Goal: Task Accomplishment & Management: Manage account settings

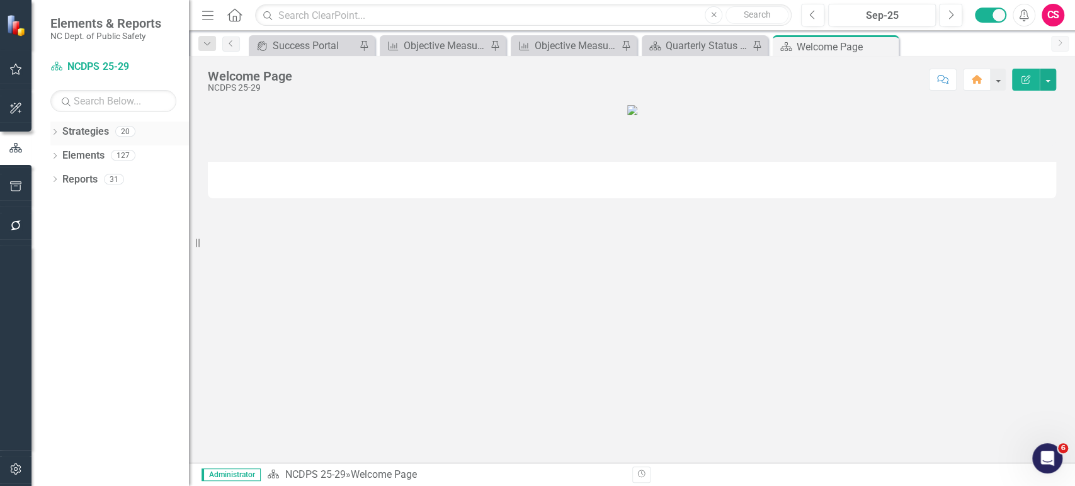
click at [89, 129] on link "Strategies" at bounding box center [85, 132] width 47 height 14
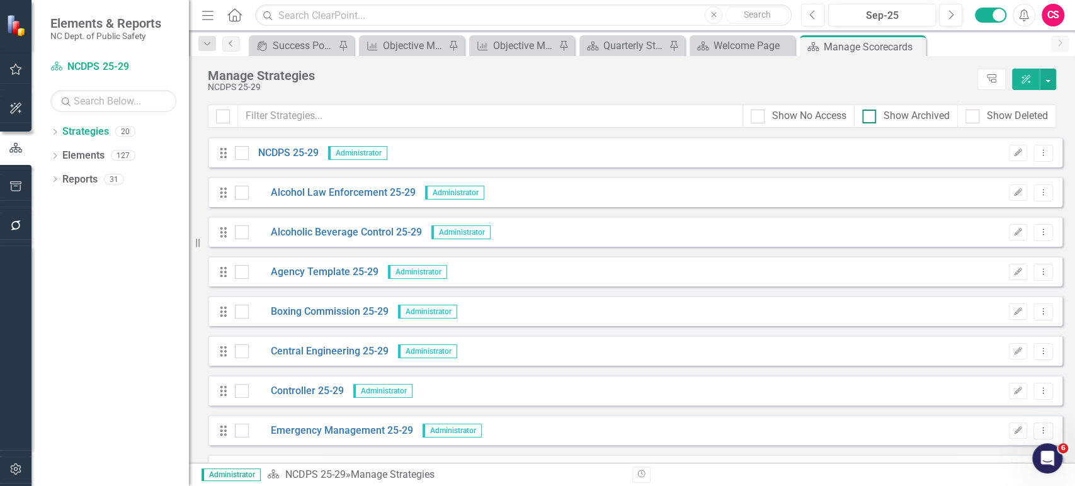
click at [873, 115] on div at bounding box center [870, 117] width 14 height 14
click at [871, 115] on input "Show Archived" at bounding box center [867, 114] width 8 height 8
checkbox input "true"
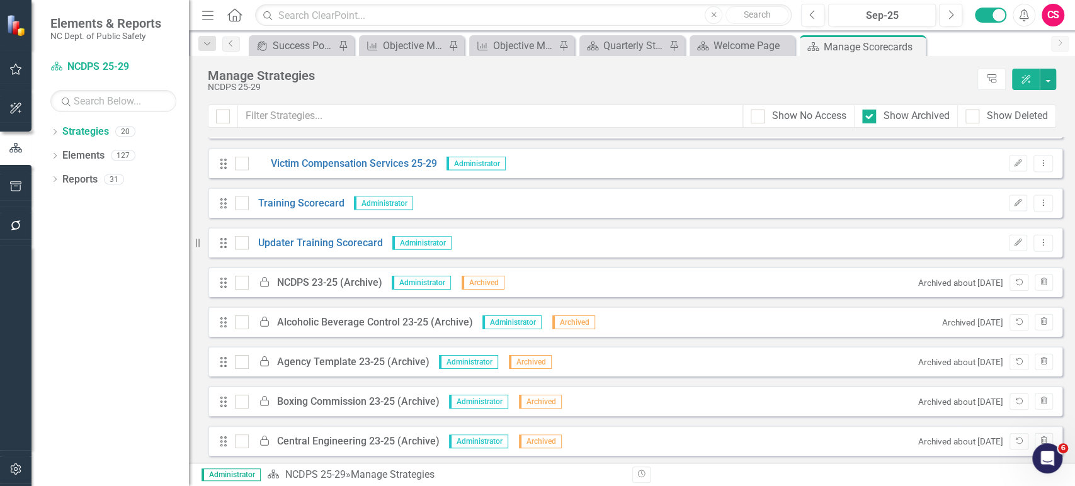
scroll to position [1890, 0]
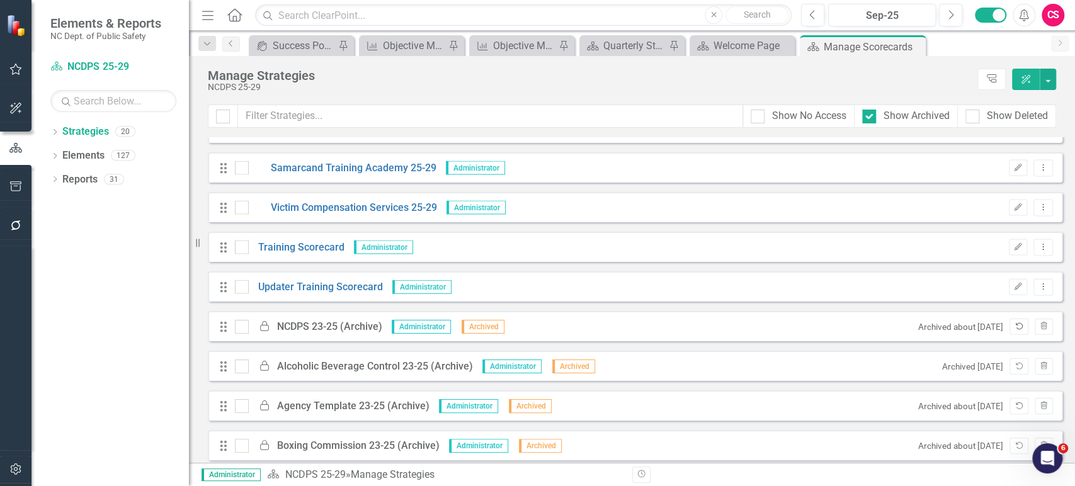
click at [1014, 324] on icon "Unarchive" at bounding box center [1018, 327] width 9 height 8
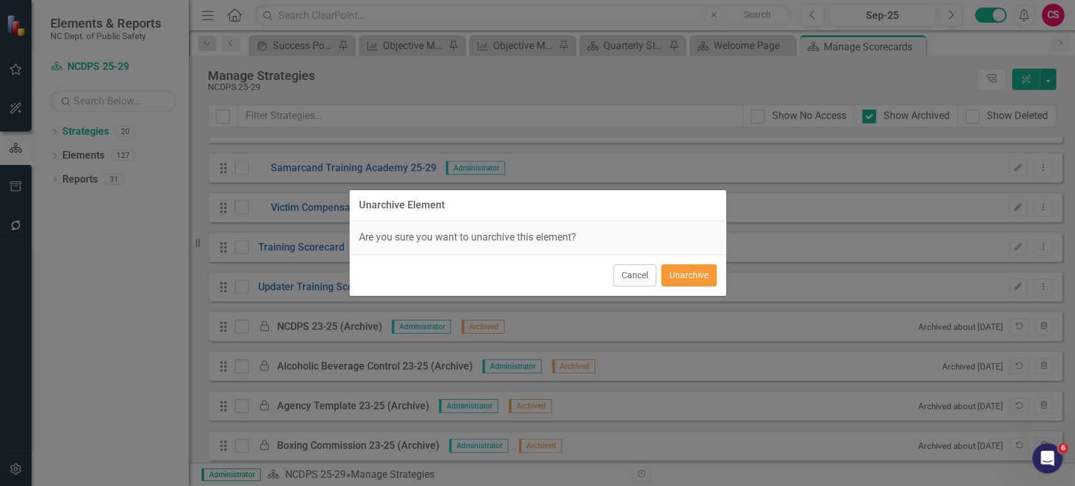
click at [713, 275] on button "Unarchive" at bounding box center [689, 276] width 55 height 22
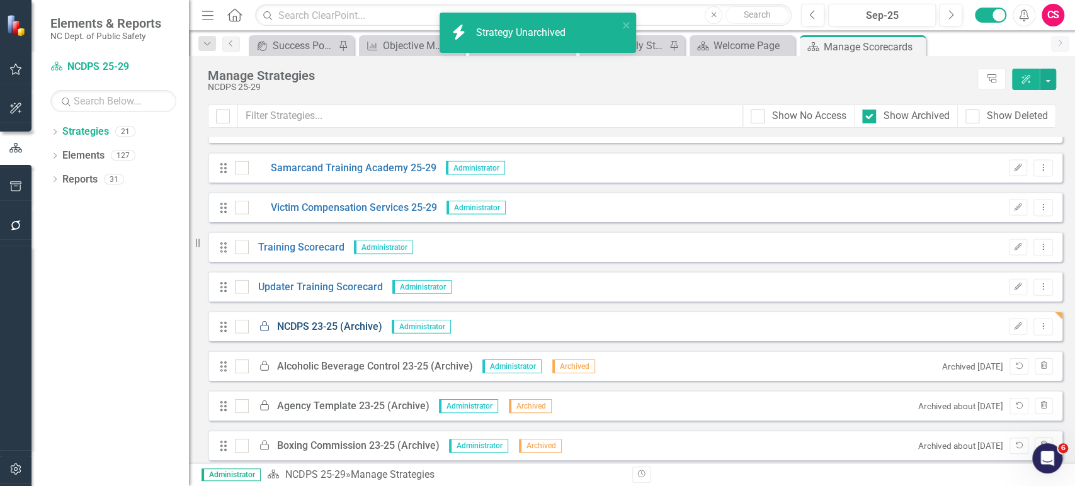
click at [341, 328] on link "Locked NCDPS 23-25 (Archive)" at bounding box center [316, 327] width 134 height 14
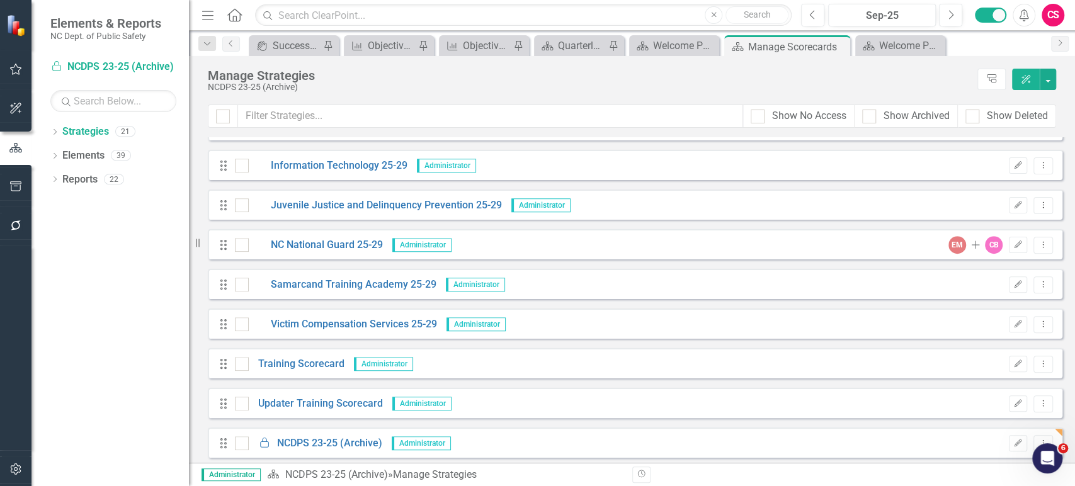
scroll to position [507, 0]
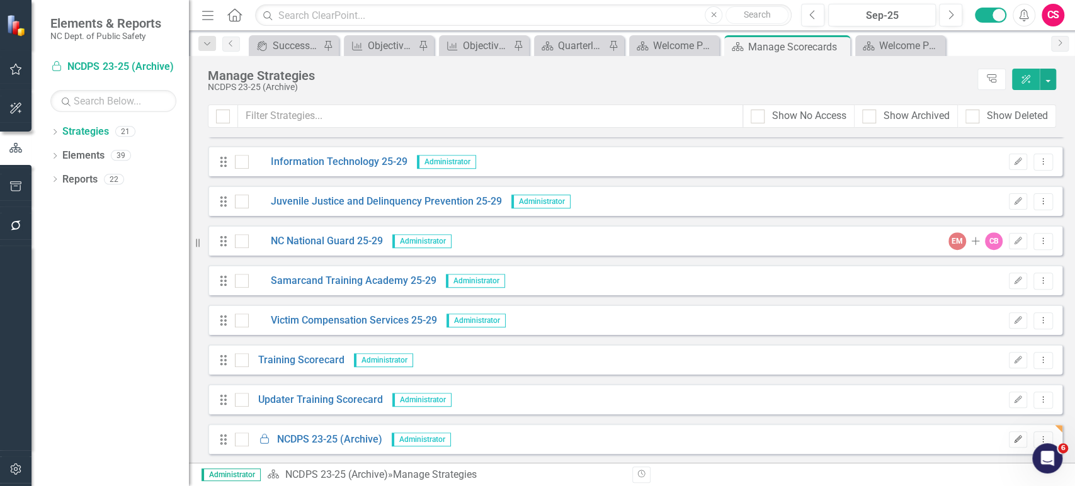
click at [1014, 441] on icon "Edit" at bounding box center [1018, 440] width 9 height 8
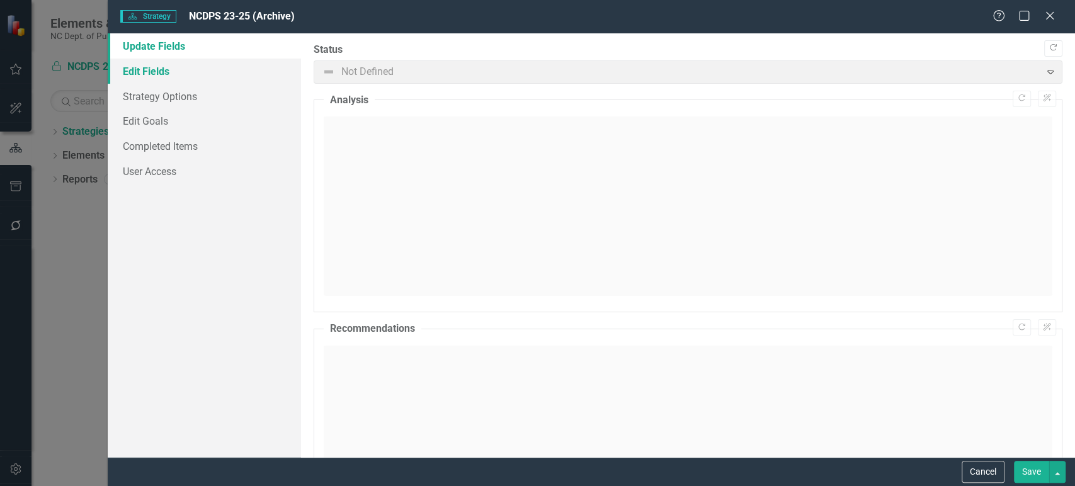
click at [204, 67] on link "Edit Fields" at bounding box center [204, 71] width 193 height 25
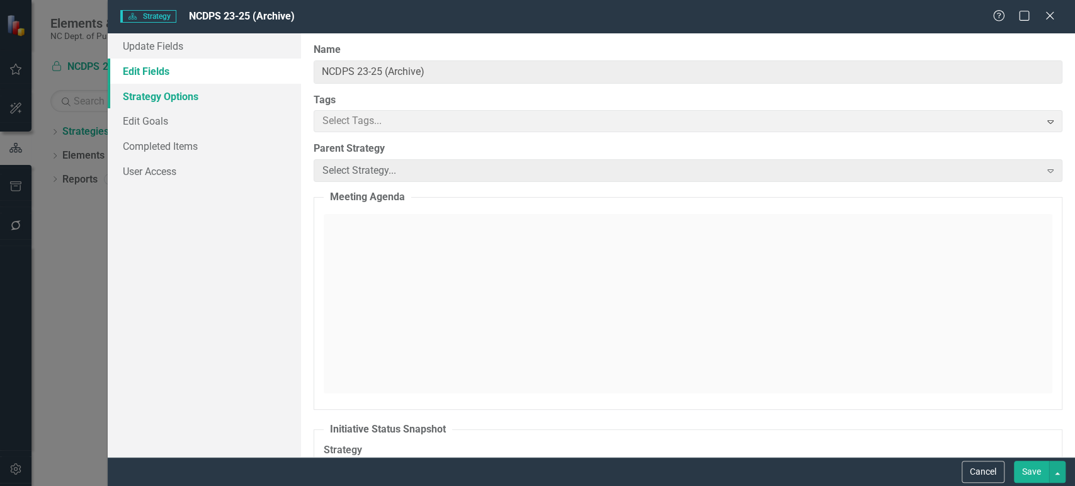
click at [220, 89] on link "Strategy Options" at bounding box center [204, 96] width 193 height 25
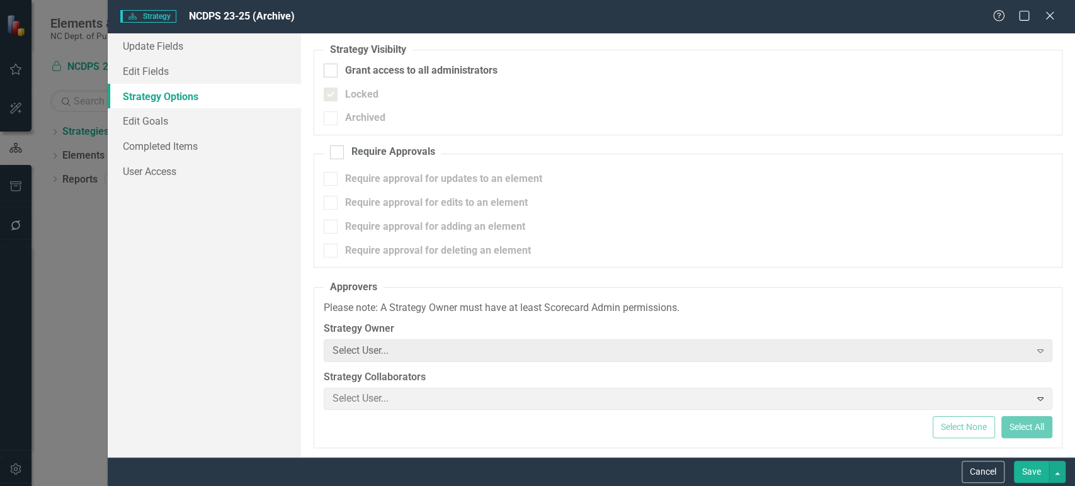
click at [977, 471] on button "Cancel" at bounding box center [983, 472] width 43 height 22
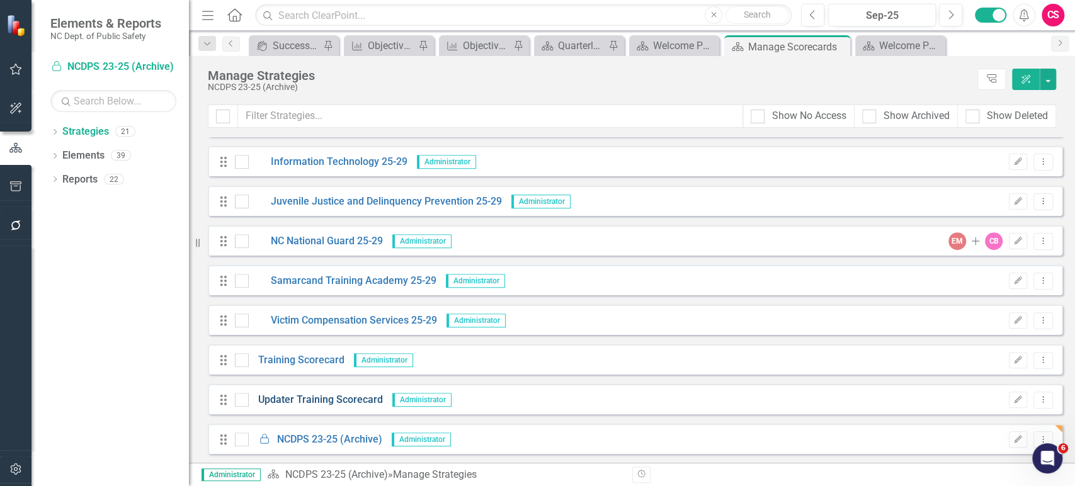
click at [355, 399] on link "Updater Training Scorecard" at bounding box center [316, 400] width 134 height 14
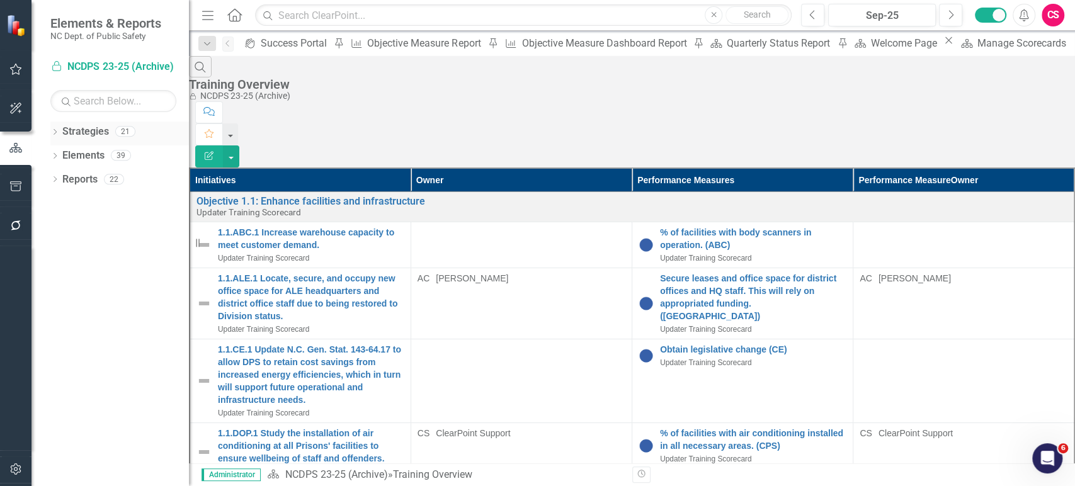
click at [91, 132] on link "Strategies" at bounding box center [85, 132] width 47 height 14
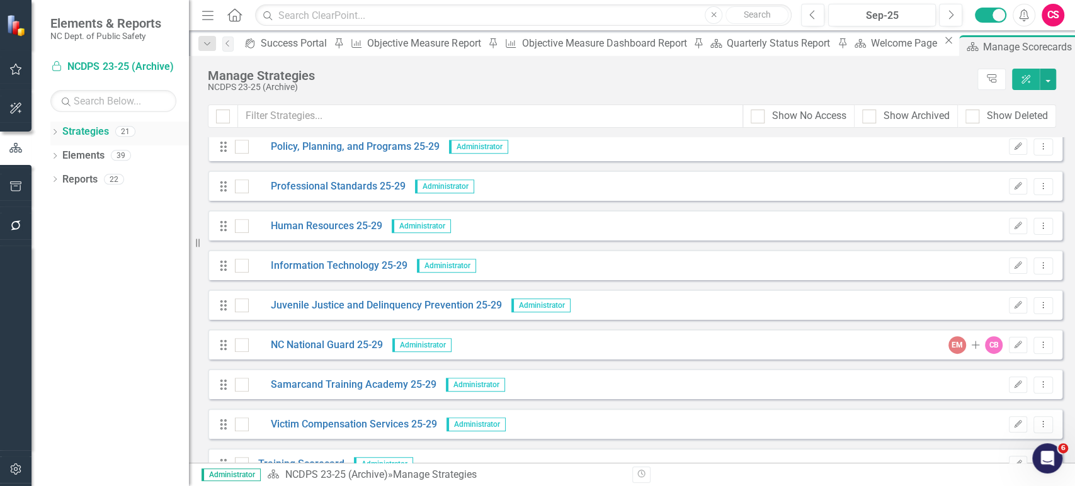
scroll to position [507, 0]
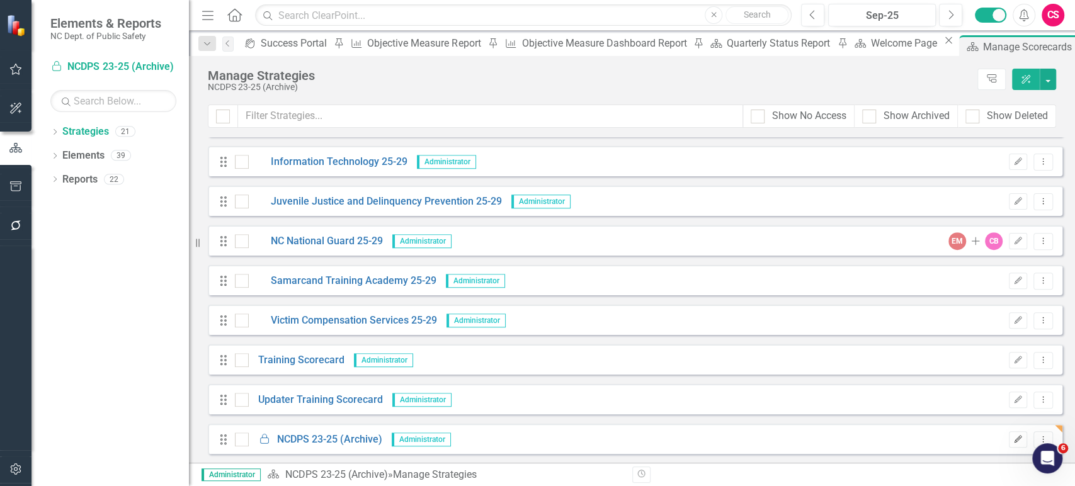
click at [1017, 442] on button "Edit" at bounding box center [1018, 440] width 18 height 16
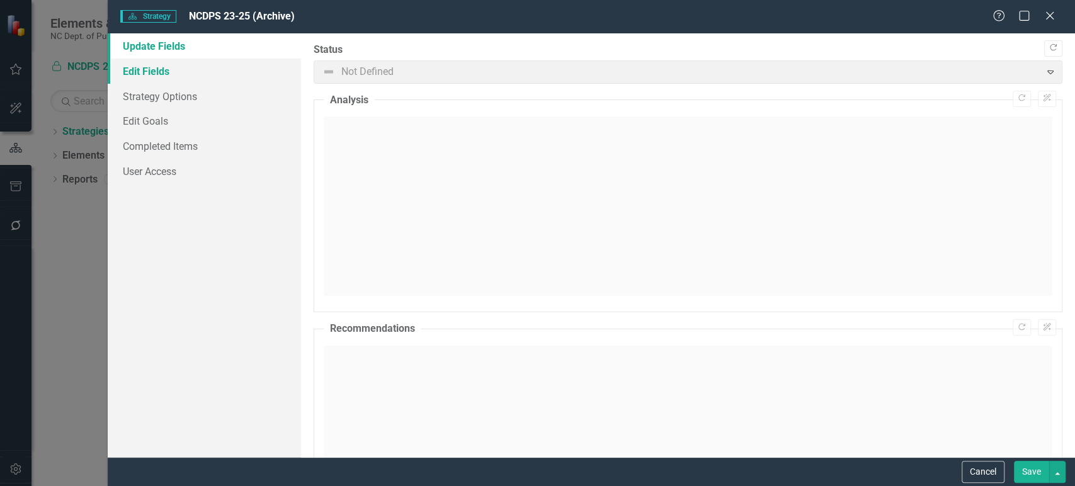
click at [197, 73] on link "Edit Fields" at bounding box center [204, 71] width 193 height 25
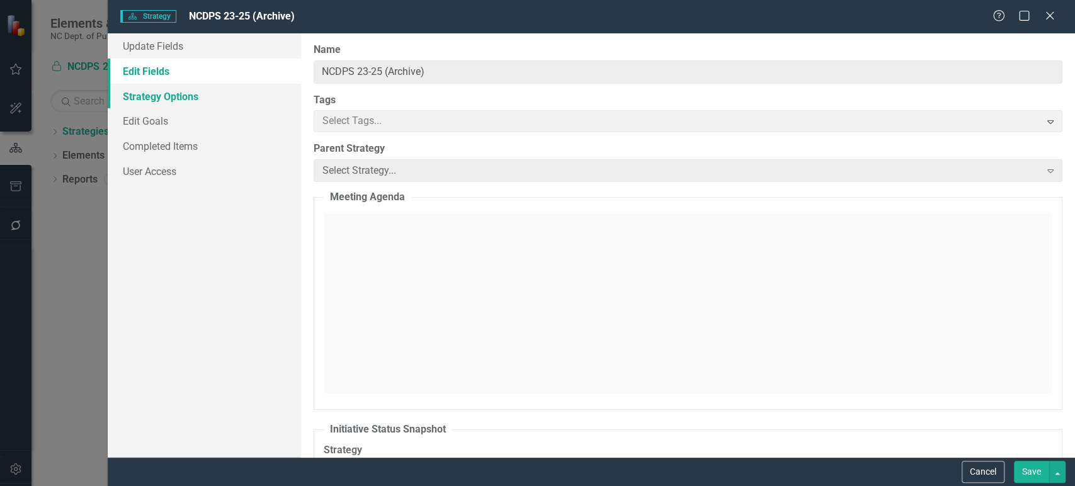
click at [231, 100] on link "Strategy Options" at bounding box center [204, 96] width 193 height 25
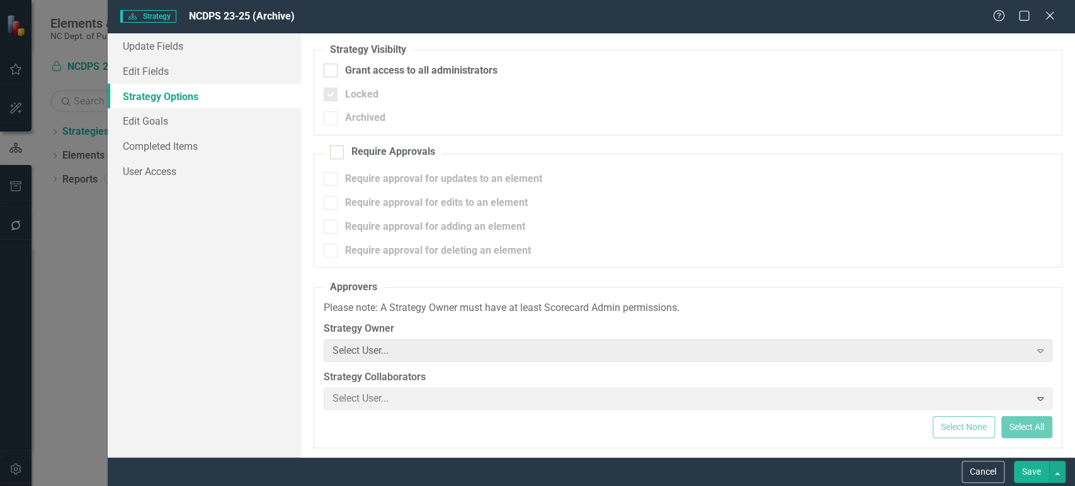
click at [234, 97] on link "Strategy Options" at bounding box center [204, 96] width 193 height 25
click at [974, 473] on button "Cancel" at bounding box center [983, 472] width 43 height 22
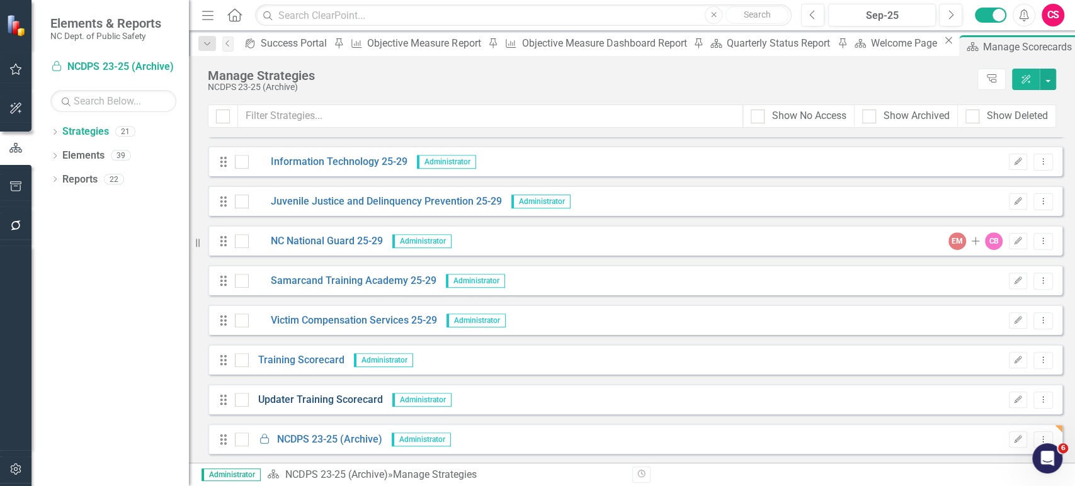
click at [345, 393] on link "Updater Training Scorecard" at bounding box center [316, 400] width 134 height 14
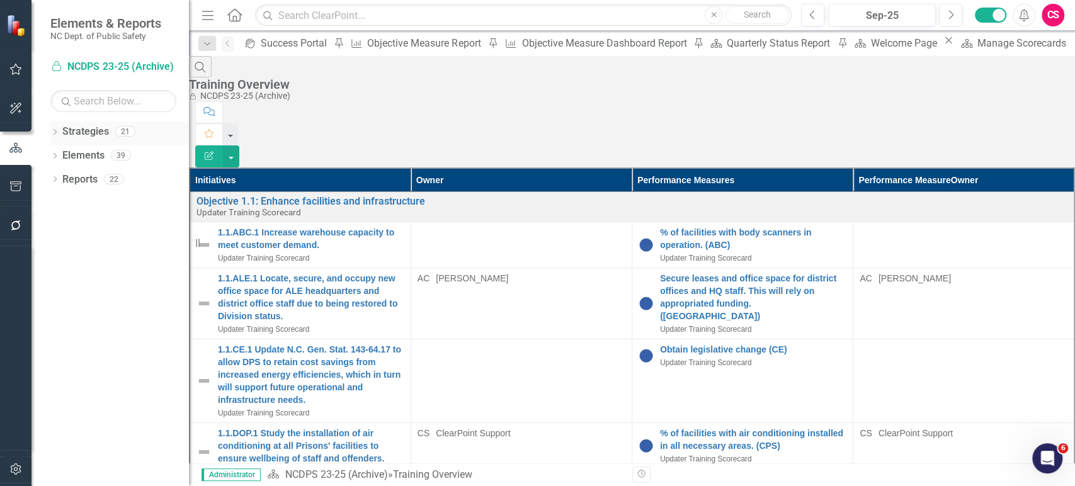
click at [81, 130] on link "Strategies" at bounding box center [85, 132] width 47 height 14
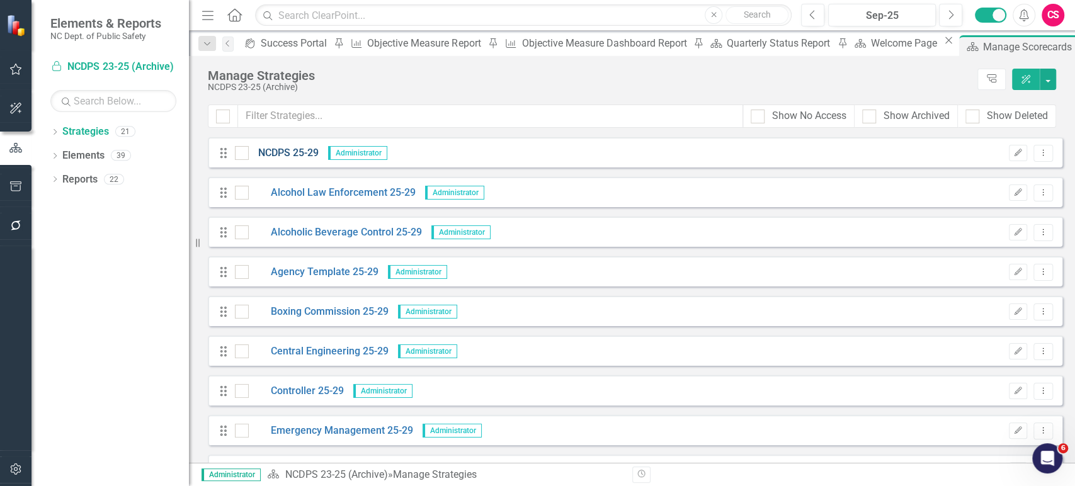
click at [297, 156] on link "NCDPS 25-29" at bounding box center [284, 153] width 70 height 14
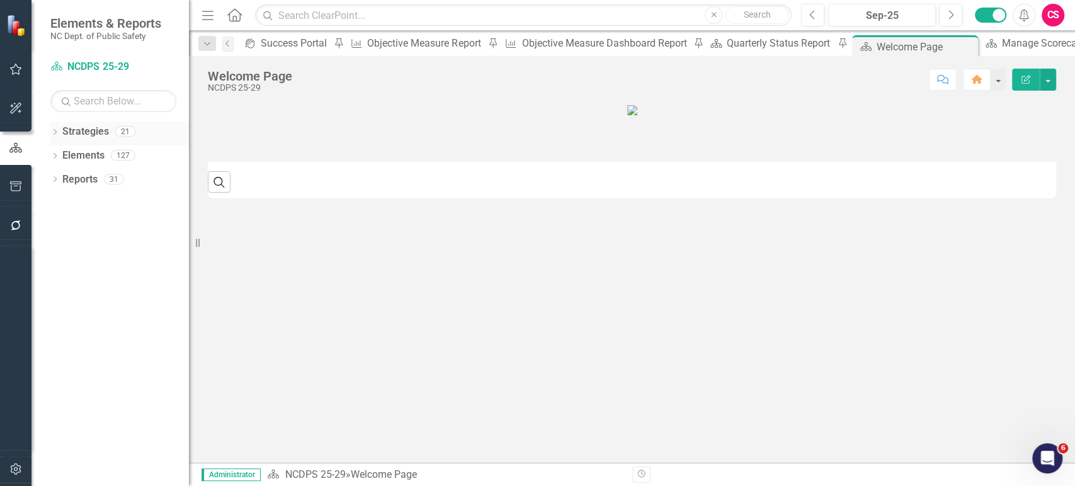
click at [77, 130] on link "Strategies" at bounding box center [85, 132] width 47 height 14
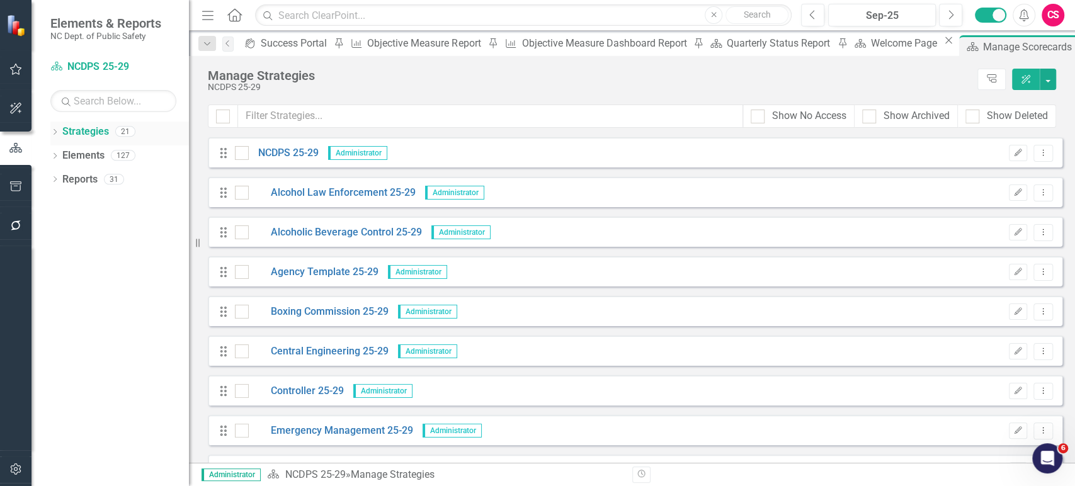
scroll to position [507, 0]
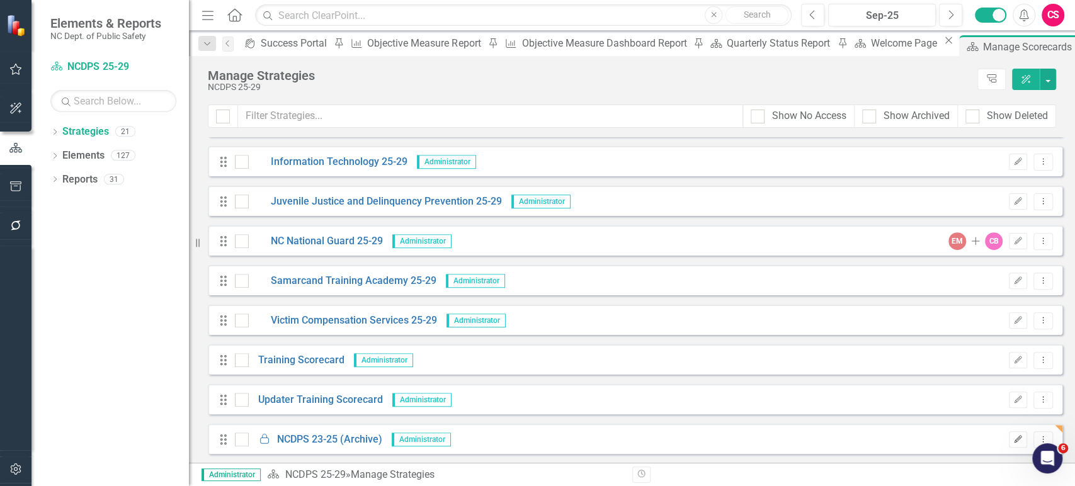
click at [1015, 440] on icon "button" at bounding box center [1019, 439] width 8 height 8
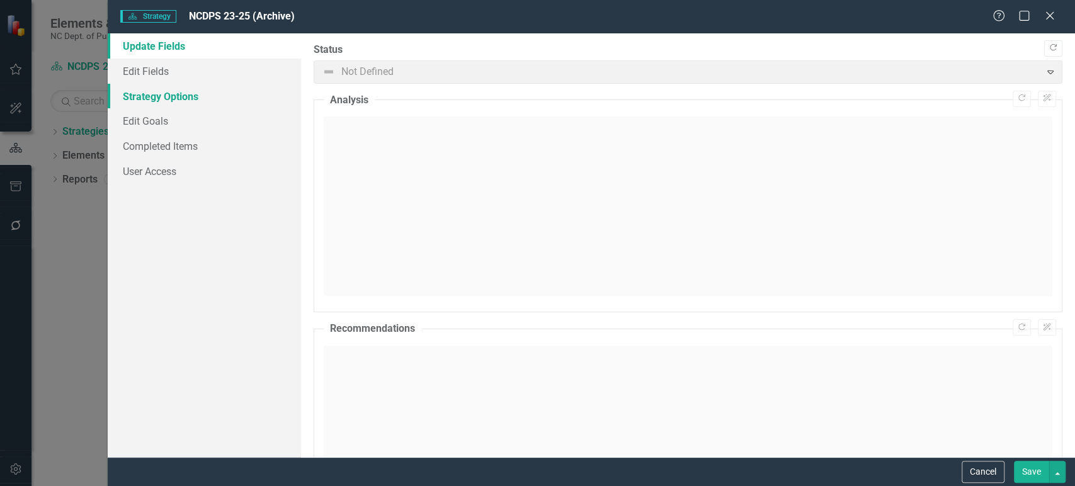
click at [247, 95] on link "Strategy Options" at bounding box center [204, 96] width 193 height 25
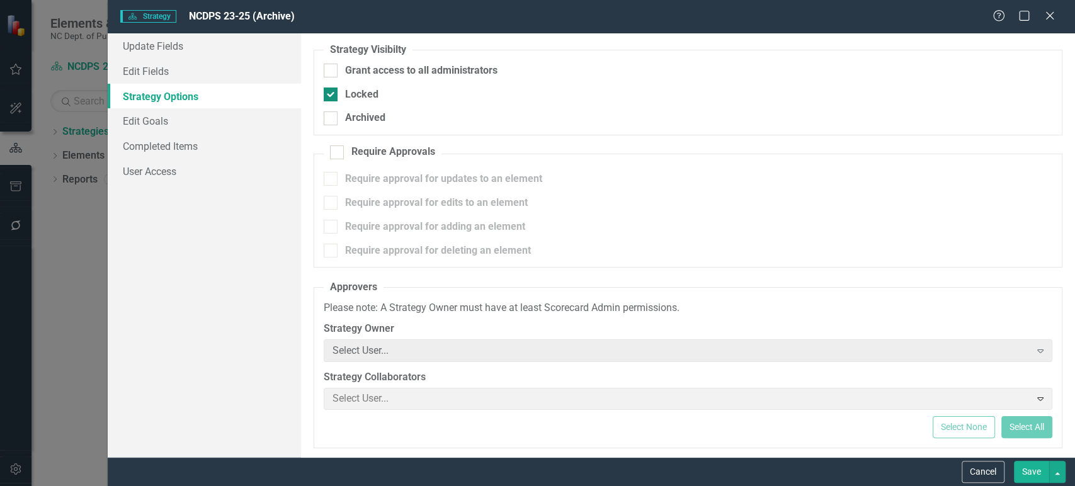
click at [341, 95] on div "Locked" at bounding box center [688, 95] width 729 height 14
click at [332, 95] on input "Locked" at bounding box center [328, 92] width 8 height 8
checkbox input "false"
click at [1028, 476] on button "Save" at bounding box center [1031, 472] width 35 height 22
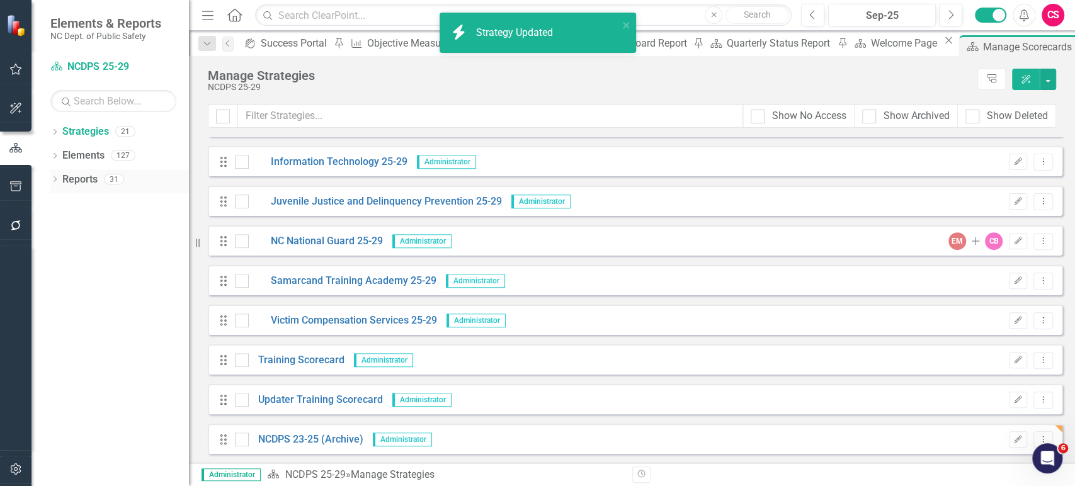
click at [88, 170] on div "Reports" at bounding box center [79, 179] width 35 height 21
click at [86, 180] on link "Reports" at bounding box center [79, 180] width 35 height 14
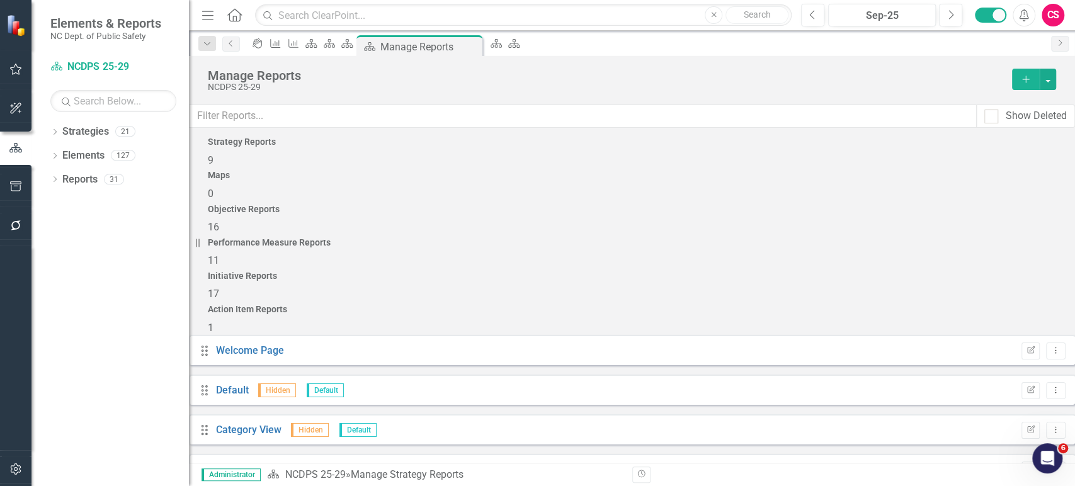
click at [219, 288] on span "17" at bounding box center [213, 294] width 11 height 12
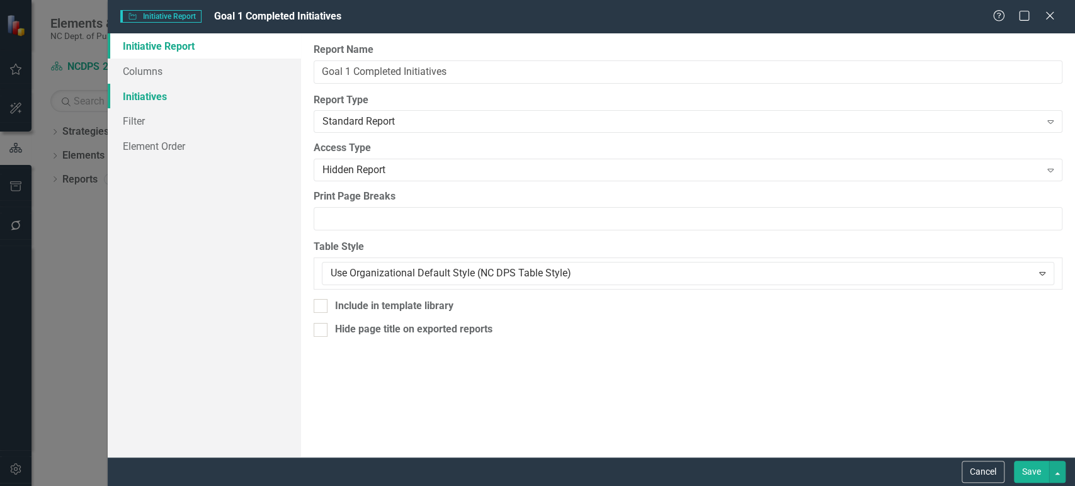
click at [186, 105] on link "Initiatives" at bounding box center [204, 96] width 193 height 25
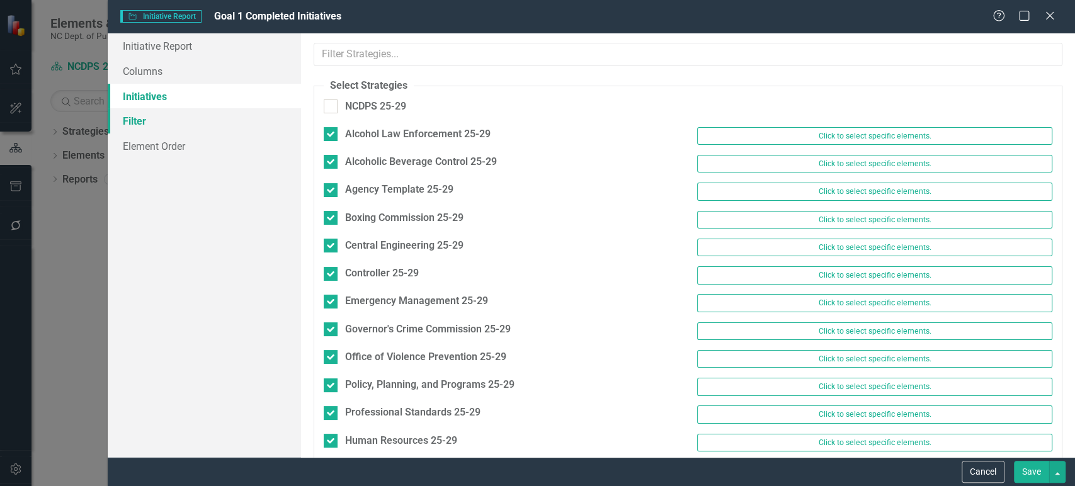
click at [184, 125] on link "Filter" at bounding box center [204, 120] width 193 height 25
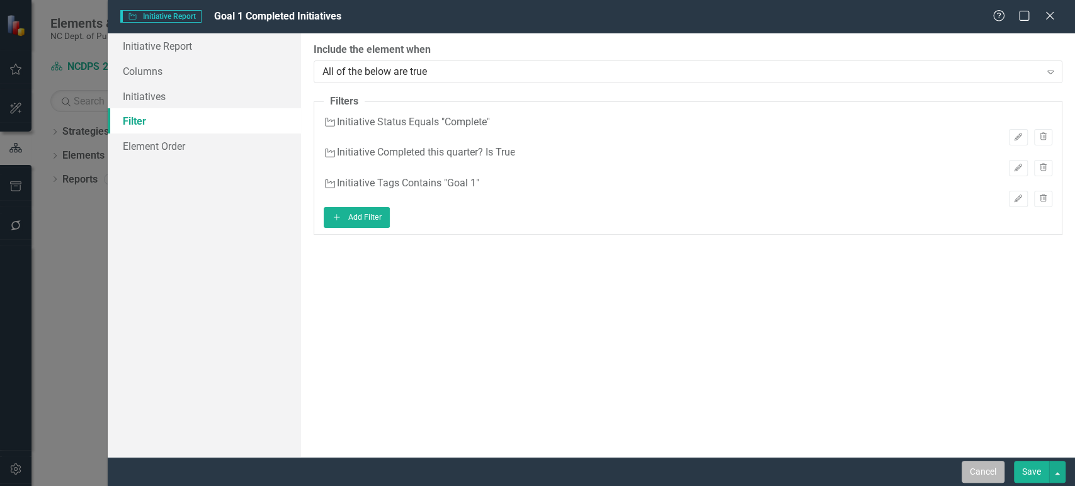
click at [993, 469] on button "Cancel" at bounding box center [983, 472] width 43 height 22
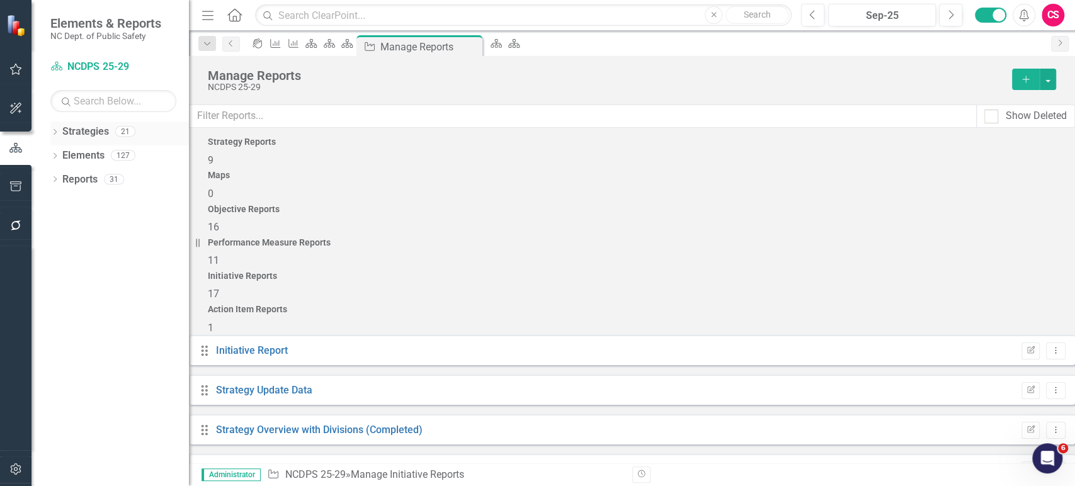
click at [52, 133] on icon "Dropdown" at bounding box center [54, 133] width 9 height 7
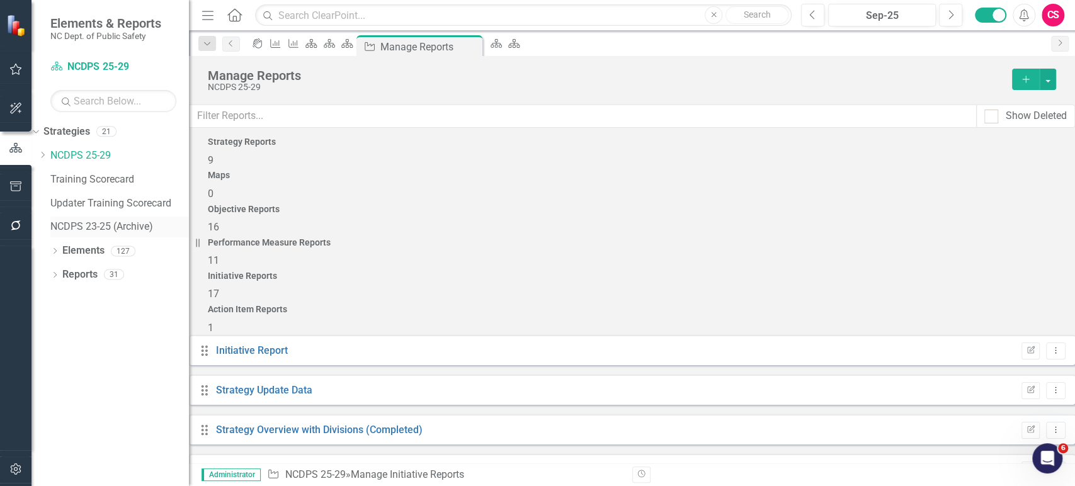
click at [90, 224] on link "NCDPS 23-25 (Archive)" at bounding box center [119, 227] width 139 height 14
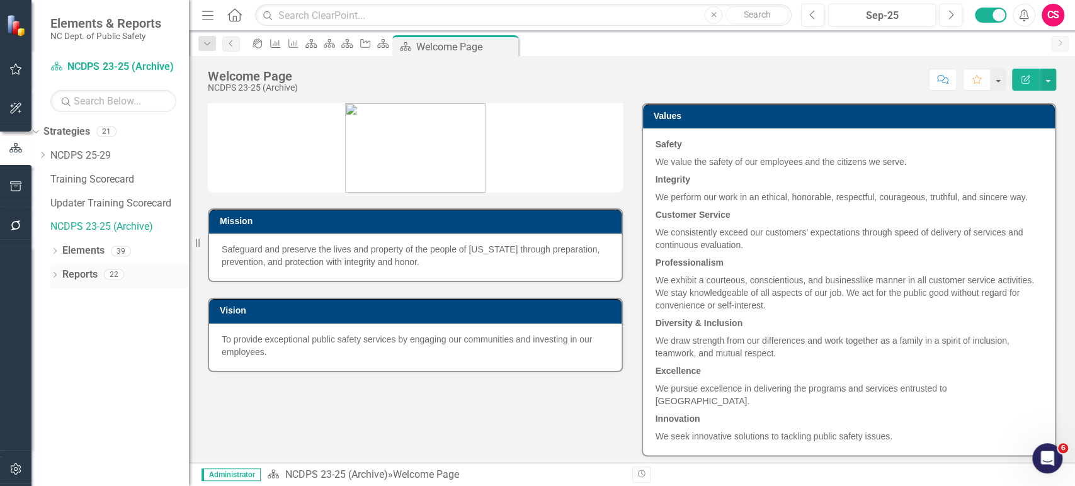
click at [85, 276] on link "Reports" at bounding box center [79, 275] width 35 height 14
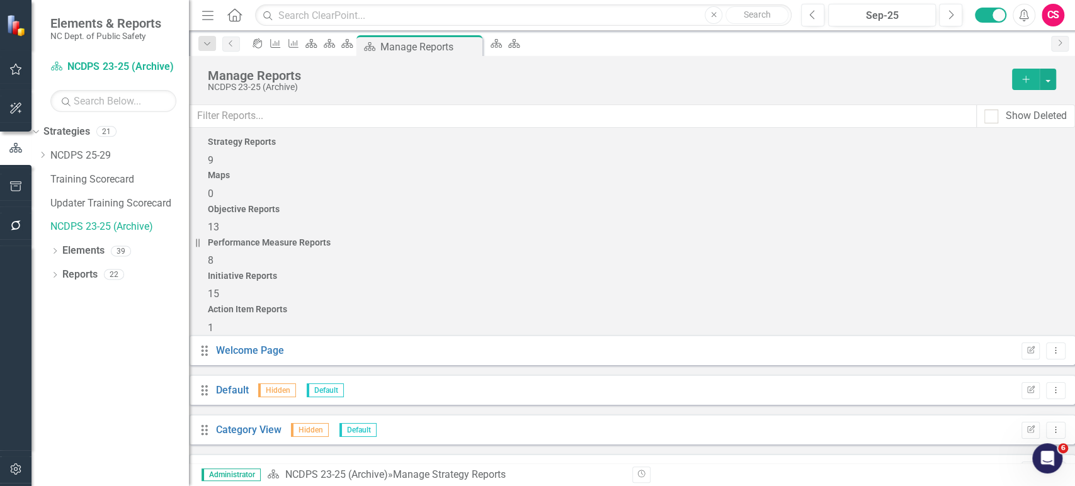
click at [854, 272] on h4 "Initiative Reports" at bounding box center [632, 276] width 849 height 9
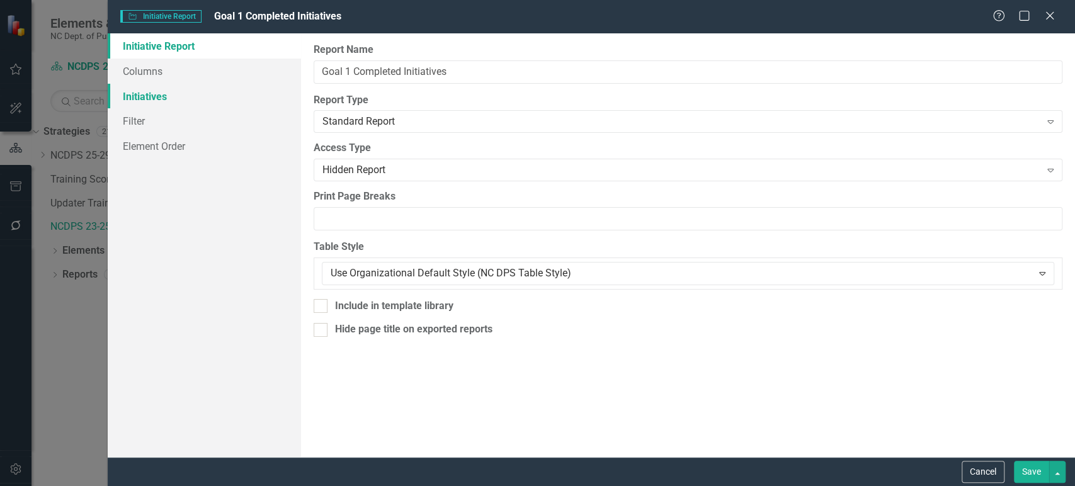
click at [165, 102] on link "Initiatives" at bounding box center [204, 96] width 193 height 25
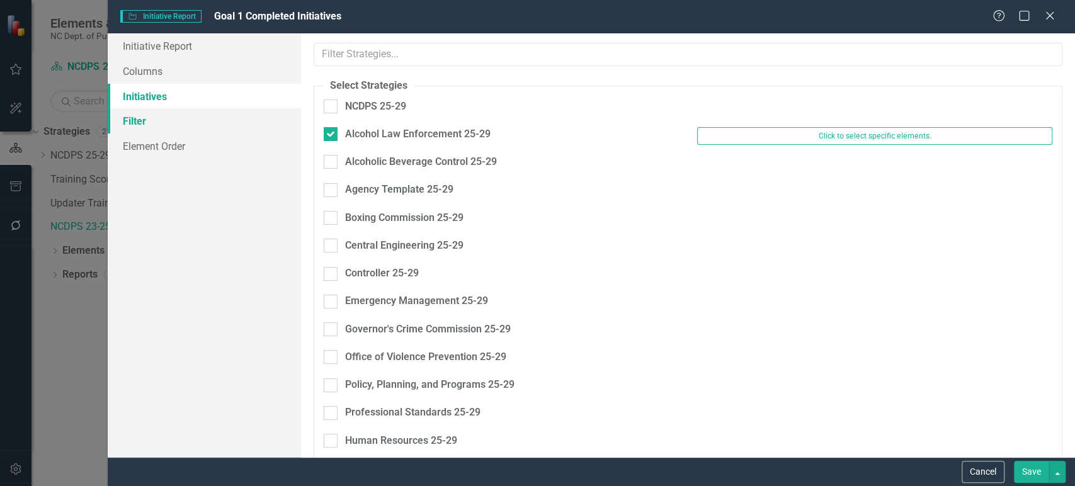
click at [165, 115] on link "Filter" at bounding box center [204, 120] width 193 height 25
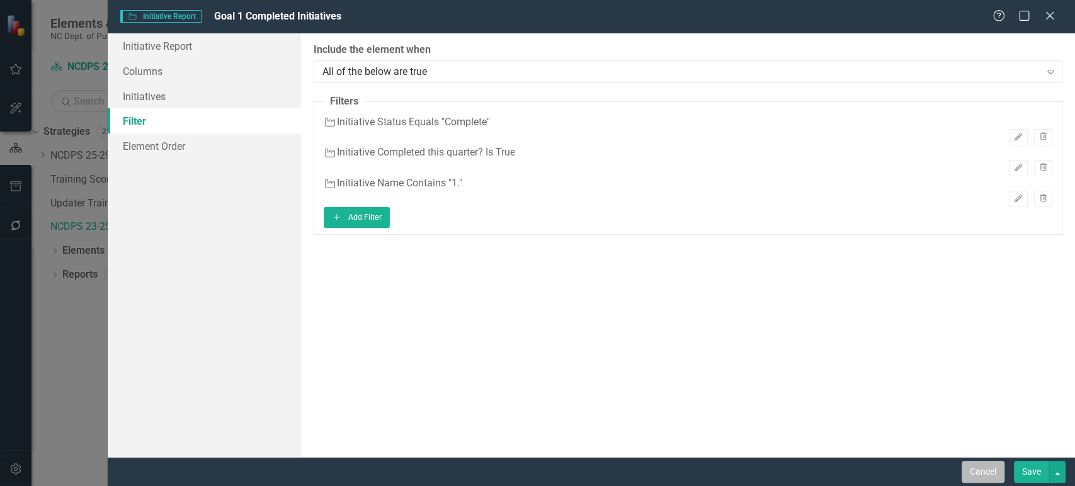
click at [985, 471] on button "Cancel" at bounding box center [983, 472] width 43 height 22
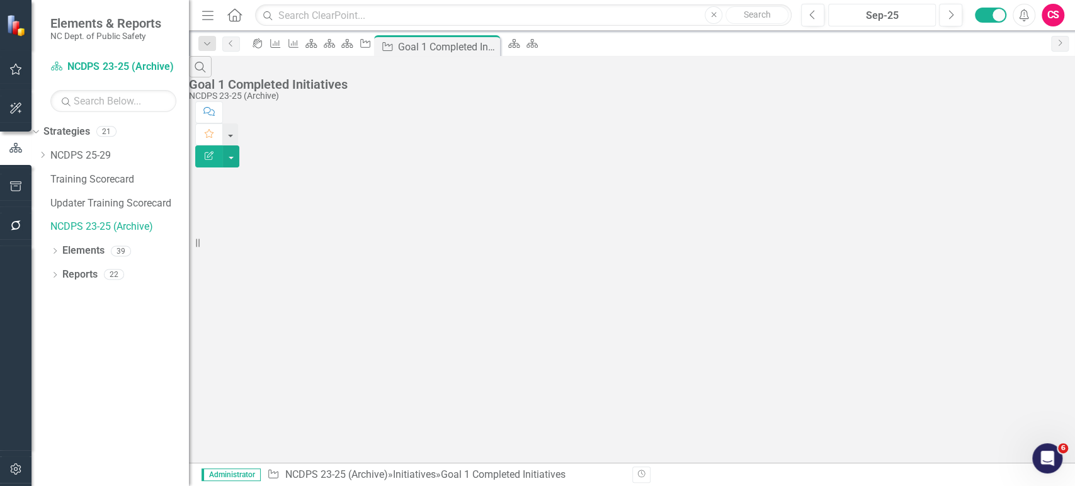
click at [886, 23] on div "Sep-25" at bounding box center [882, 15] width 99 height 15
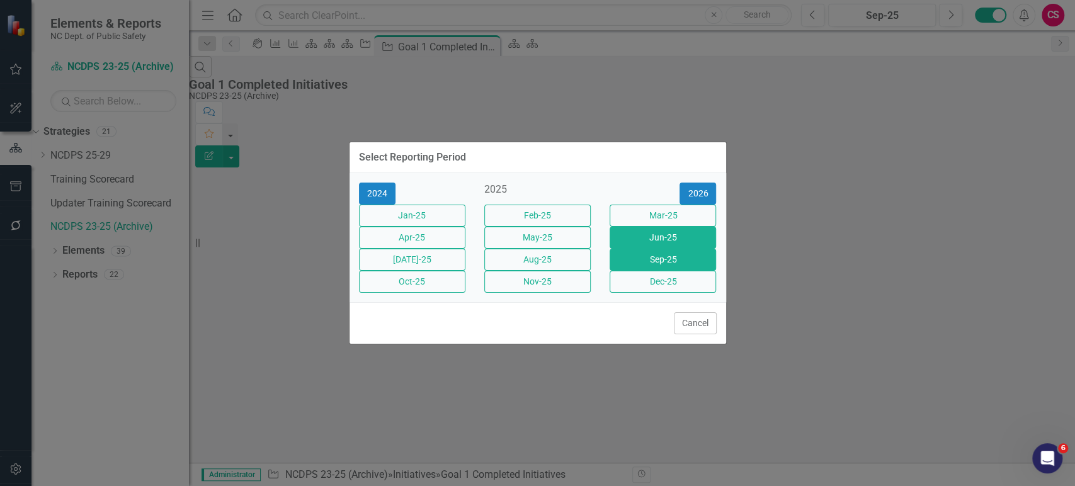
click at [658, 232] on button "Jun-25" at bounding box center [663, 238] width 106 height 22
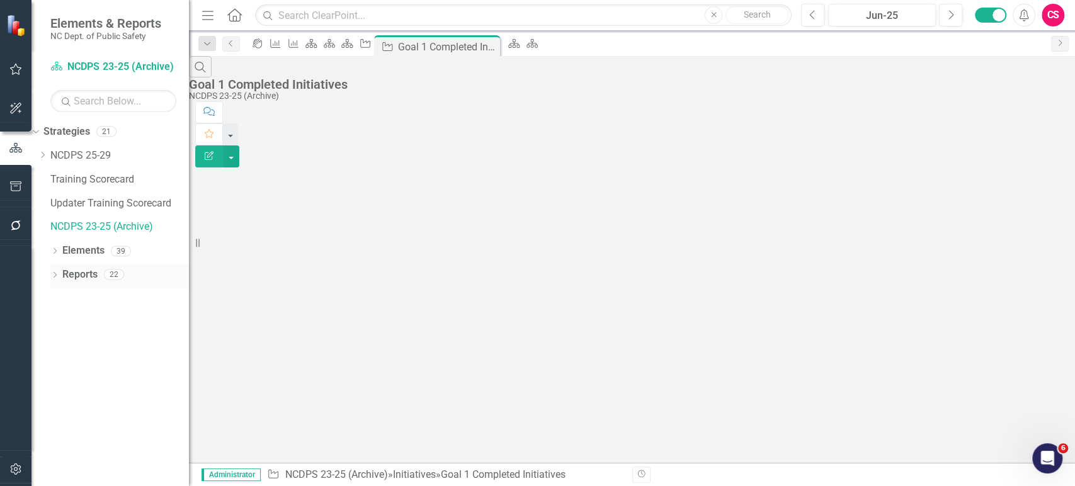
click at [89, 273] on link "Reports" at bounding box center [79, 275] width 35 height 14
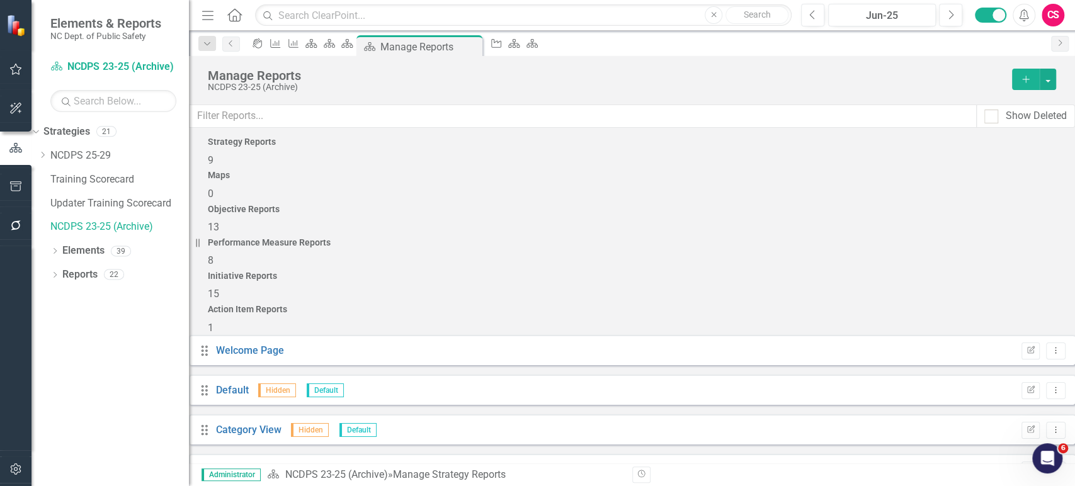
click at [881, 272] on div "Initiative Reports 15" at bounding box center [632, 287] width 849 height 30
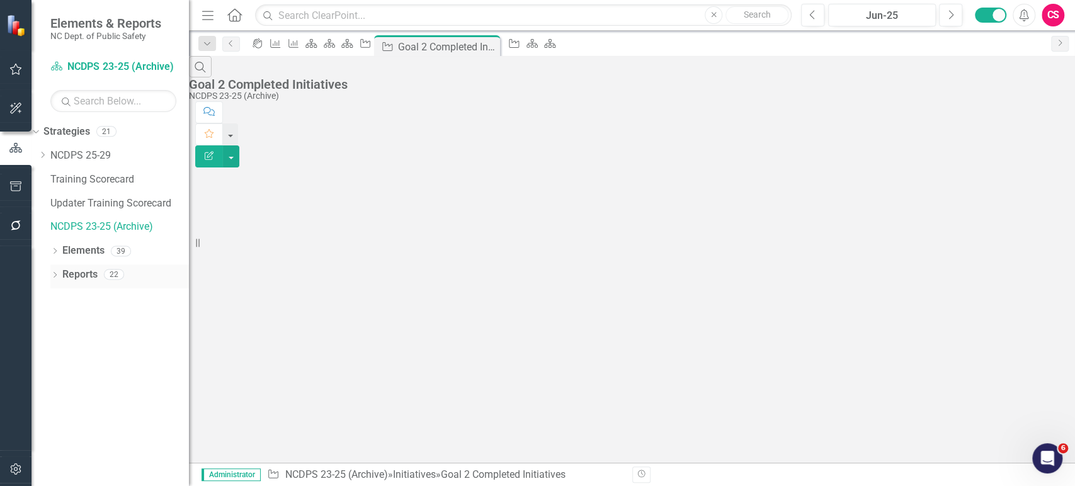
click at [84, 271] on link "Reports" at bounding box center [79, 275] width 35 height 14
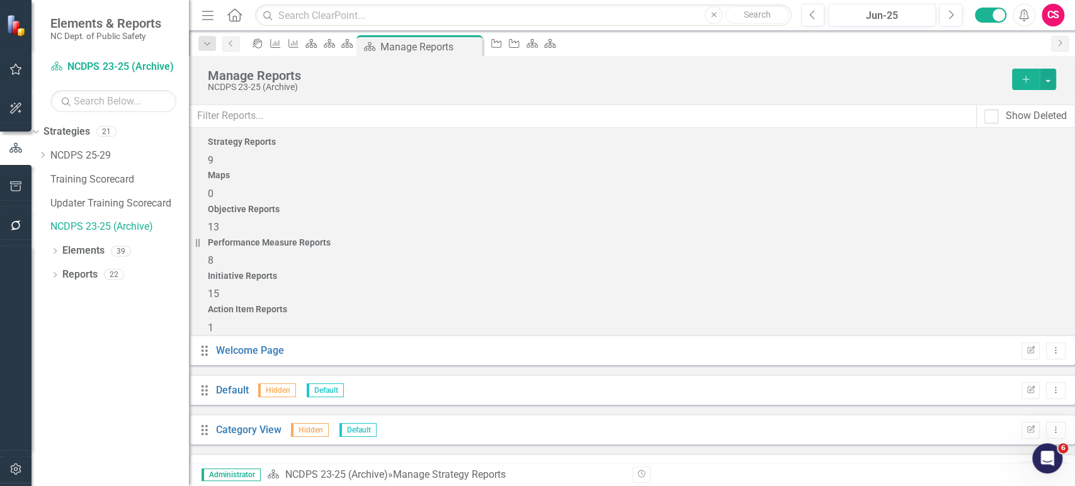
click at [817, 272] on div "Initiative Reports 15" at bounding box center [632, 287] width 849 height 30
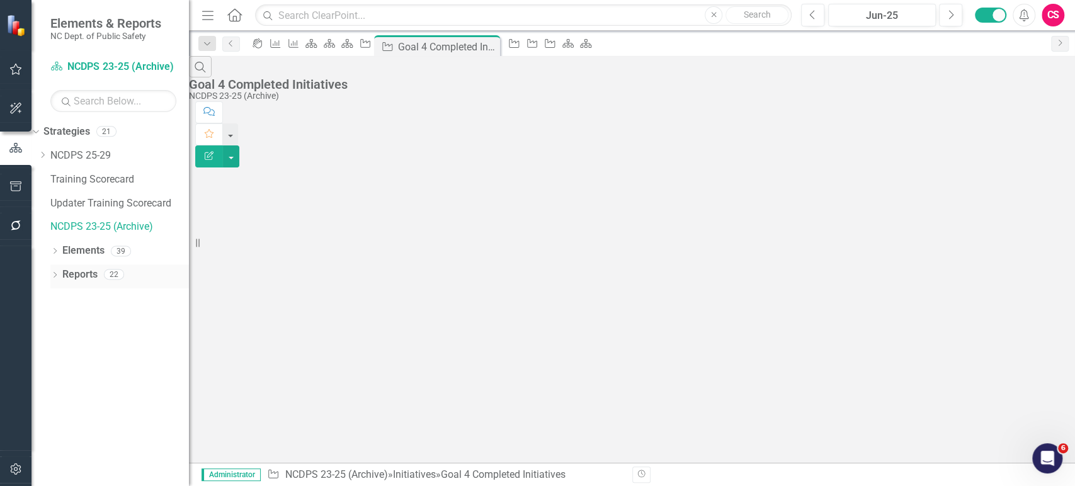
click at [52, 276] on icon "Dropdown" at bounding box center [54, 276] width 9 height 7
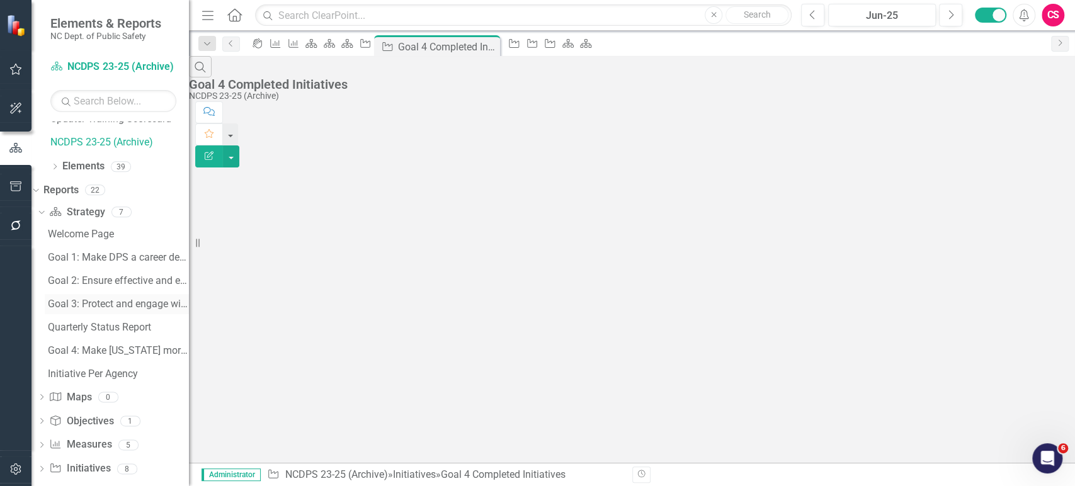
scroll to position [86, 0]
click at [102, 321] on div "Quarterly Status Report" at bounding box center [118, 326] width 141 height 11
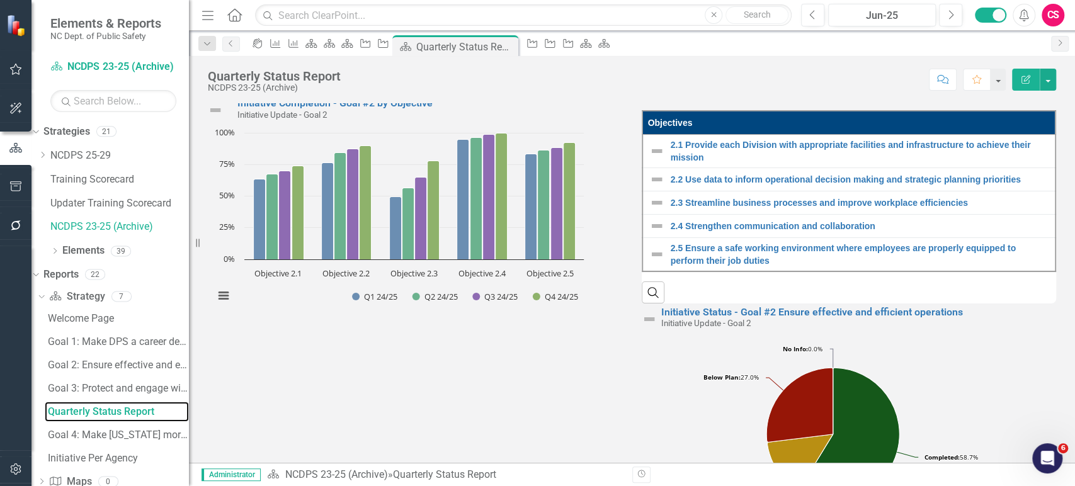
scroll to position [1011, 0]
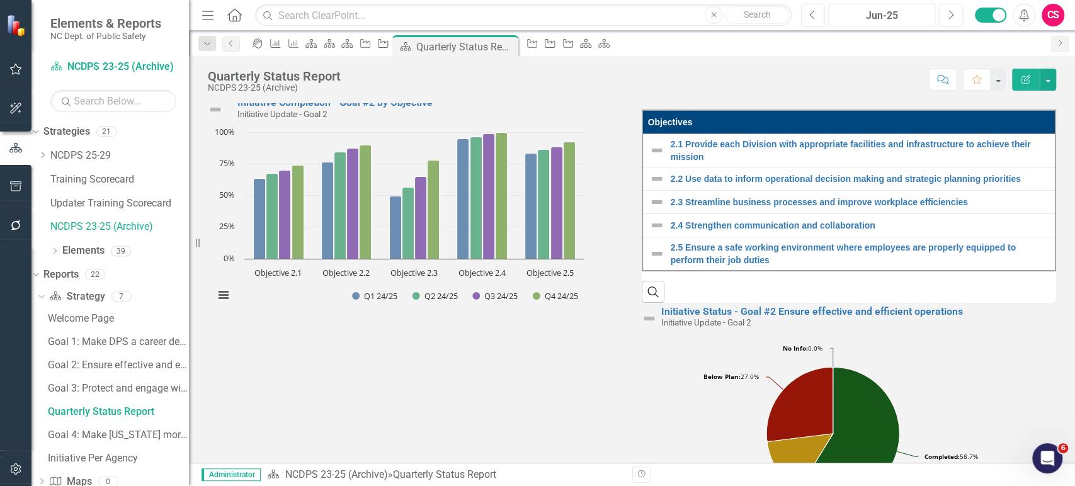
click at [906, 19] on div "Jun-25" at bounding box center [882, 15] width 99 height 15
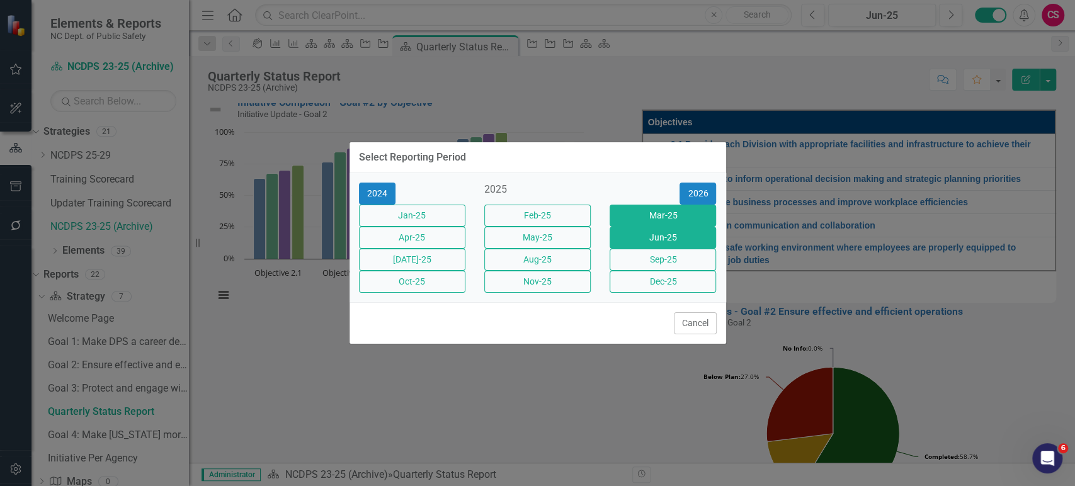
click at [650, 205] on button "Mar-25" at bounding box center [663, 216] width 106 height 22
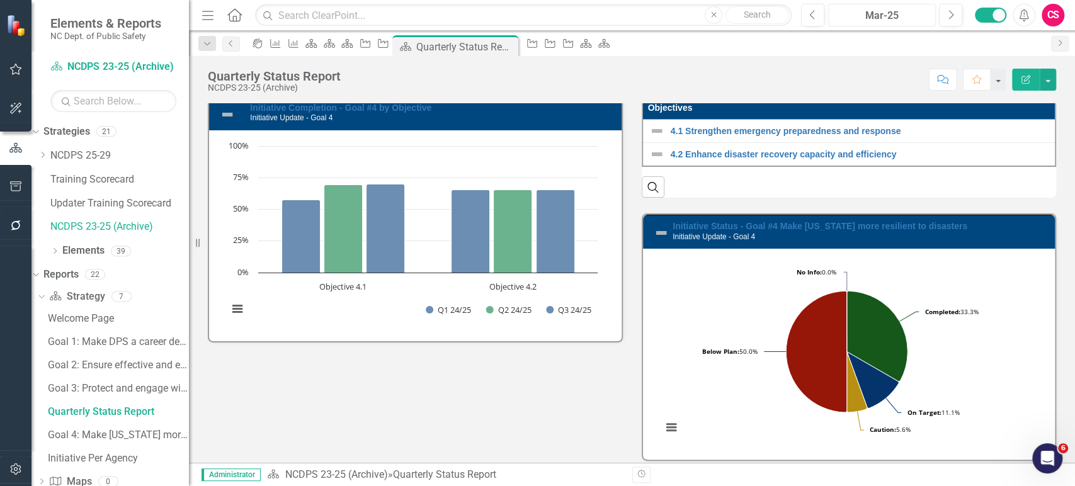
scroll to position [2370, 0]
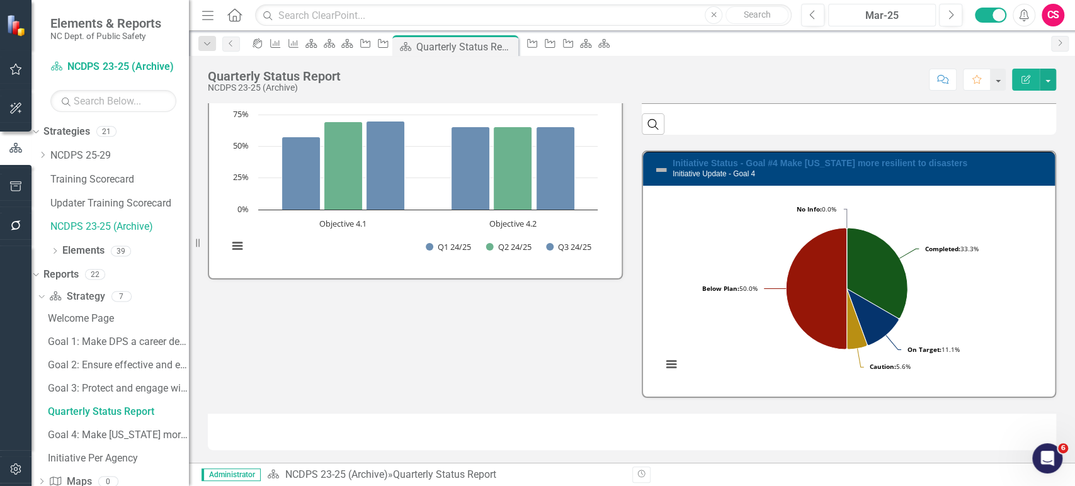
click at [893, 9] on div "Mar-25" at bounding box center [882, 15] width 99 height 15
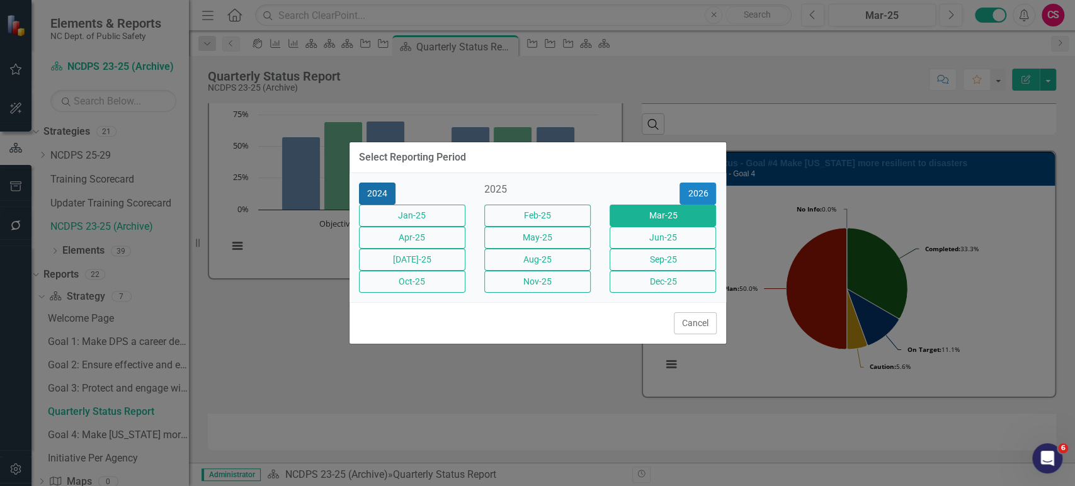
click at [381, 183] on button "2024" at bounding box center [377, 194] width 37 height 22
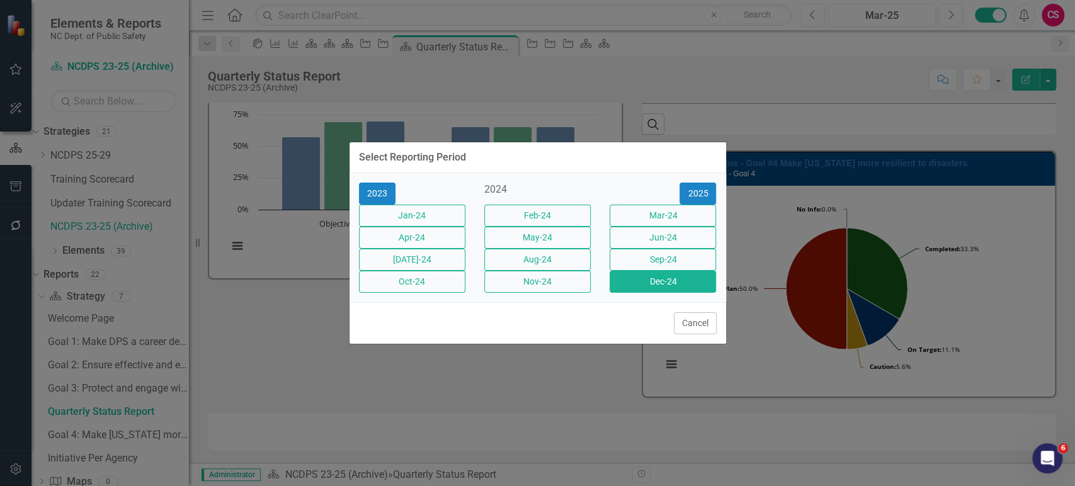
click at [685, 293] on button "Dec-24" at bounding box center [663, 282] width 106 height 22
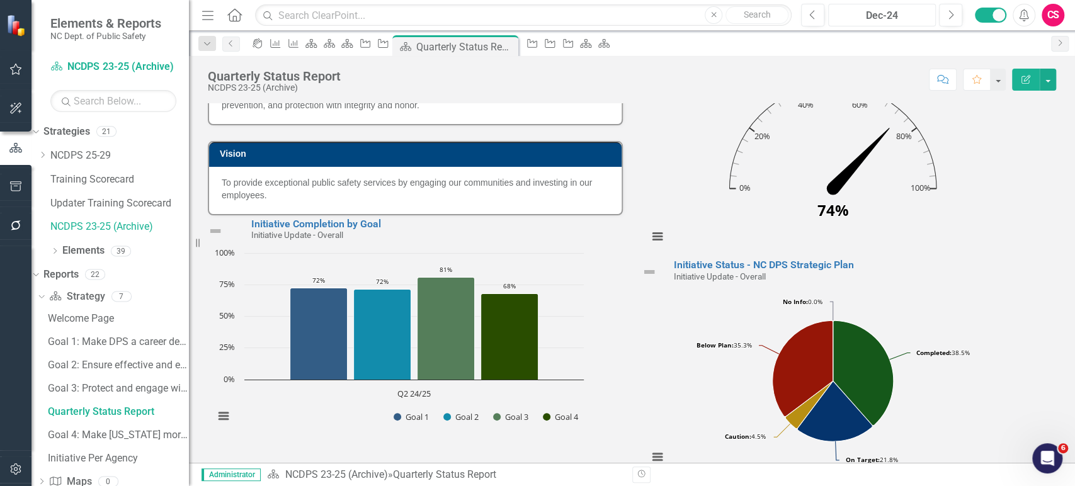
scroll to position [6, 0]
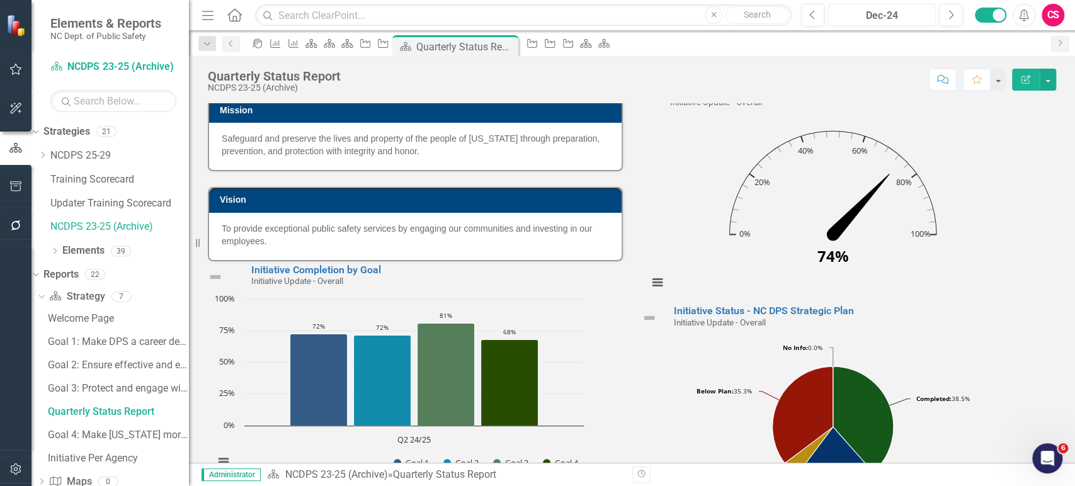
click at [890, 20] on div "Dec-24" at bounding box center [882, 15] width 99 height 15
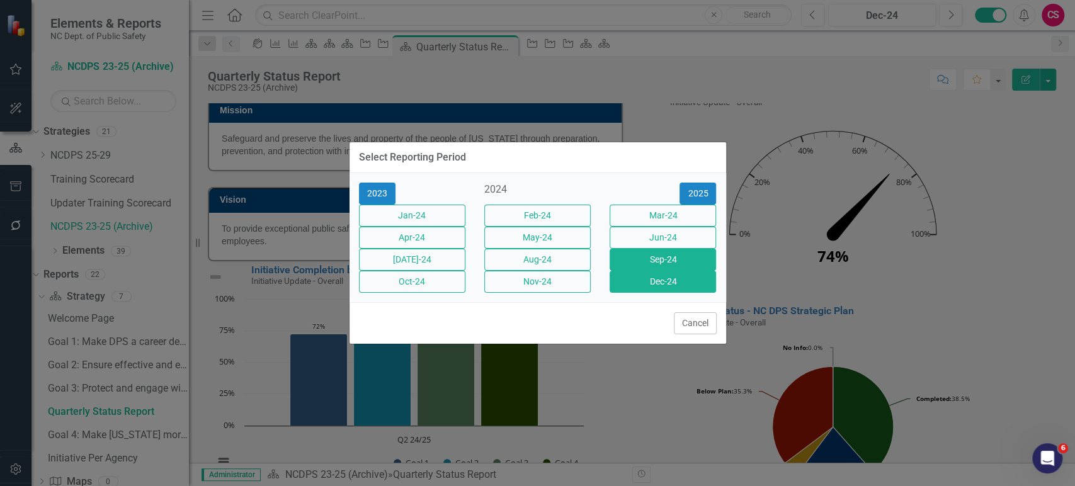
click at [645, 266] on button "Sep-24" at bounding box center [663, 260] width 106 height 22
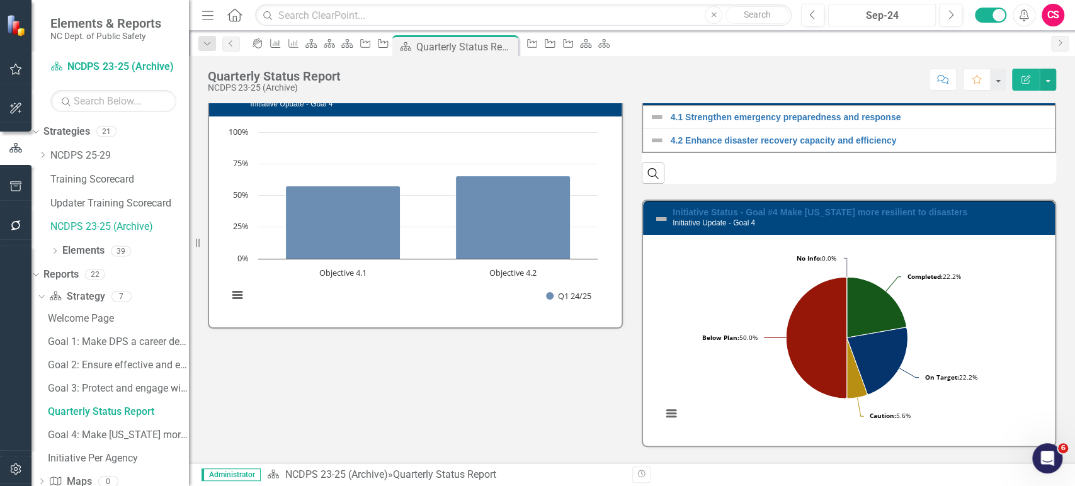
scroll to position [2370, 0]
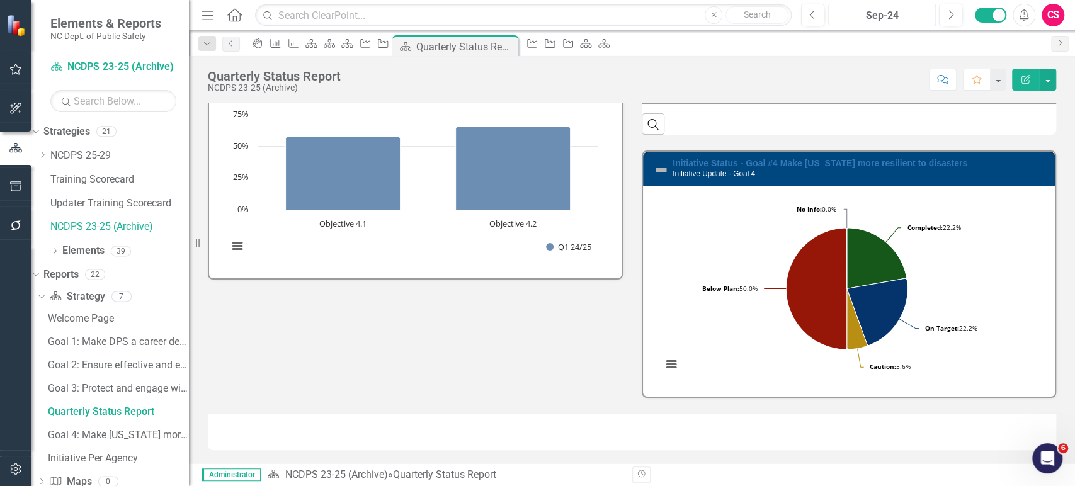
click at [893, 19] on div "Sep-24" at bounding box center [882, 15] width 99 height 15
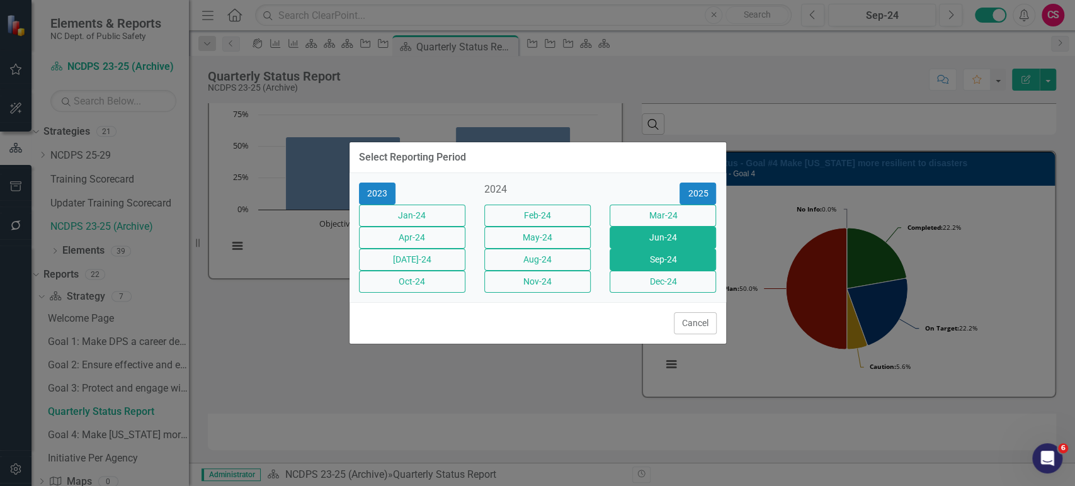
click at [665, 234] on button "Jun-24" at bounding box center [663, 238] width 106 height 22
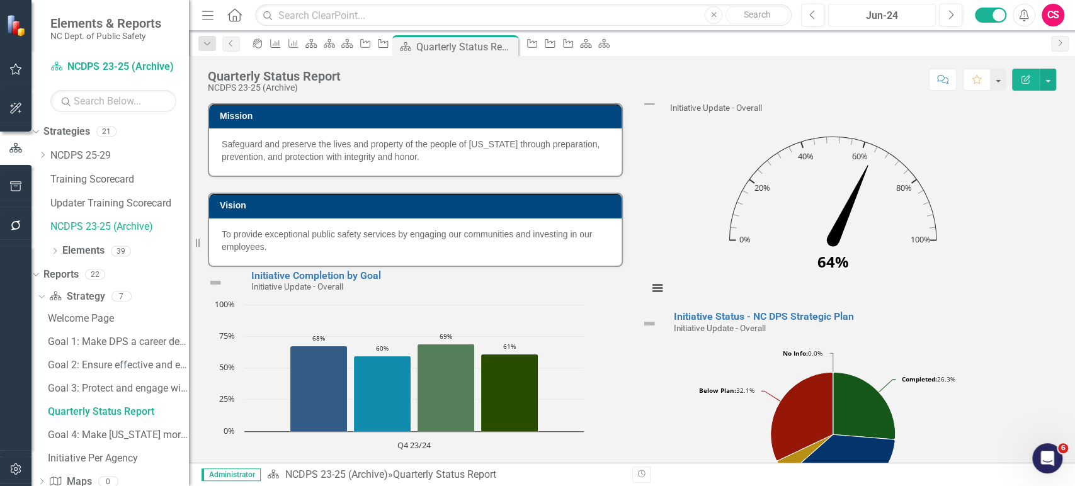
click at [885, 18] on div "Jun-24" at bounding box center [882, 15] width 99 height 15
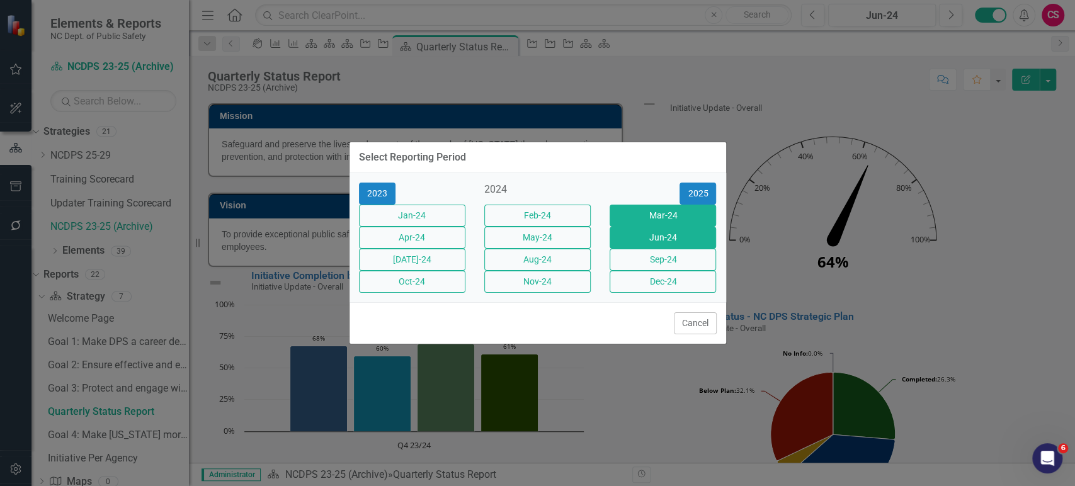
click at [683, 205] on button "Mar-24" at bounding box center [663, 216] width 106 height 22
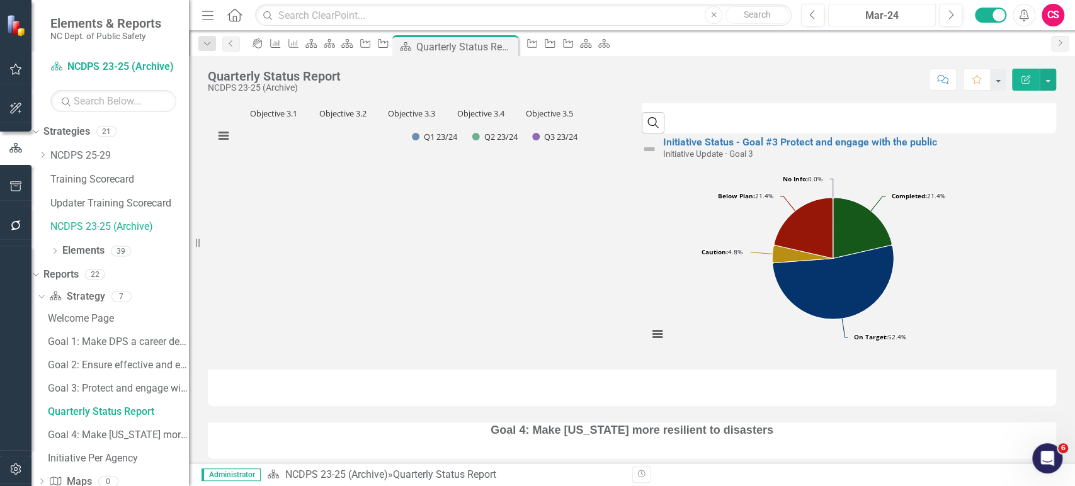
scroll to position [1401, 0]
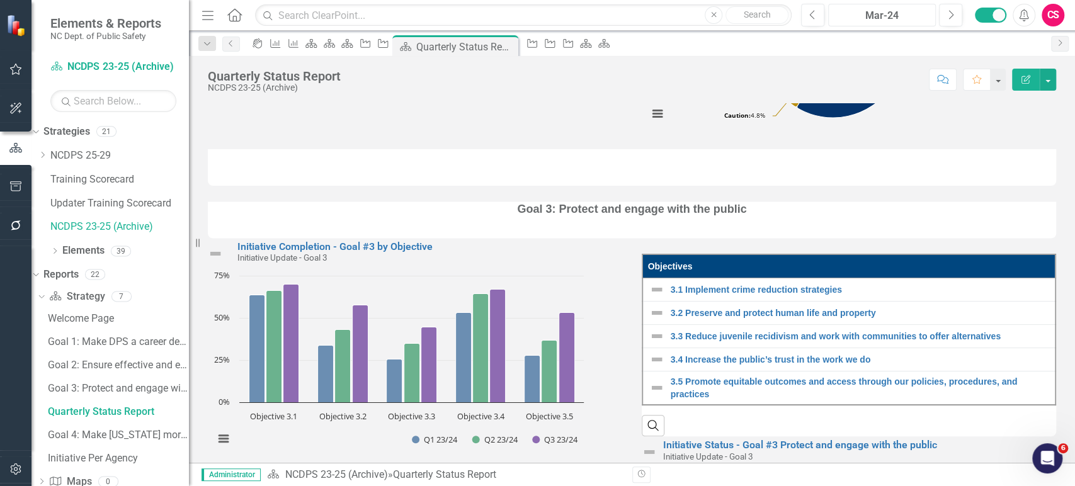
click at [894, 9] on div "Mar-24" at bounding box center [882, 15] width 99 height 15
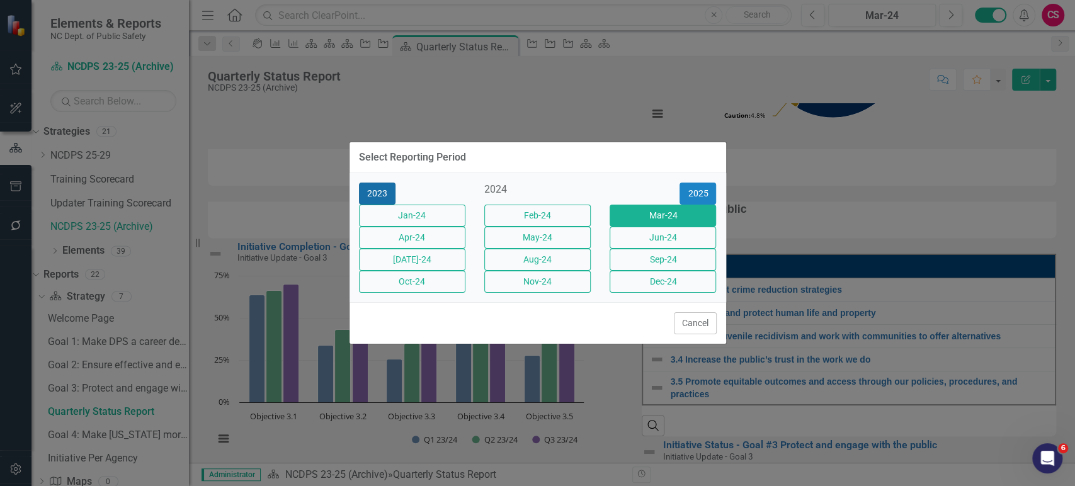
click at [372, 183] on button "2023" at bounding box center [377, 194] width 37 height 22
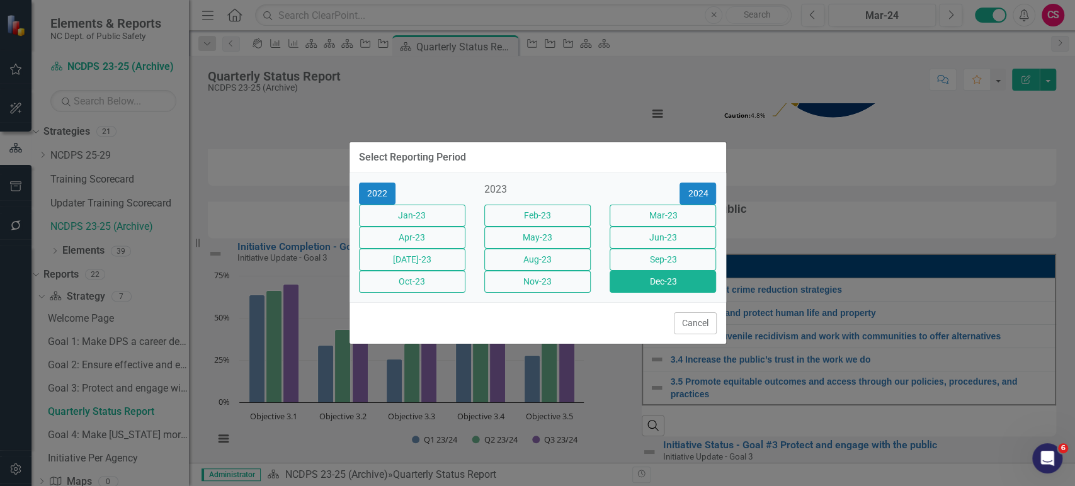
click at [667, 290] on button "Dec-23" at bounding box center [663, 282] width 106 height 22
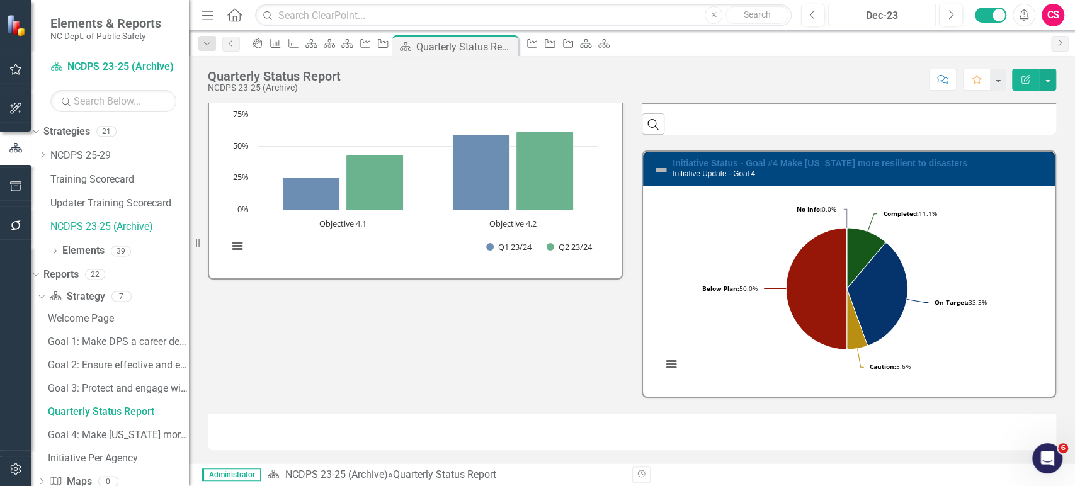
scroll to position [2370, 0]
click at [881, 14] on div "Dec-23" at bounding box center [882, 15] width 99 height 15
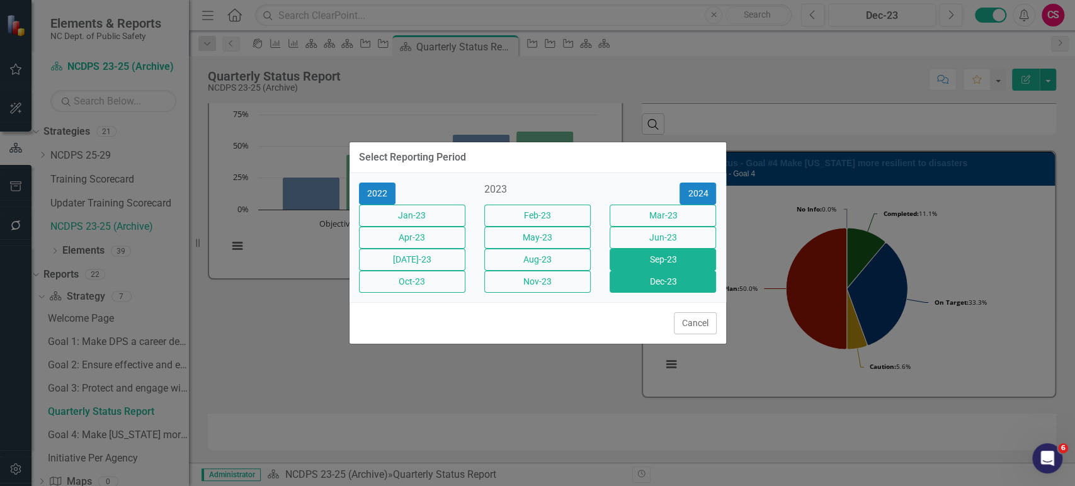
click at [691, 265] on button "Sep-23" at bounding box center [663, 260] width 106 height 22
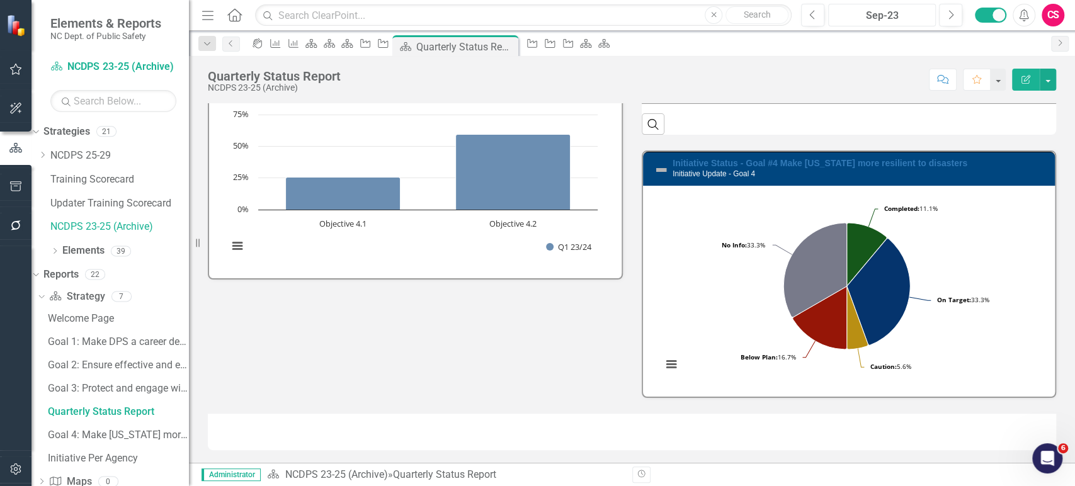
scroll to position [2370, 0]
click at [900, 13] on div "Sep-23" at bounding box center [882, 15] width 99 height 15
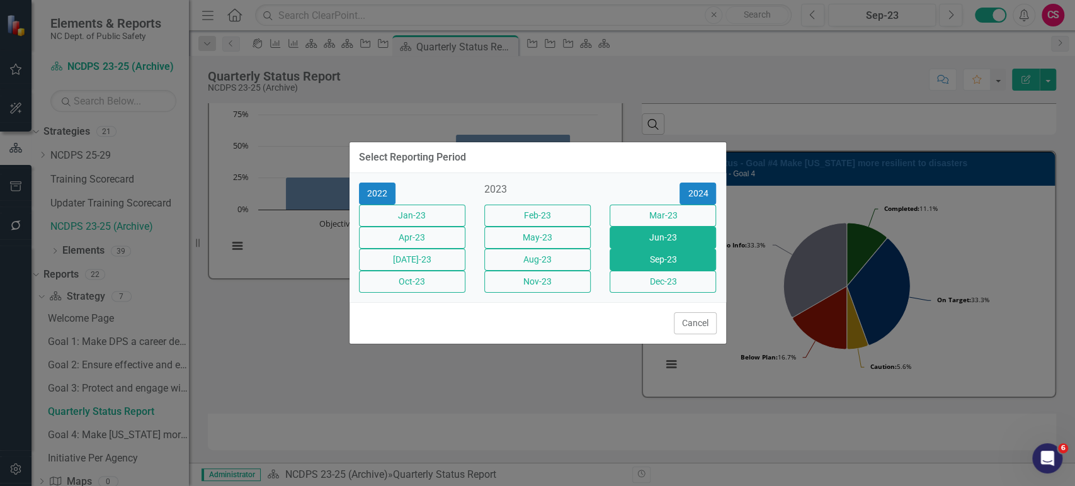
click at [675, 236] on button "Jun-23" at bounding box center [663, 238] width 106 height 22
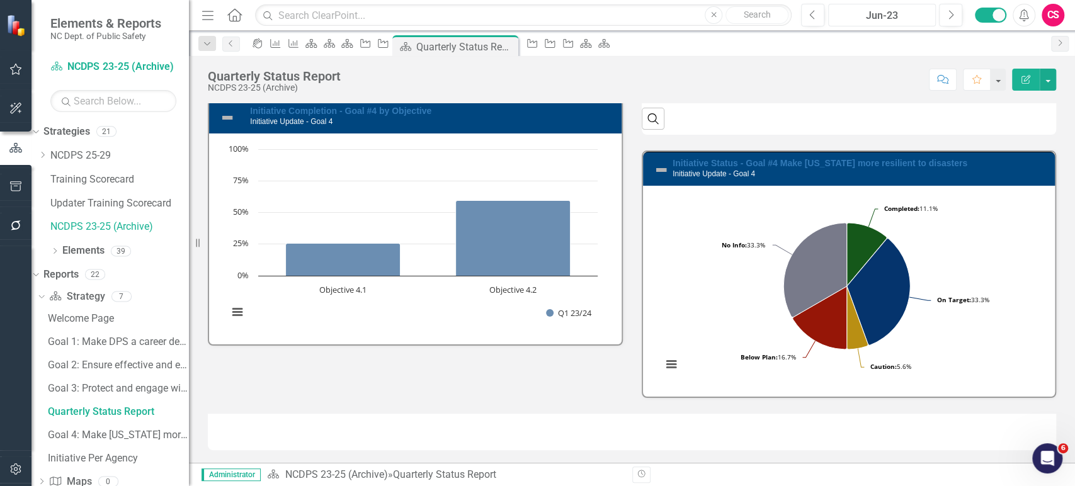
scroll to position [2295, 0]
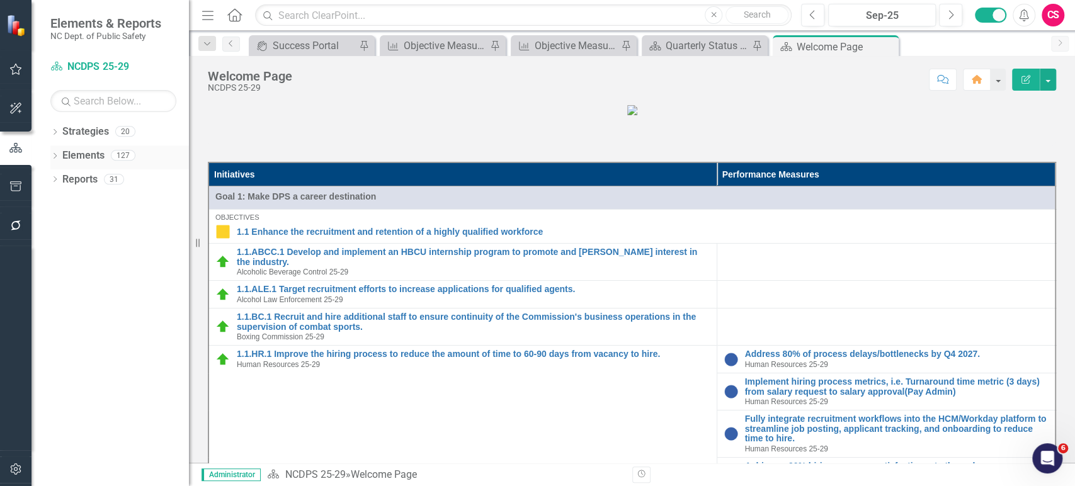
click at [77, 153] on link "Elements" at bounding box center [83, 156] width 42 height 14
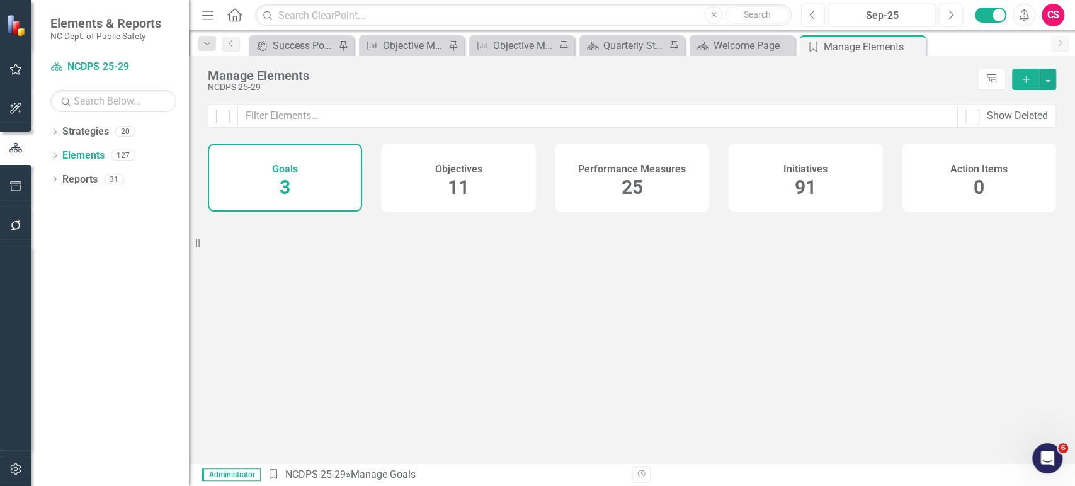
click at [608, 161] on div "Performance Measures" at bounding box center [632, 168] width 108 height 14
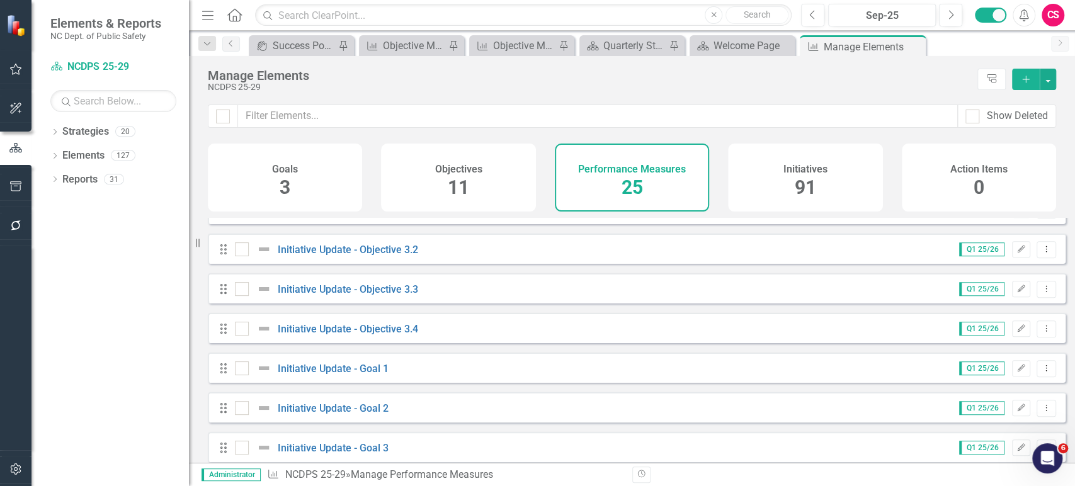
scroll to position [755, 0]
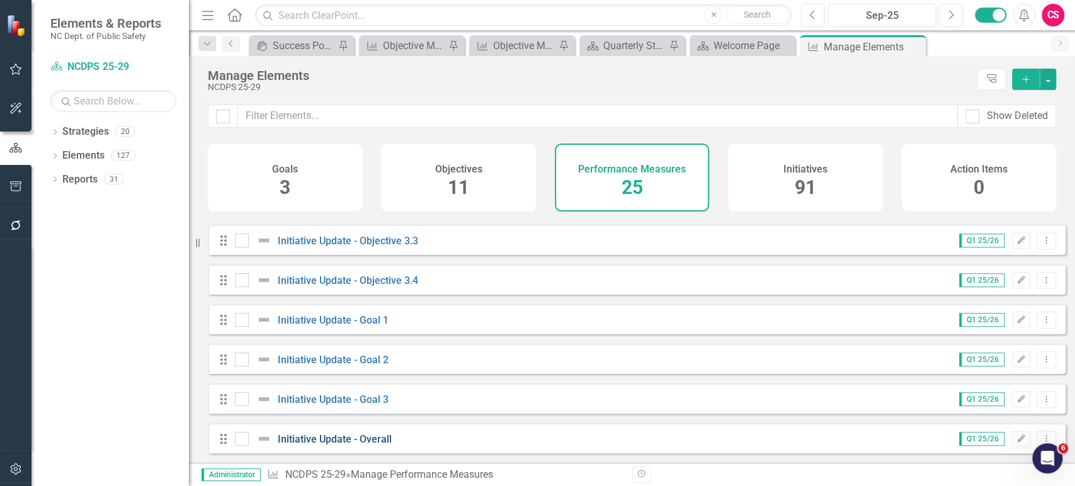
click at [378, 437] on link "Initiative Update - Overall" at bounding box center [335, 439] width 114 height 12
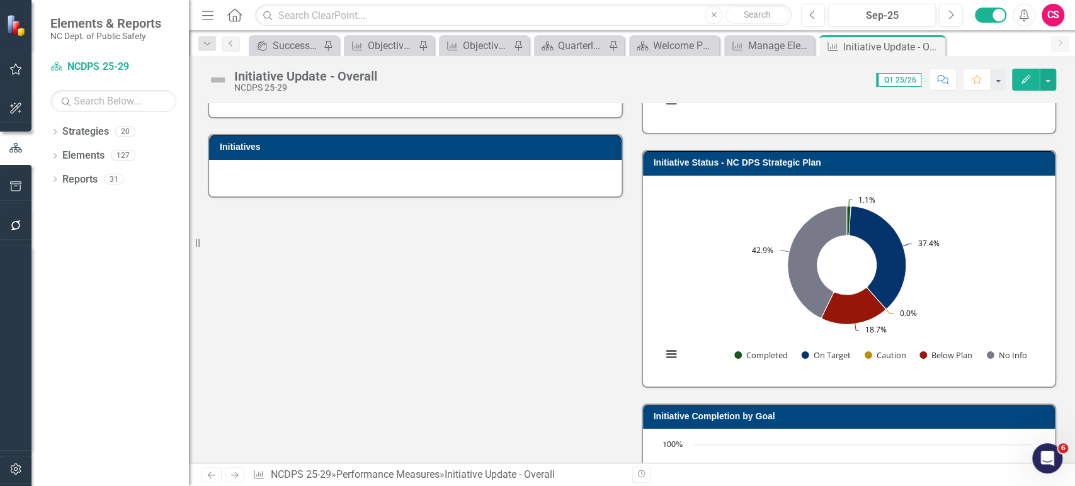
scroll to position [207, 0]
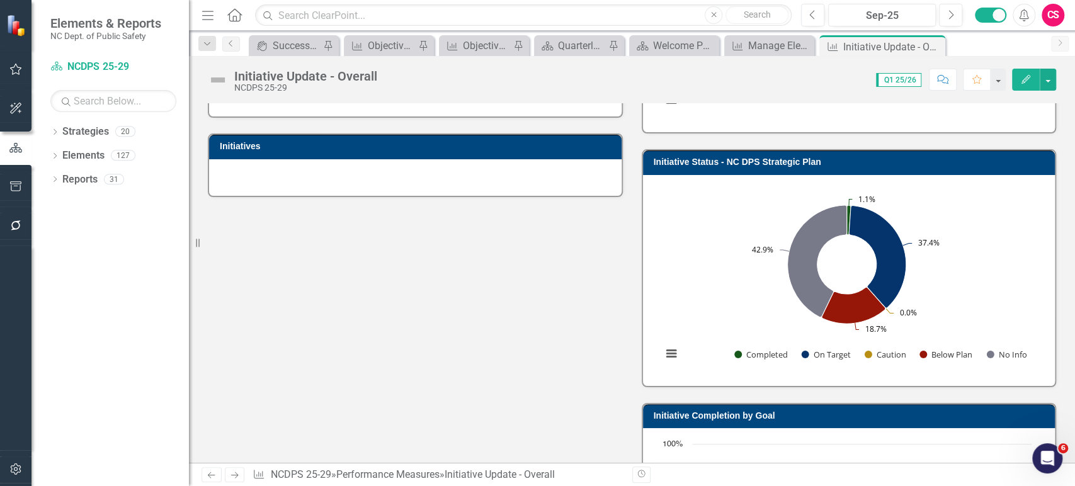
click at [687, 285] on rect "Interactive chart" at bounding box center [847, 279] width 382 height 189
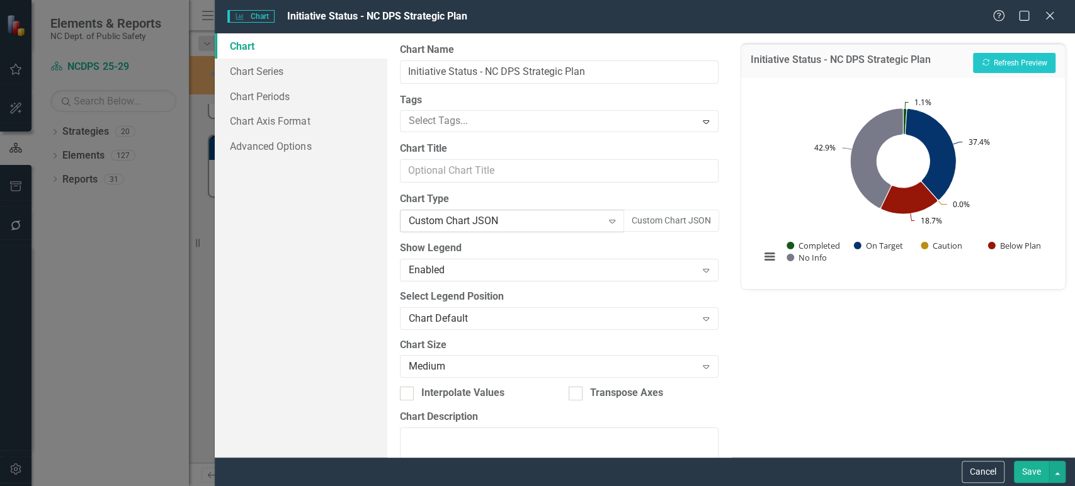
click at [559, 214] on div "Custom Chart JSON" at bounding box center [506, 221] width 194 height 14
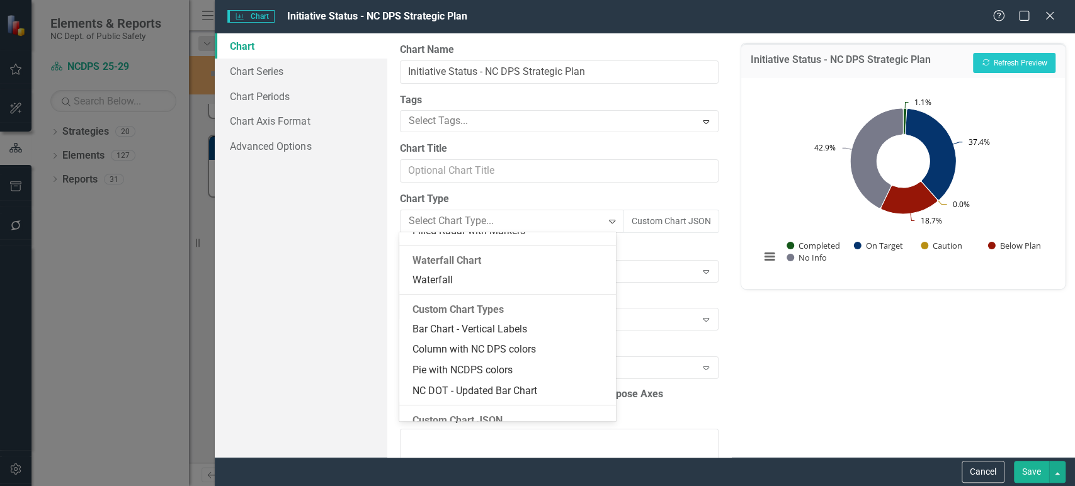
scroll to position [1094, 0]
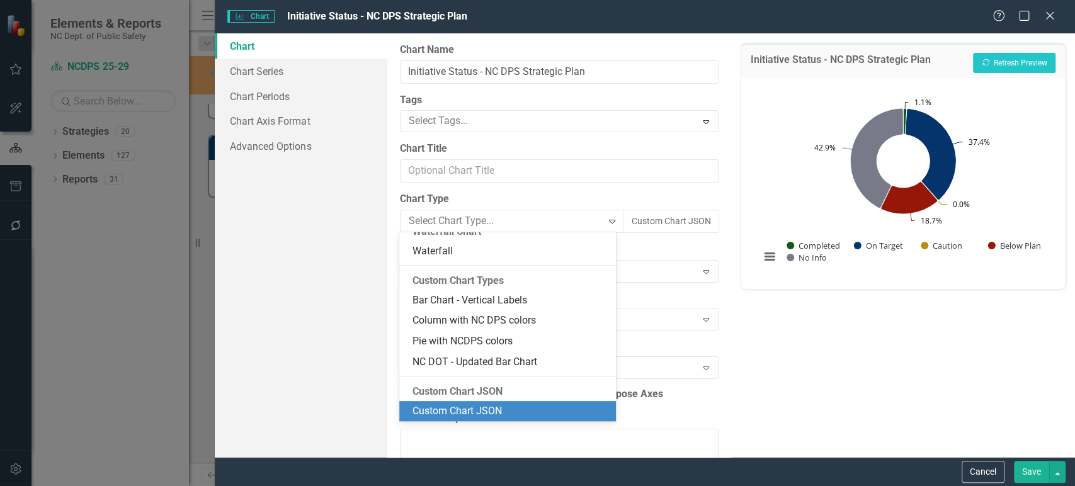
click at [493, 403] on div "Custom Chart JSON" at bounding box center [507, 411] width 217 height 21
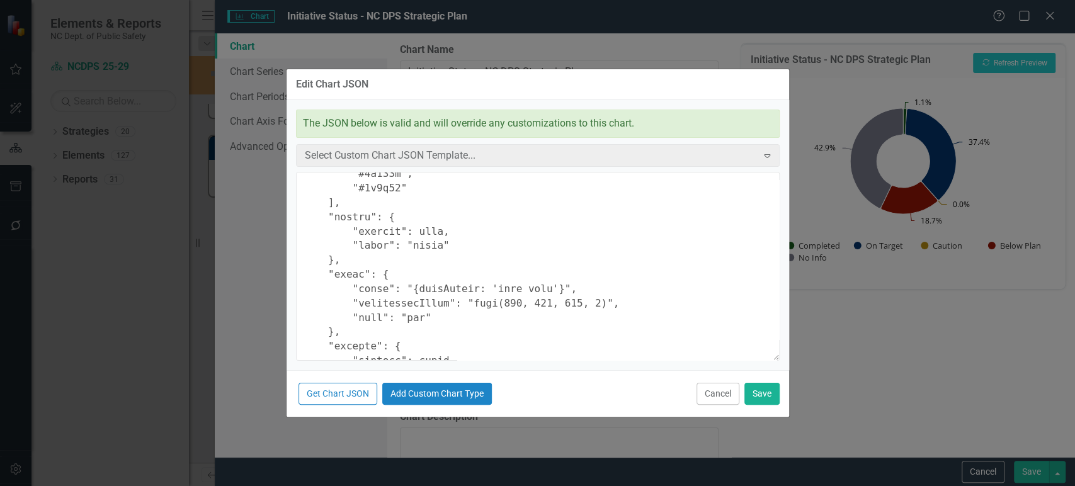
scroll to position [152, 0]
click at [452, 248] on textarea at bounding box center [538, 266] width 484 height 189
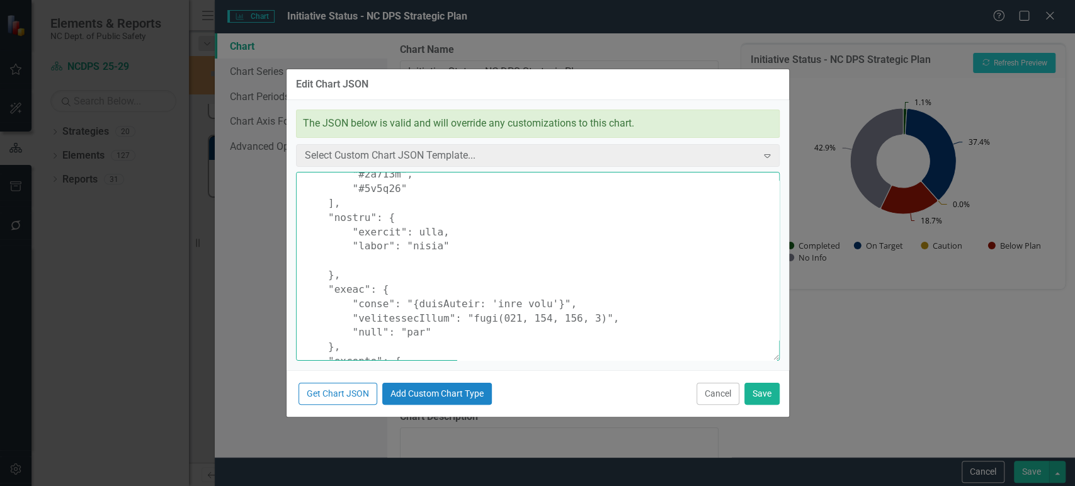
paste textarea ""style": { "fontSize": "12px" }"
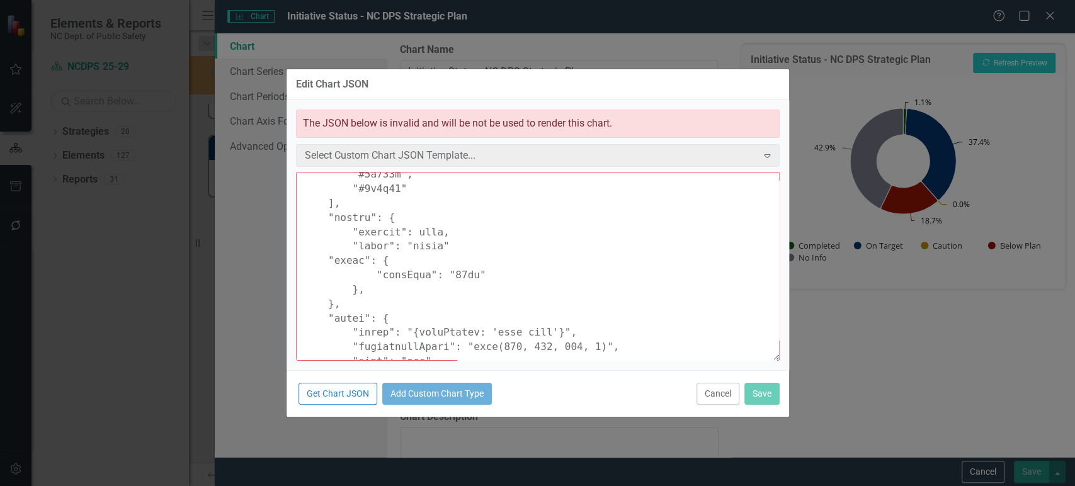
click at [452, 248] on textarea at bounding box center [538, 266] width 484 height 189
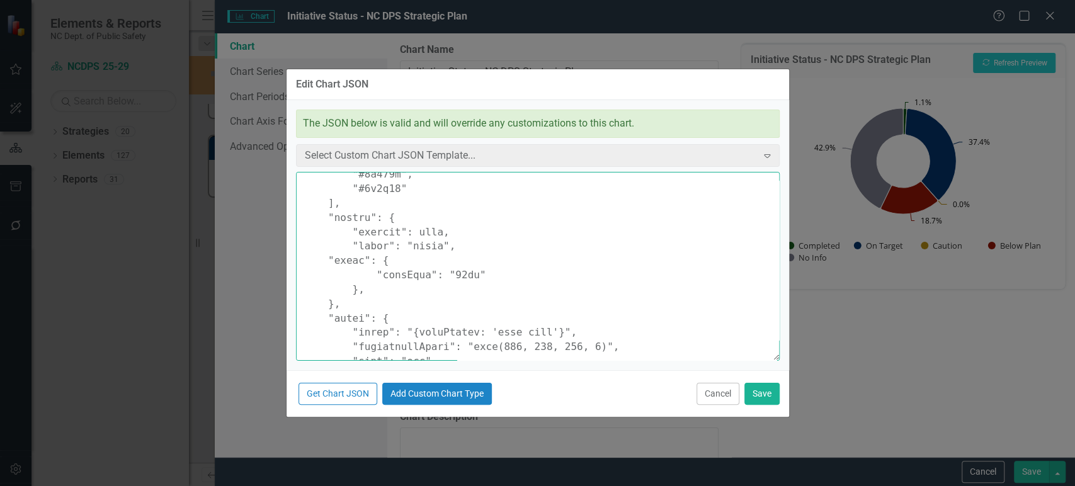
click at [380, 291] on textarea at bounding box center [538, 266] width 484 height 189
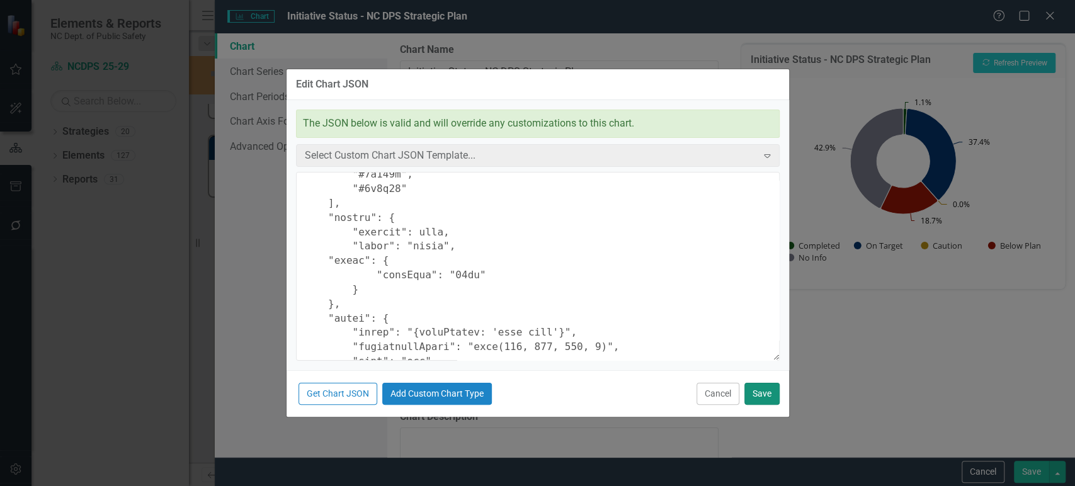
type textarea "{ "colors": [ "#6b8eb2", "#6bb28e", "#8e6bb2", "#8eb26b", "#b26b8e", "#b28e6b",…"
click at [757, 385] on button "Save" at bounding box center [762, 394] width 35 height 22
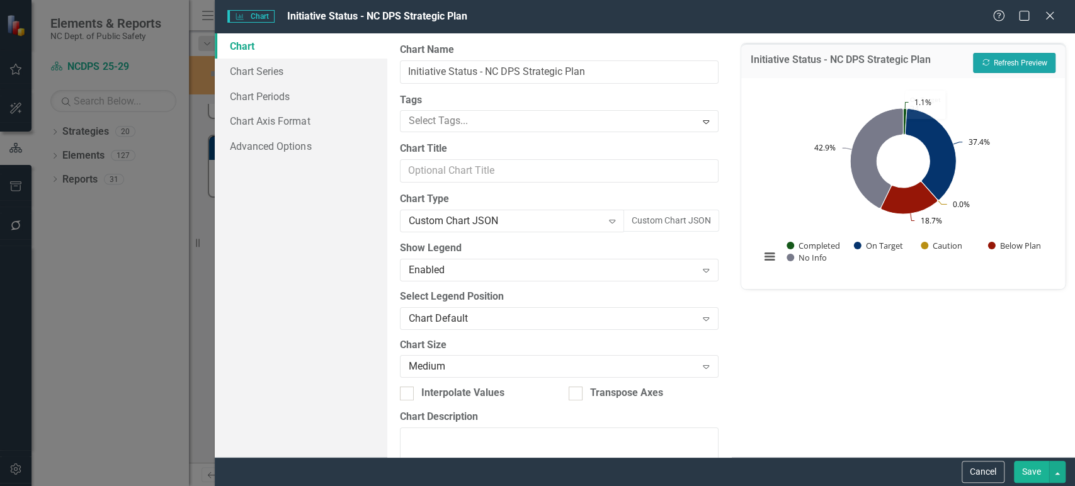
click at [967, 67] on button "Recalculate Refresh Preview" at bounding box center [1014, 63] width 83 height 20
click at [552, 212] on div "Custom Chart JSON Expand" at bounding box center [512, 221] width 225 height 23
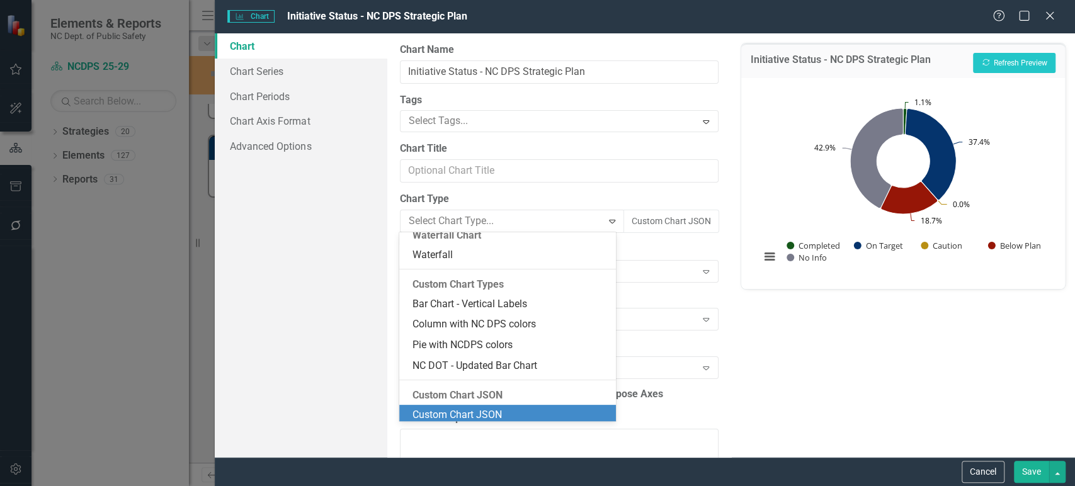
scroll to position [1094, 0]
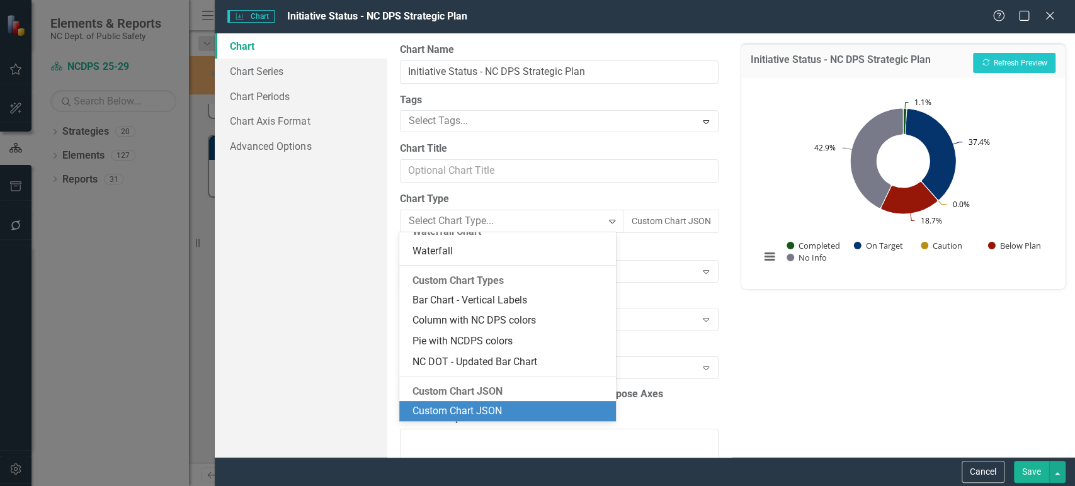
click at [504, 415] on div "Custom Chart JSON" at bounding box center [510, 411] width 197 height 14
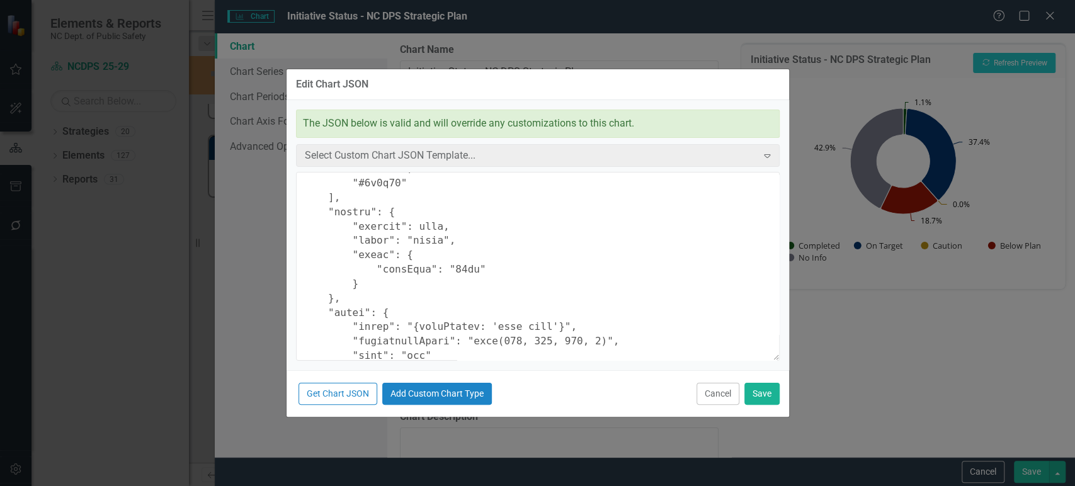
scroll to position [159, 0]
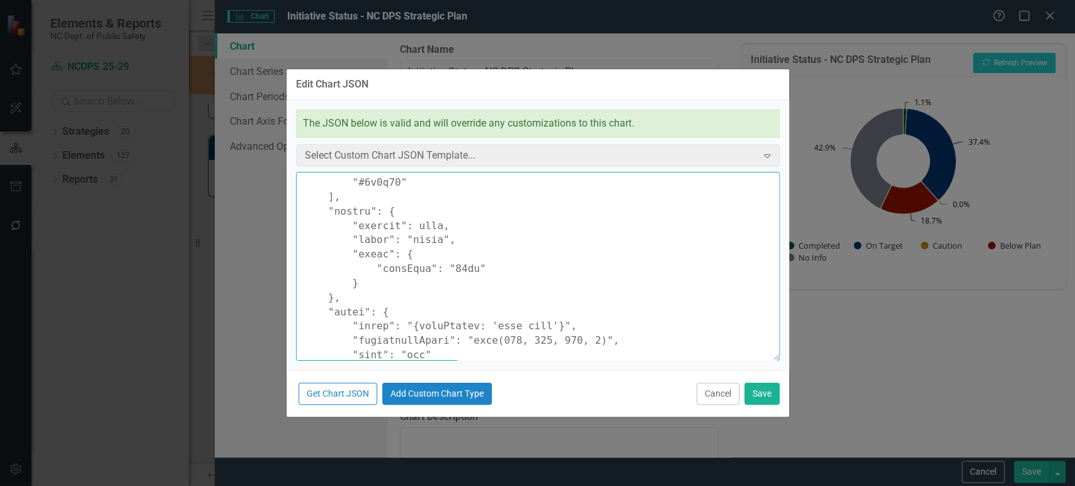
click at [450, 270] on textarea at bounding box center [538, 266] width 484 height 189
type textarea "{ "colors": [ "#6b8eb2", "#6bb28e", "#8e6bb2", "#8eb26b", "#b26b8e", "#b28e6b",…"
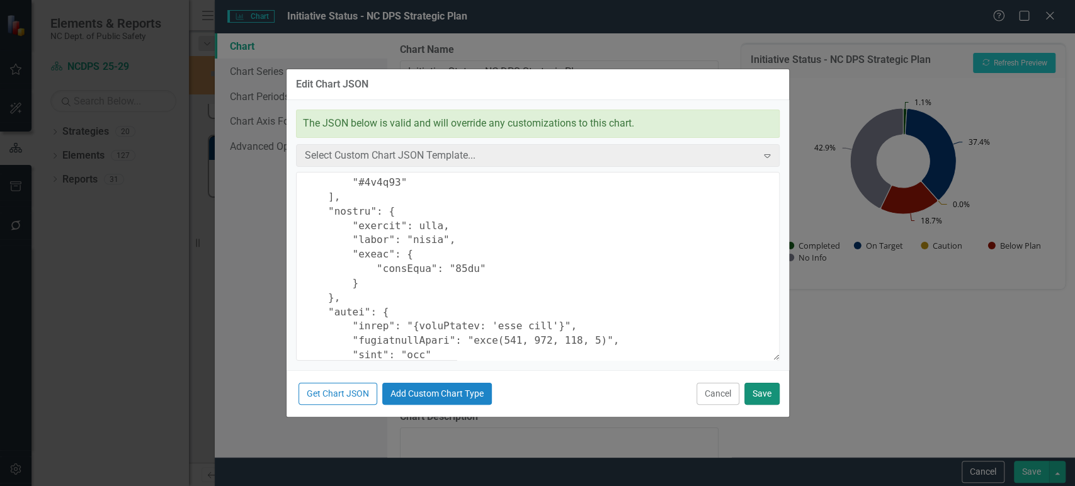
click at [766, 386] on button "Save" at bounding box center [762, 394] width 35 height 22
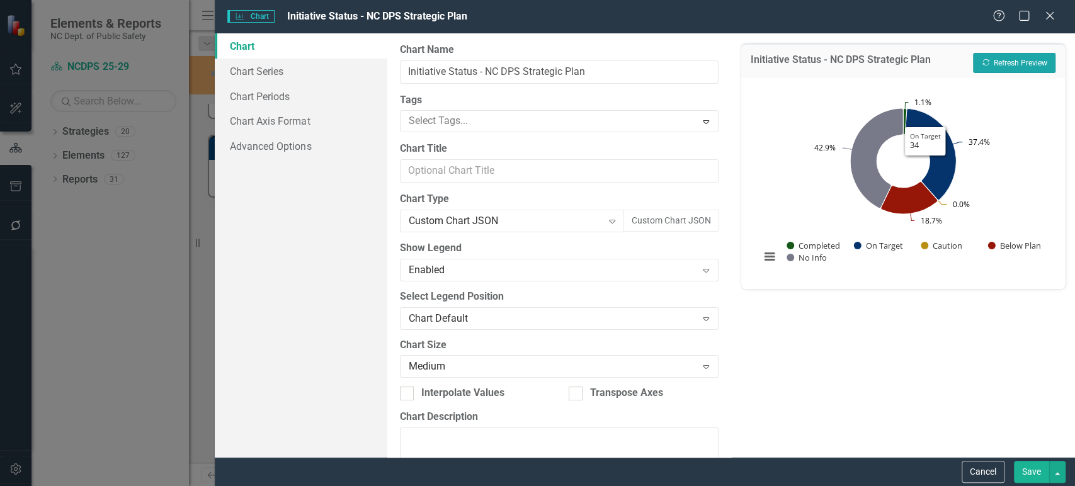
click at [967, 54] on button "Recalculate Refresh Preview" at bounding box center [1014, 63] width 83 height 20
click at [967, 71] on button "Recalculate Refresh Preview" at bounding box center [1014, 63] width 83 height 20
click at [550, 228] on div "Custom Chart JSON Expand" at bounding box center [512, 221] width 225 height 23
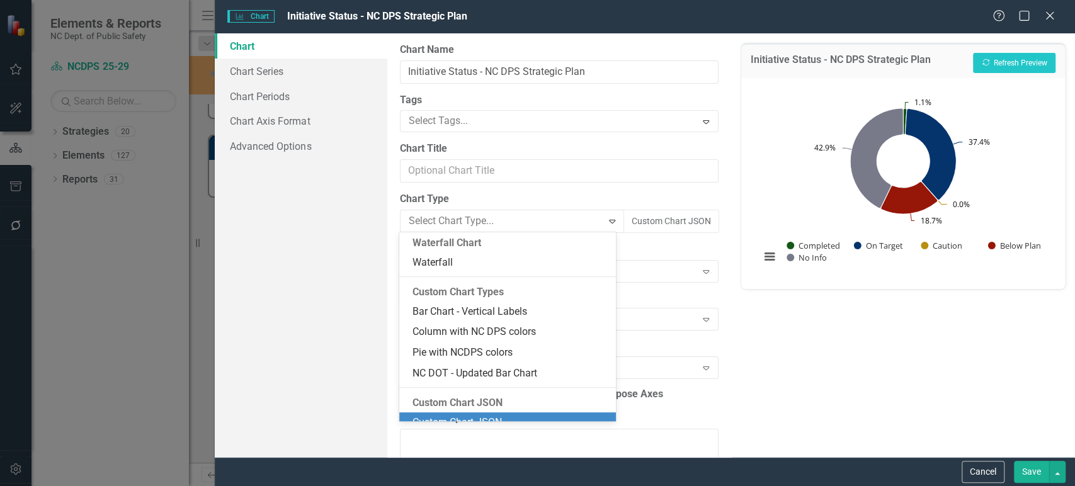
scroll to position [1094, 0]
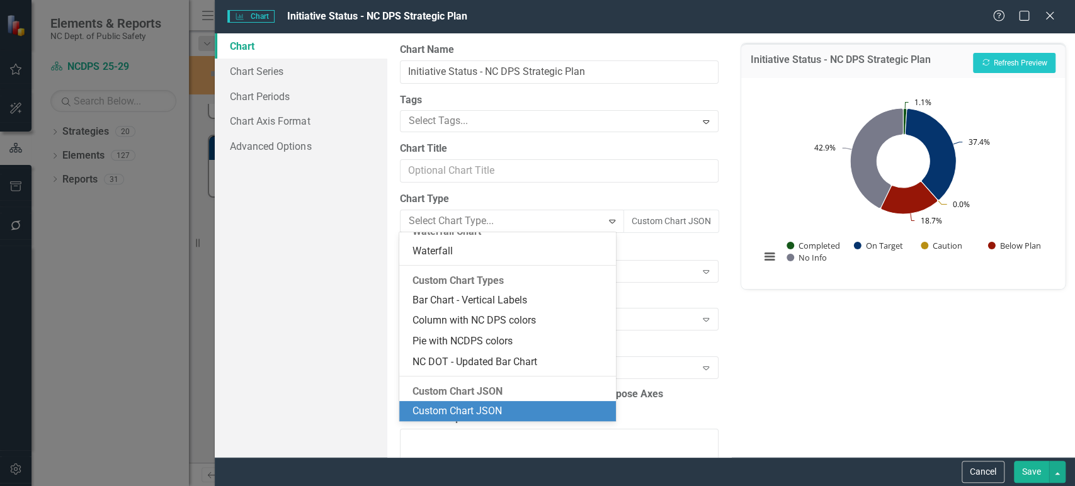
click at [484, 411] on div "Custom Chart JSON" at bounding box center [510, 411] width 197 height 14
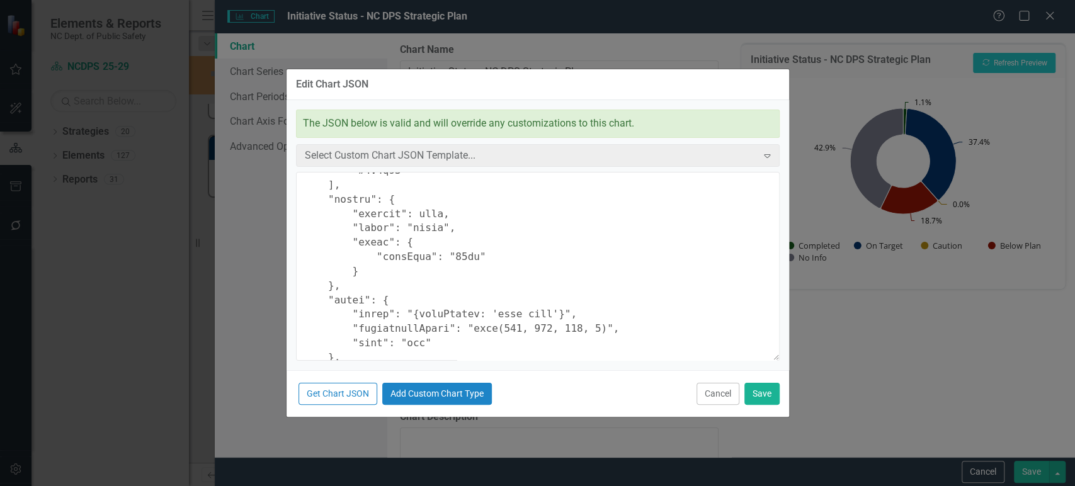
scroll to position [169, 0]
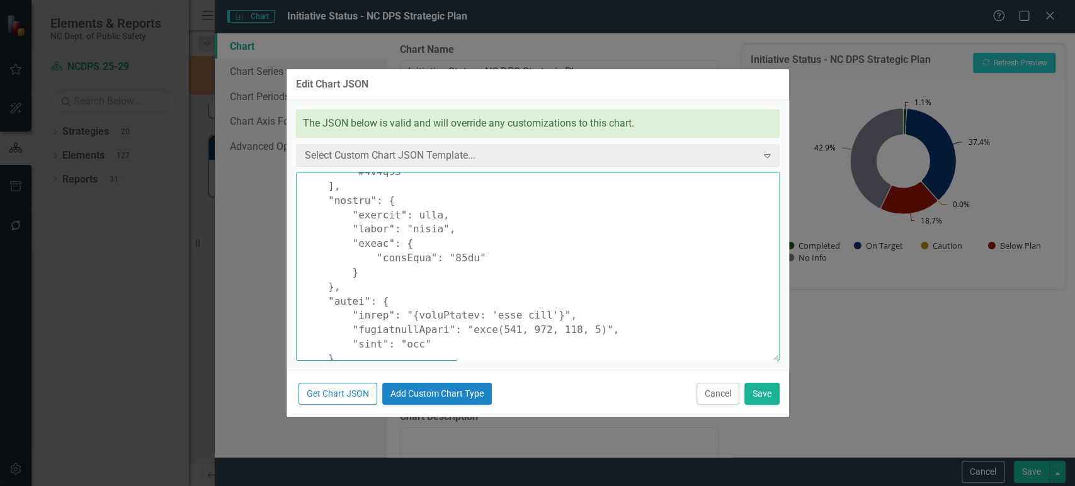
click at [570, 234] on textarea at bounding box center [538, 266] width 484 height 189
paste textarea "2px" } }, "chart": { "style": "{fontFamily: 'open sans'}", "backgroundColor": "…"
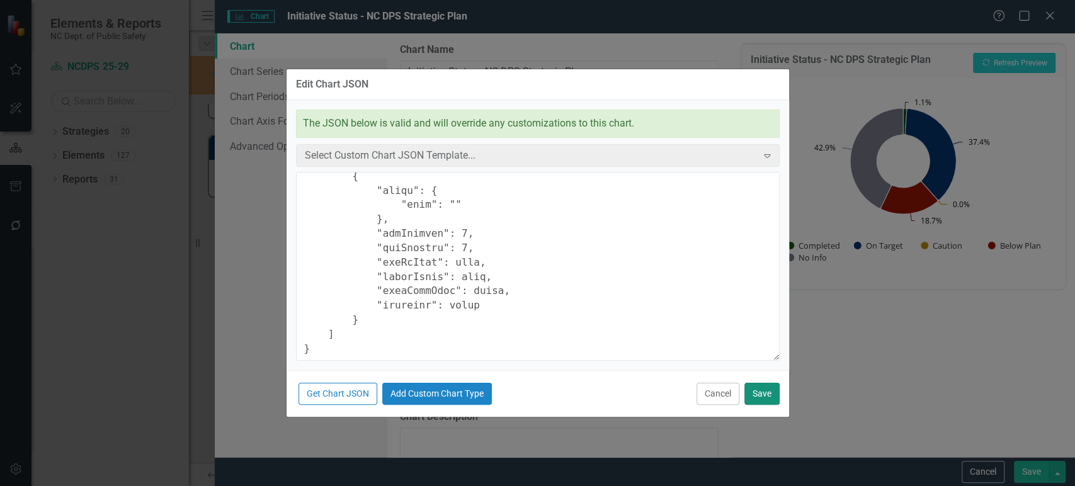
type textarea "{ "colors": [ "#6b8eb2", "#6bb28e", "#8e6bb2", "#8eb26b", "#b26b8e", "#b28e6b",…"
click at [768, 390] on button "Save" at bounding box center [762, 394] width 35 height 22
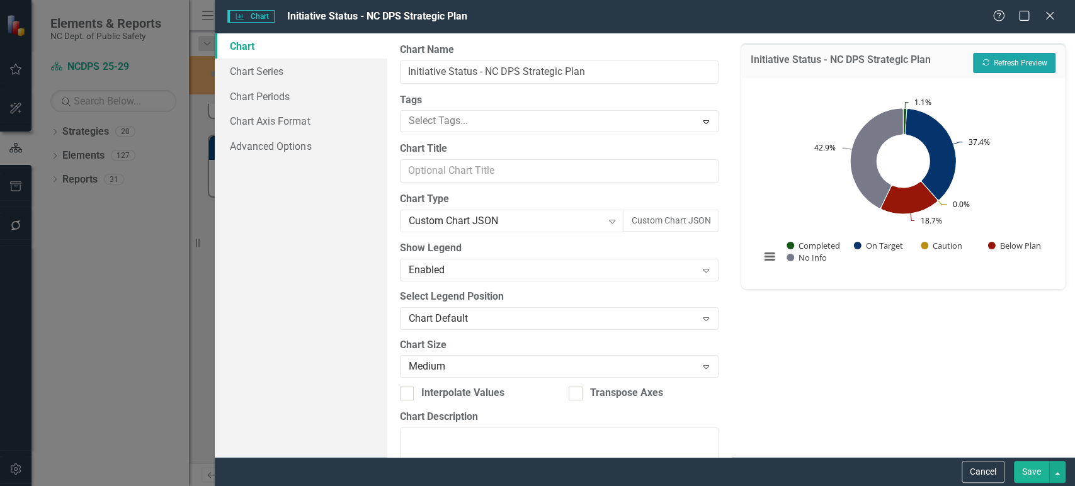
click at [967, 64] on button "Recalculate Refresh Preview" at bounding box center [1014, 63] width 83 height 20
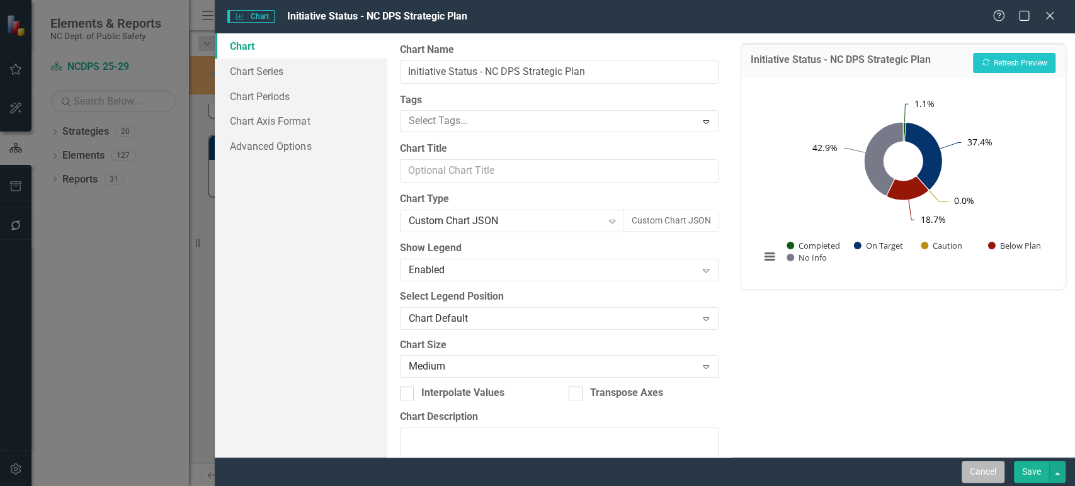
click at [967, 437] on button "Cancel" at bounding box center [983, 472] width 43 height 22
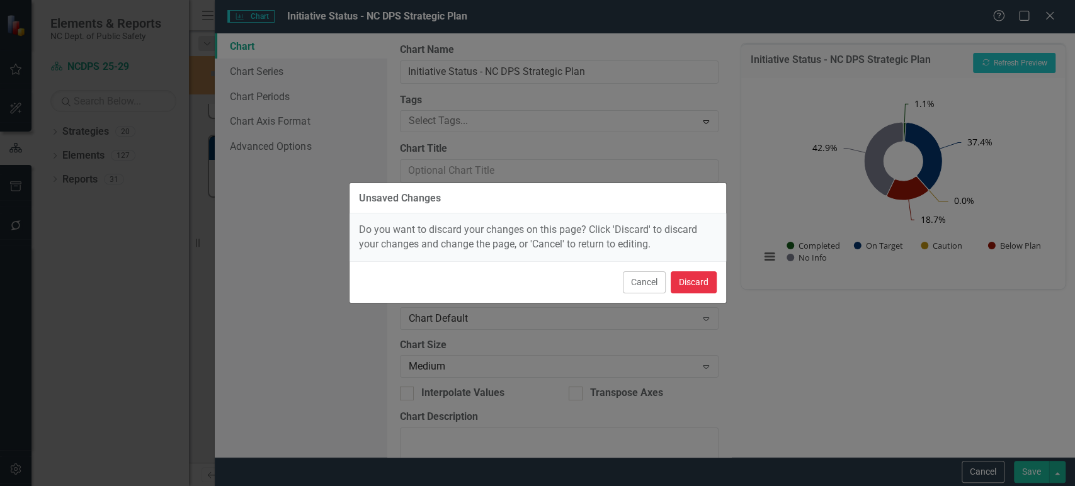
click at [685, 287] on button "Discard" at bounding box center [694, 283] width 46 height 22
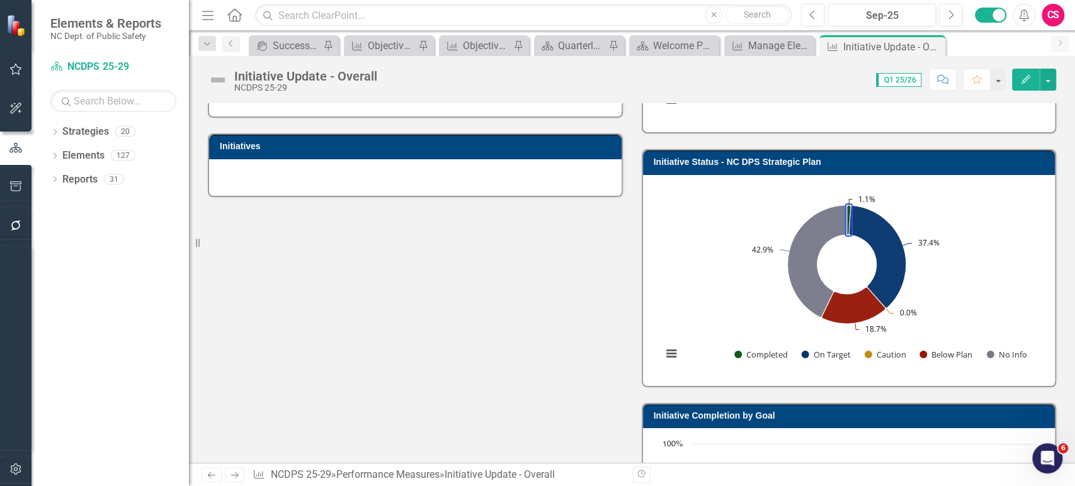
click at [726, 283] on rect "Interactive chart" at bounding box center [847, 279] width 382 height 189
drag, startPoint x: 645, startPoint y: 258, endPoint x: 671, endPoint y: 271, distance: 28.7
click at [671, 271] on div "Chart Pie chart with 5 slices. Initiative Status - NC DPS Strategic Plan (Chart…" at bounding box center [849, 280] width 413 height 211
click at [671, 271] on rect "Interactive chart" at bounding box center [847, 279] width 382 height 189
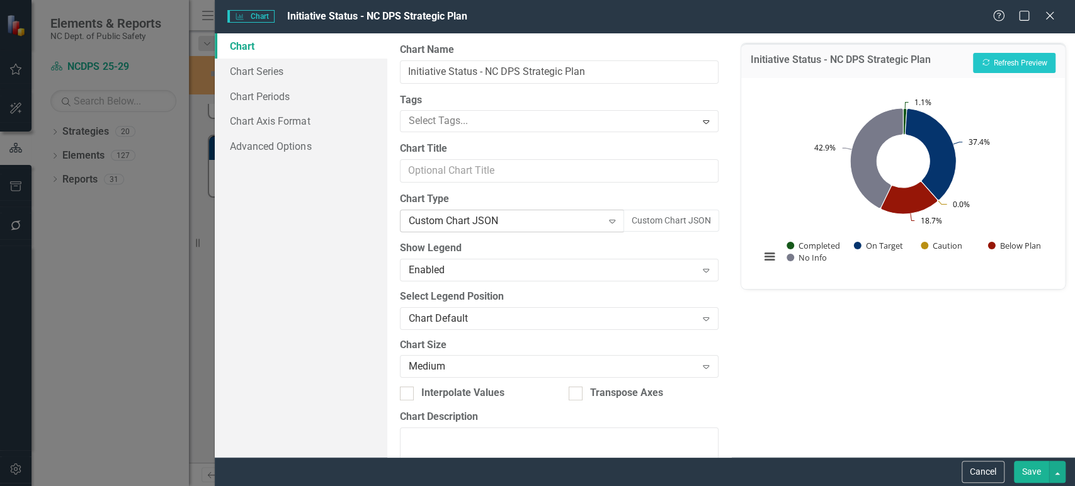
click at [525, 217] on div "Custom Chart JSON" at bounding box center [506, 221] width 194 height 14
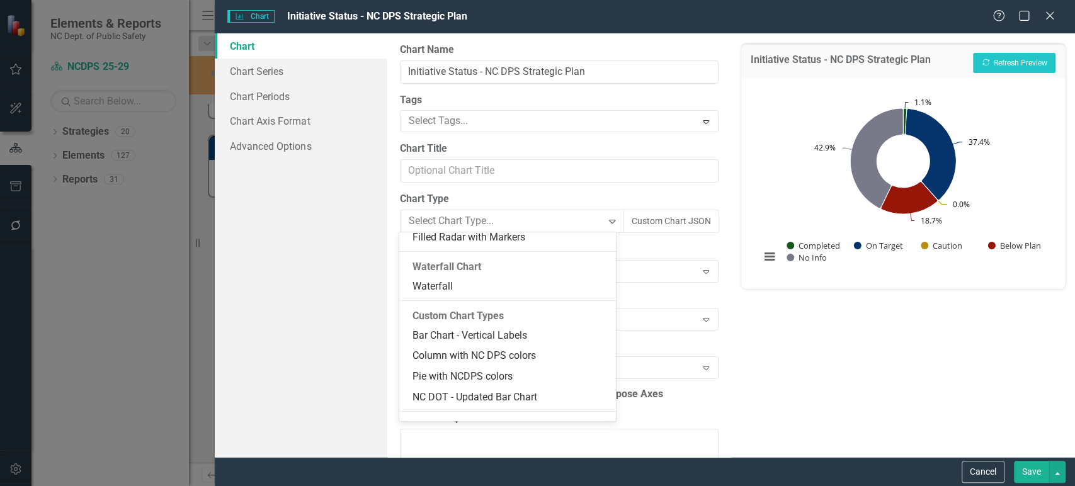
scroll to position [1094, 0]
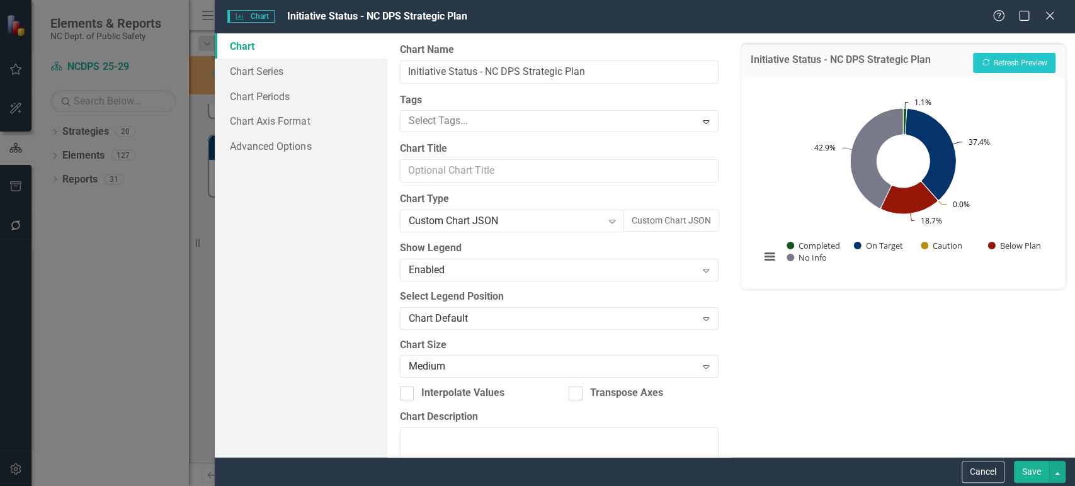
click at [678, 255] on div "Show Legend Enabled Expand" at bounding box center [559, 260] width 319 height 39
click at [629, 275] on div "Enabled" at bounding box center [553, 270] width 288 height 14
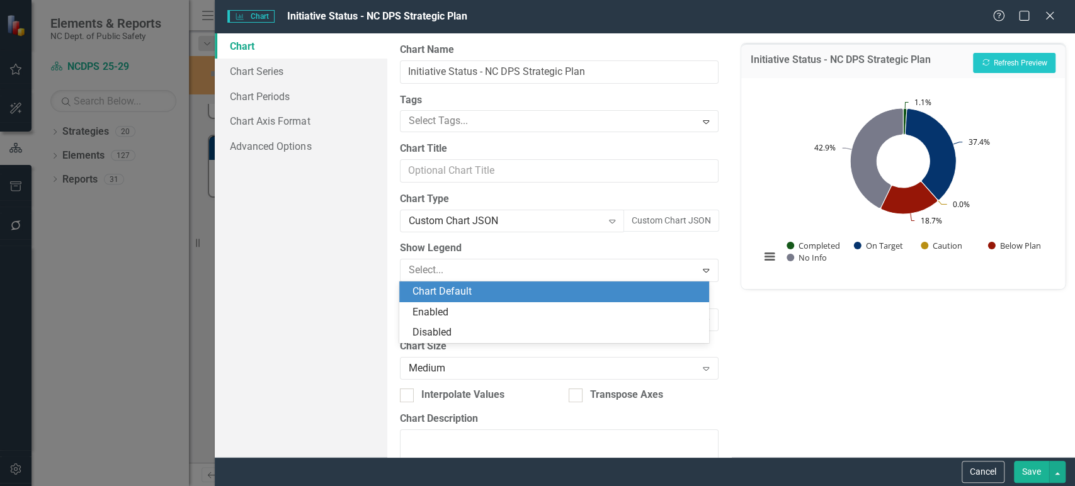
click at [564, 241] on label "Show Legend" at bounding box center [559, 248] width 319 height 14
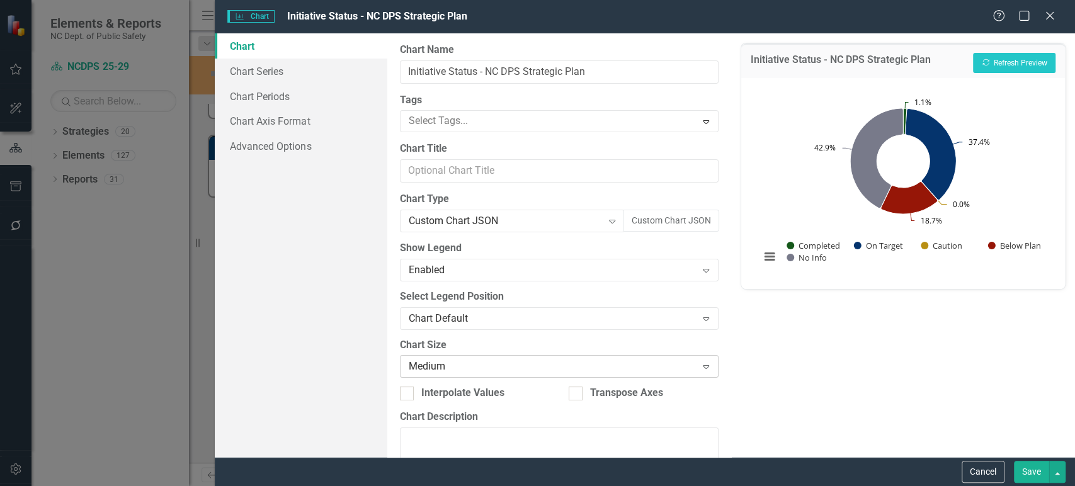
click at [509, 372] on div "Medium" at bounding box center [553, 367] width 288 height 14
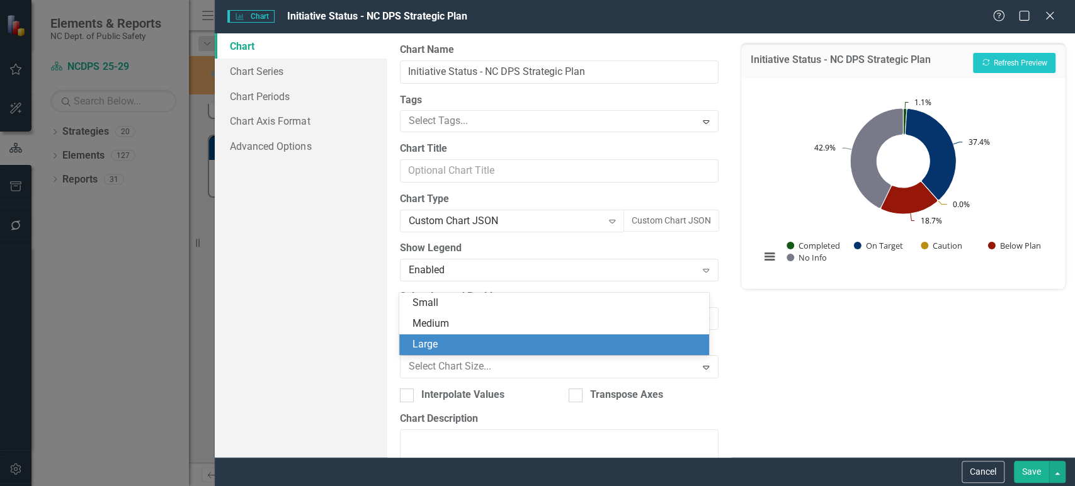
click at [490, 338] on div "Large" at bounding box center [557, 345] width 290 height 14
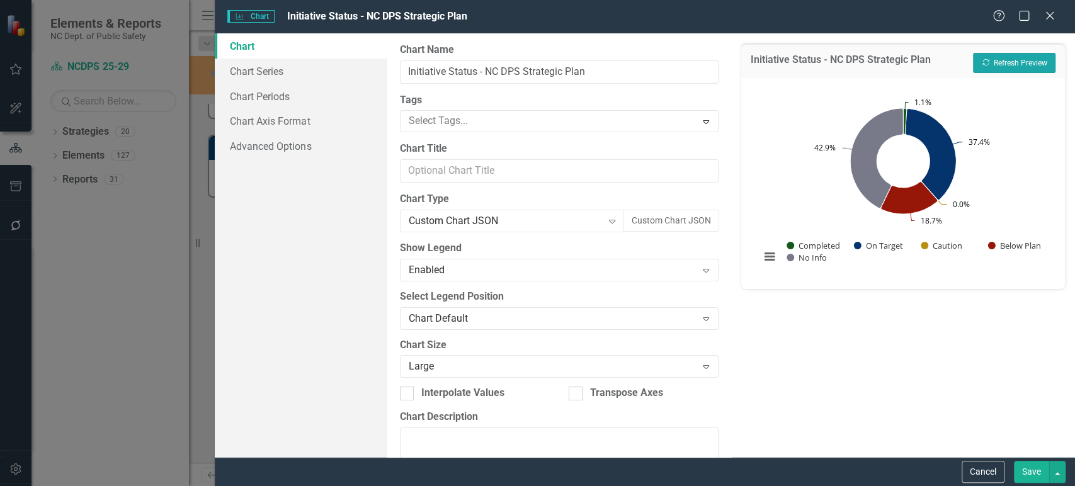
click at [967, 56] on button "Recalculate Refresh Preview" at bounding box center [1014, 63] width 83 height 20
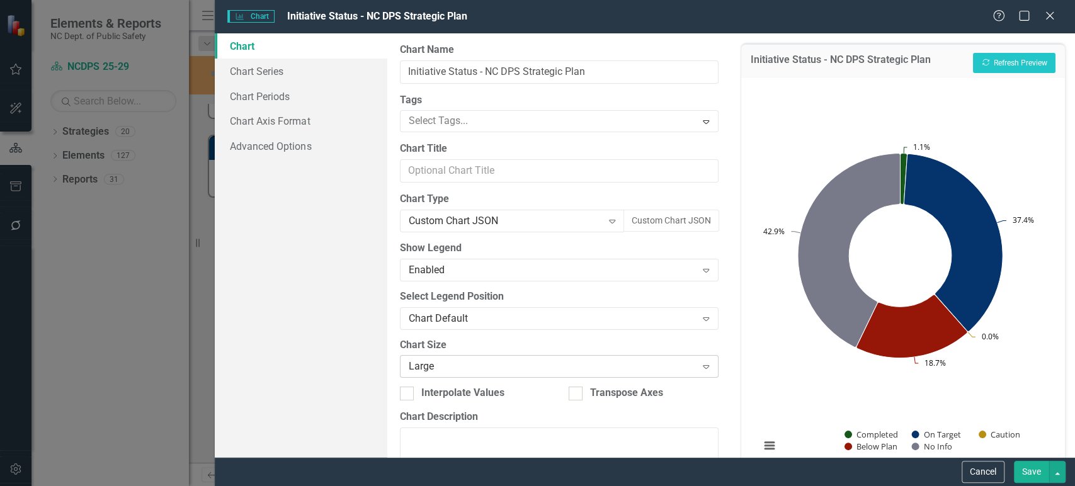
click at [523, 360] on div "Large" at bounding box center [553, 367] width 288 height 14
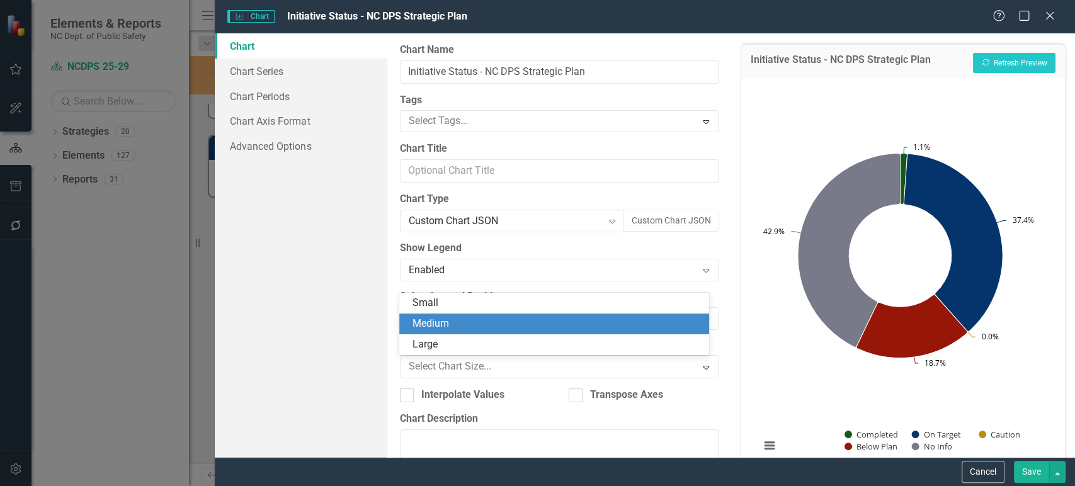
click at [504, 319] on div "Medium" at bounding box center [557, 324] width 290 height 14
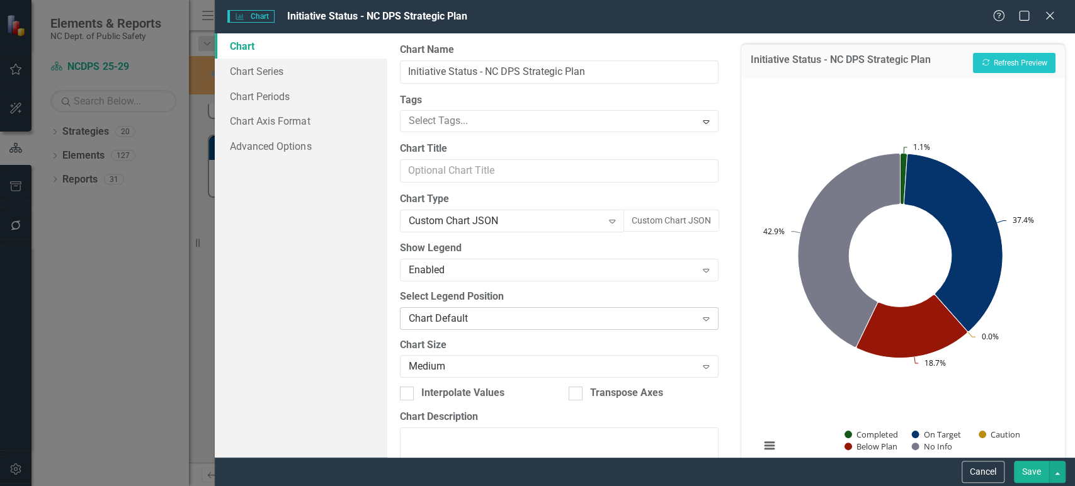
click at [512, 316] on div "Chart Default" at bounding box center [553, 318] width 288 height 14
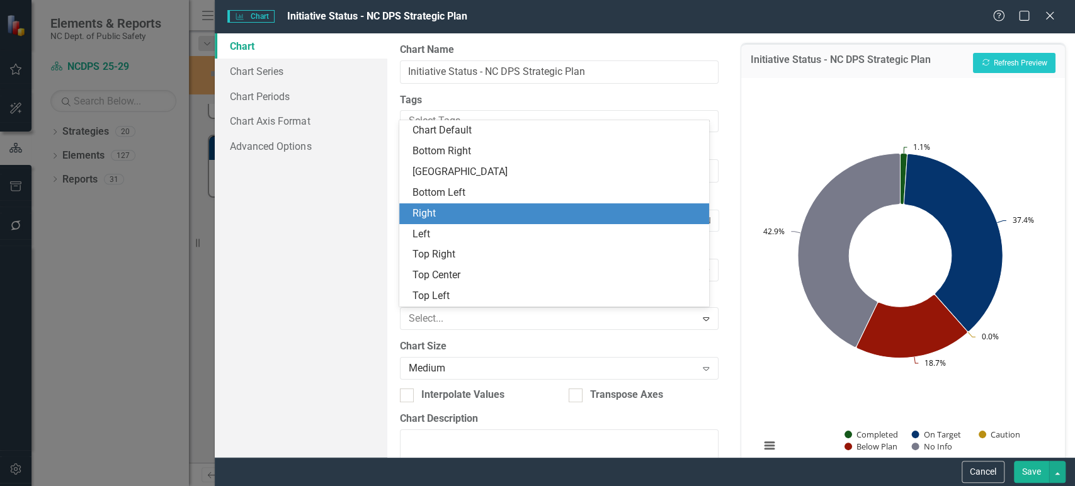
click at [505, 207] on div "Right" at bounding box center [557, 214] width 290 height 14
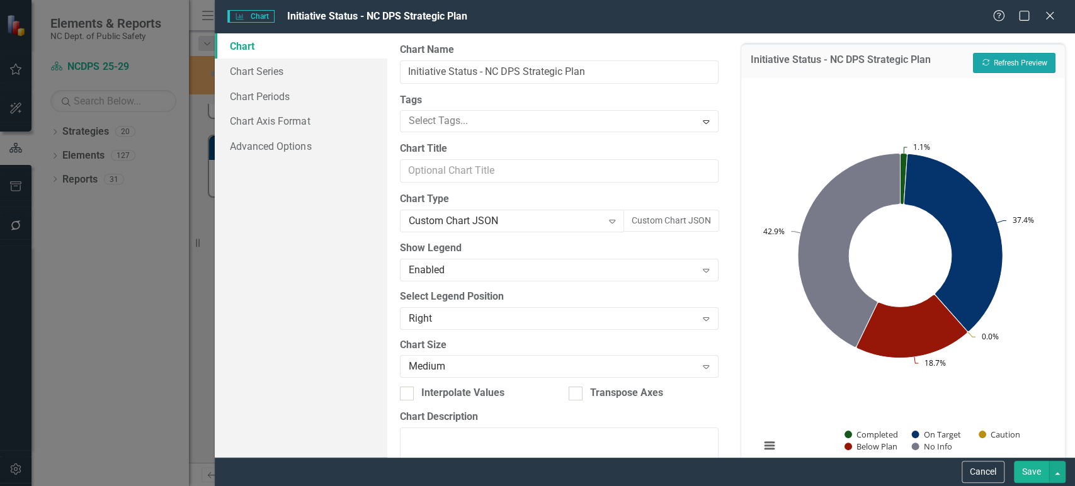
click at [967, 66] on button "Recalculate Refresh Preview" at bounding box center [1014, 63] width 83 height 20
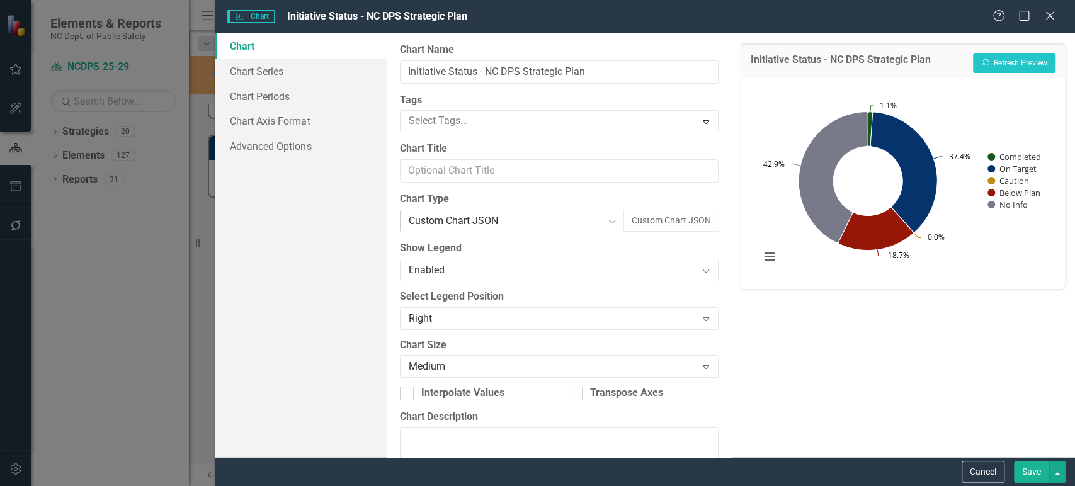
click at [543, 224] on div "Custom Chart JSON" at bounding box center [506, 221] width 194 height 14
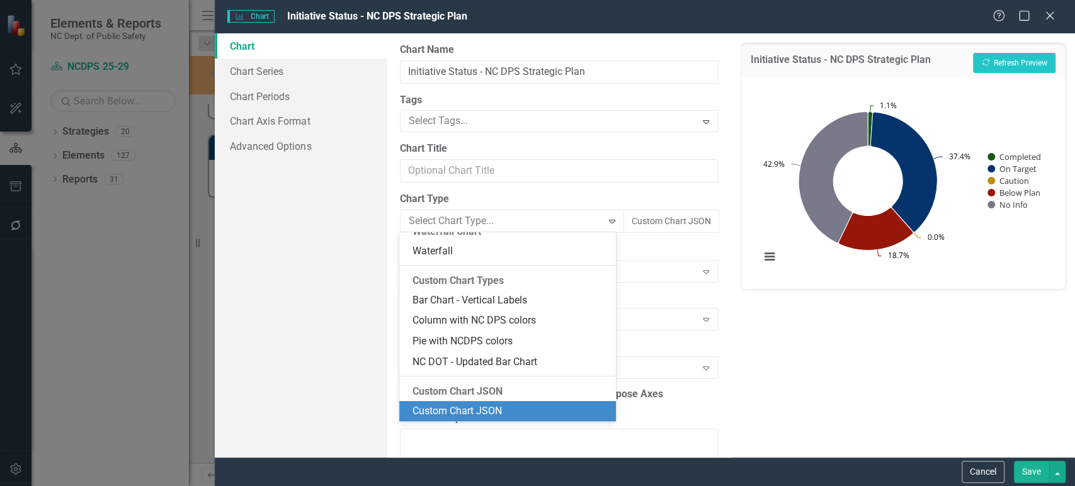
click at [478, 408] on div "Custom Chart JSON" at bounding box center [510, 411] width 197 height 14
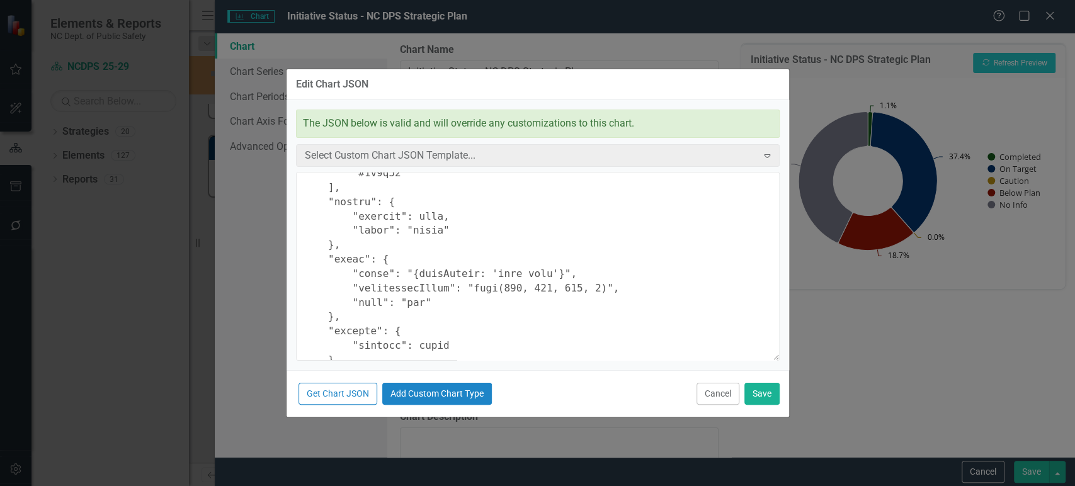
scroll to position [174, 0]
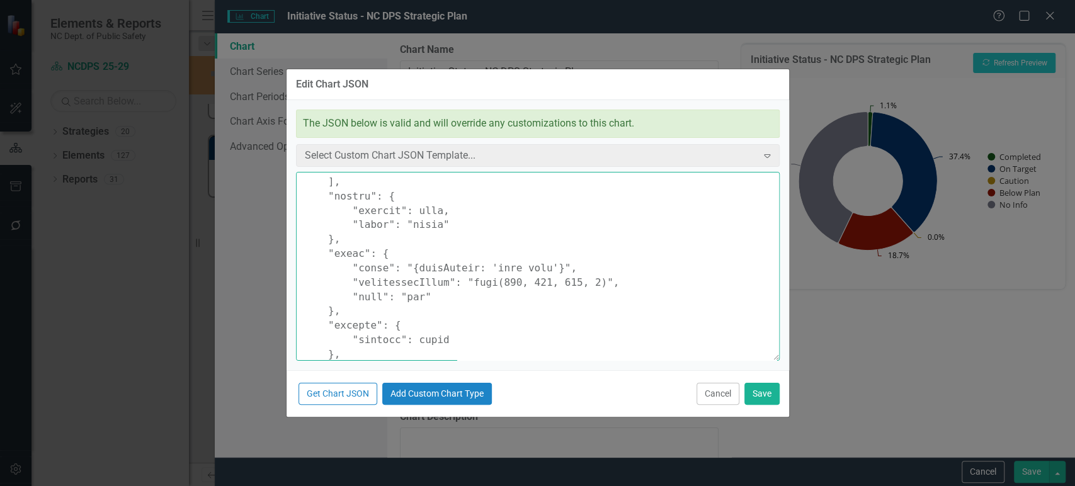
click at [454, 222] on textarea at bounding box center [538, 266] width 484 height 189
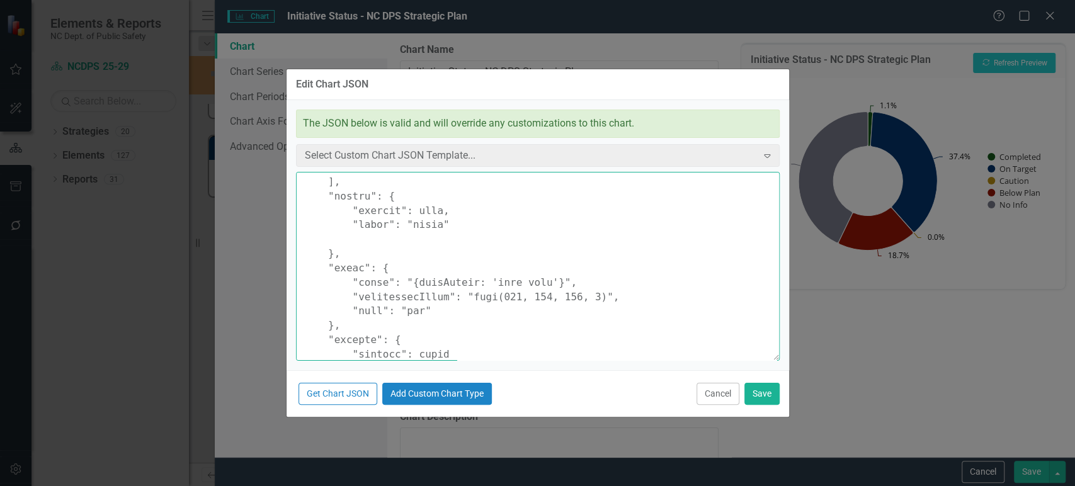
paste textarea "{ "colors": [ "#6b8eb2", "#6bb28e", "#8e6bb2", "#8eb26b", "#b26b8e", "#b28e6b",…"
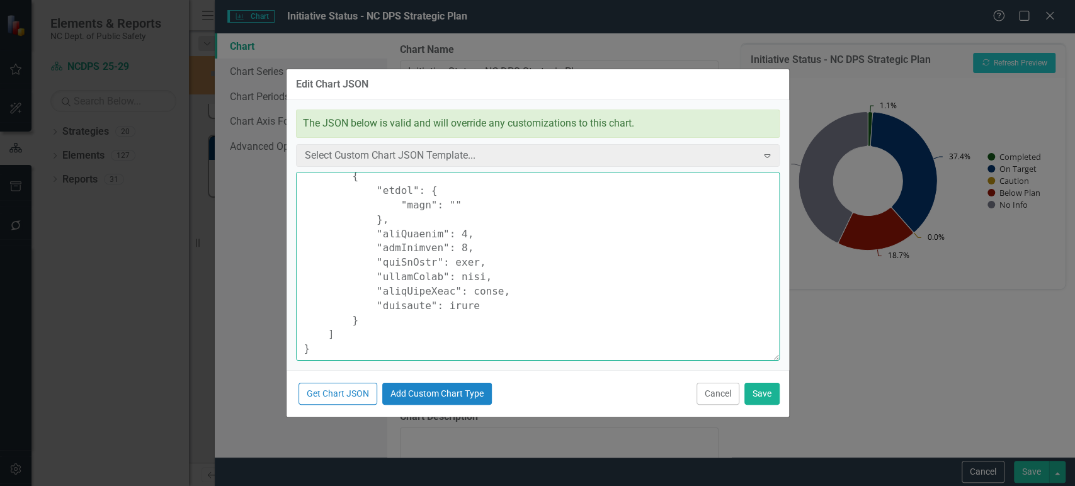
scroll to position [1806, 0]
click at [453, 207] on textarea at bounding box center [538, 266] width 484 height 189
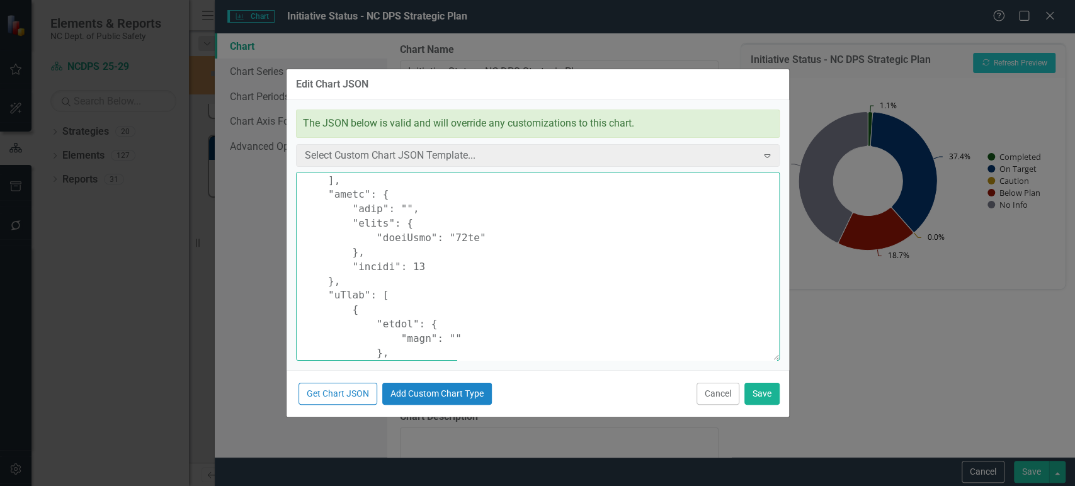
scroll to position [1671, 0]
click at [488, 236] on textarea at bounding box center [538, 266] width 484 height 189
paste textarea ", "style": { "fontSize": "12px" }"
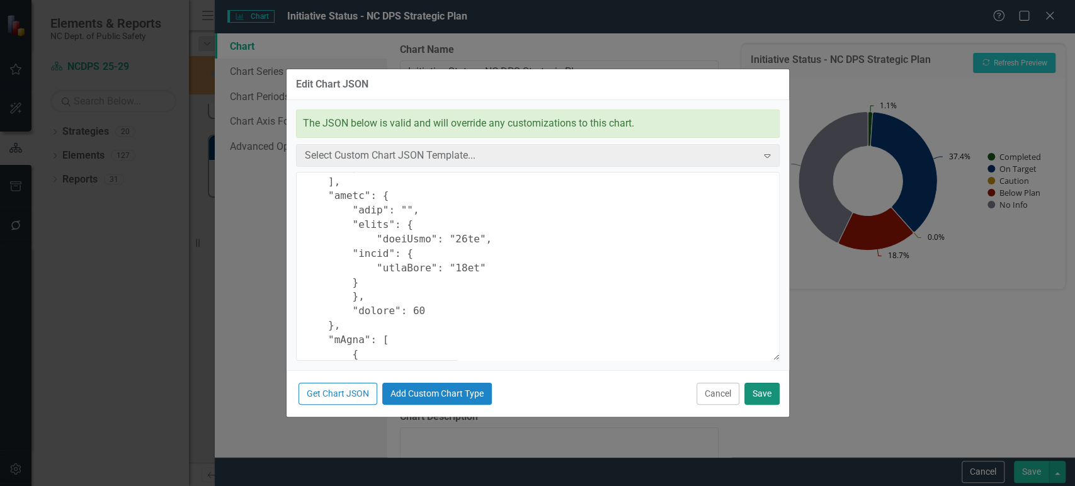
type textarea "{ "colors": [ "#6b8eb2", "#6bb28e", "#8e6bb2", "#8eb26b", "#b26b8e", "#b28e6b",…"
click at [763, 388] on button "Save" at bounding box center [762, 394] width 35 height 22
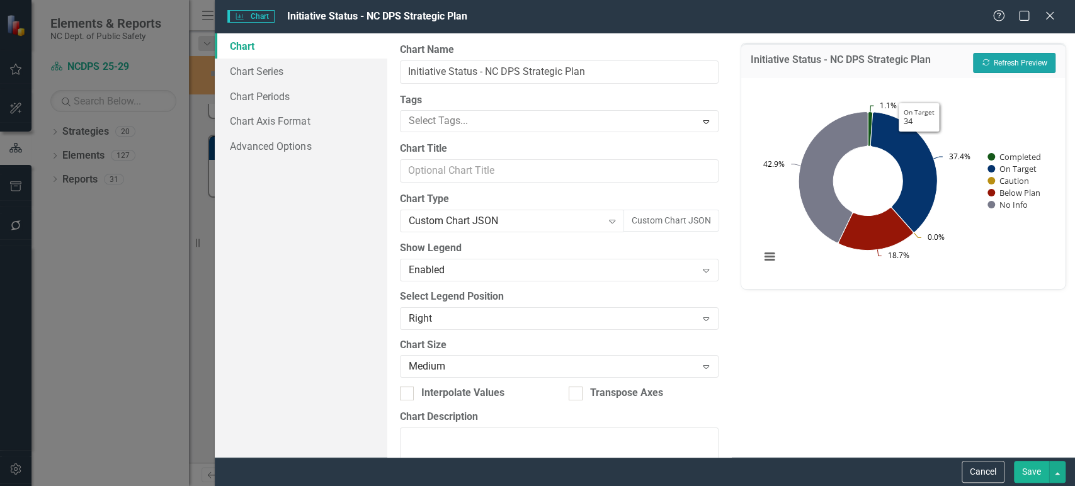
click at [967, 66] on button "Recalculate Refresh Preview" at bounding box center [1014, 63] width 83 height 20
click at [967, 437] on button "Cancel" at bounding box center [983, 472] width 43 height 22
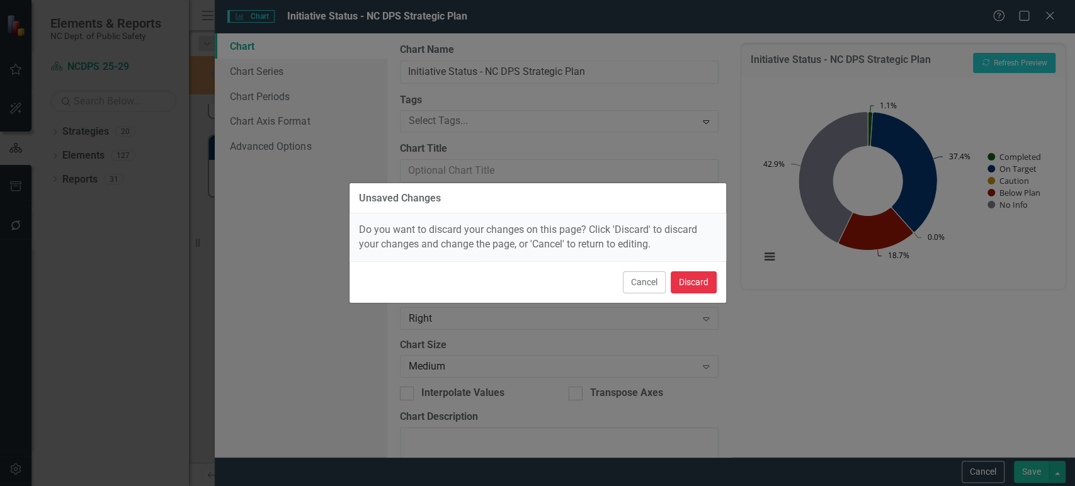
click at [699, 280] on button "Discard" at bounding box center [694, 283] width 46 height 22
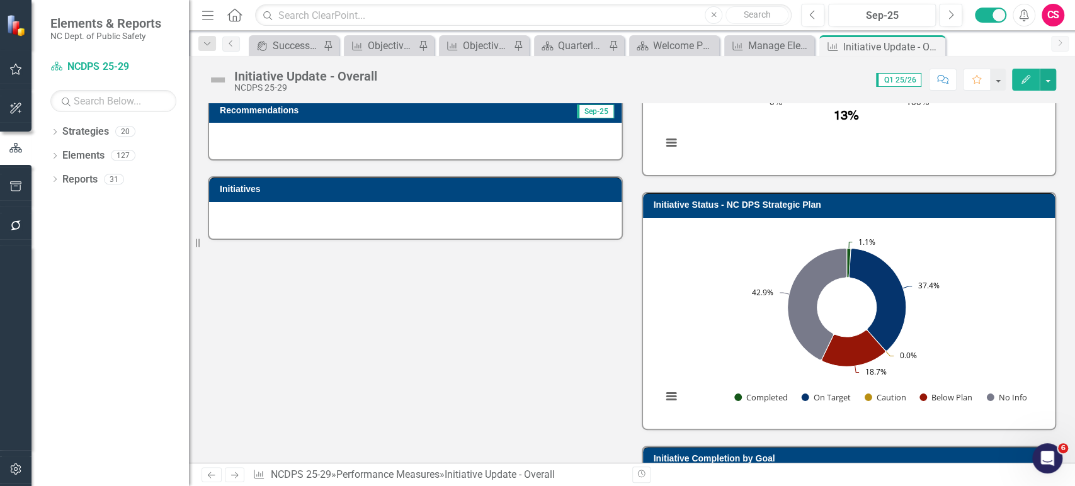
scroll to position [161, 0]
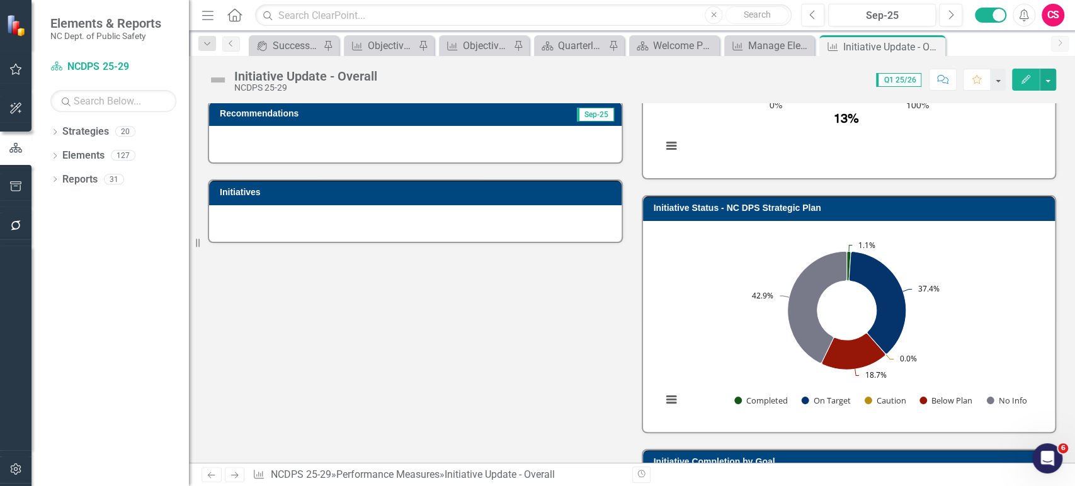
click at [737, 307] on rect "Interactive chart" at bounding box center [847, 325] width 382 height 189
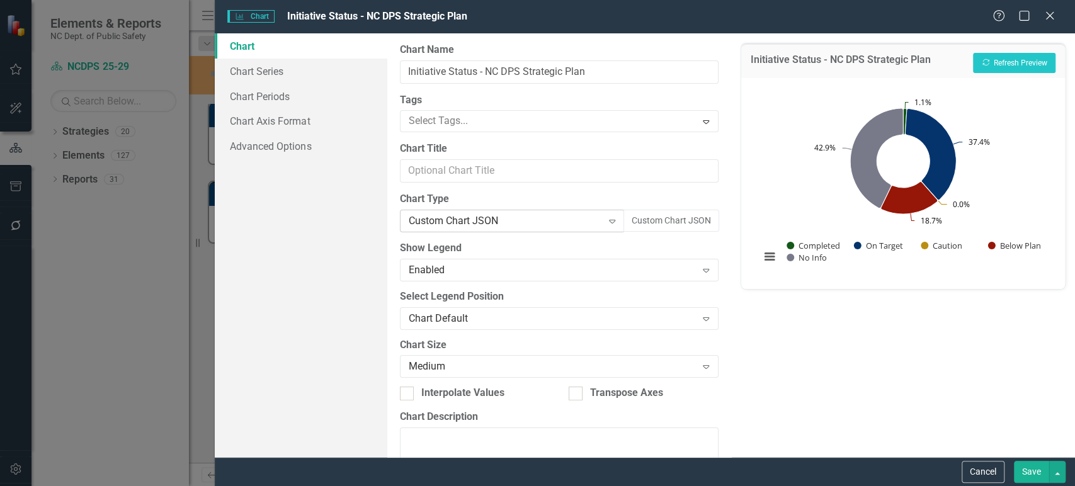
click at [483, 221] on div "Custom Chart JSON" at bounding box center [506, 221] width 194 height 14
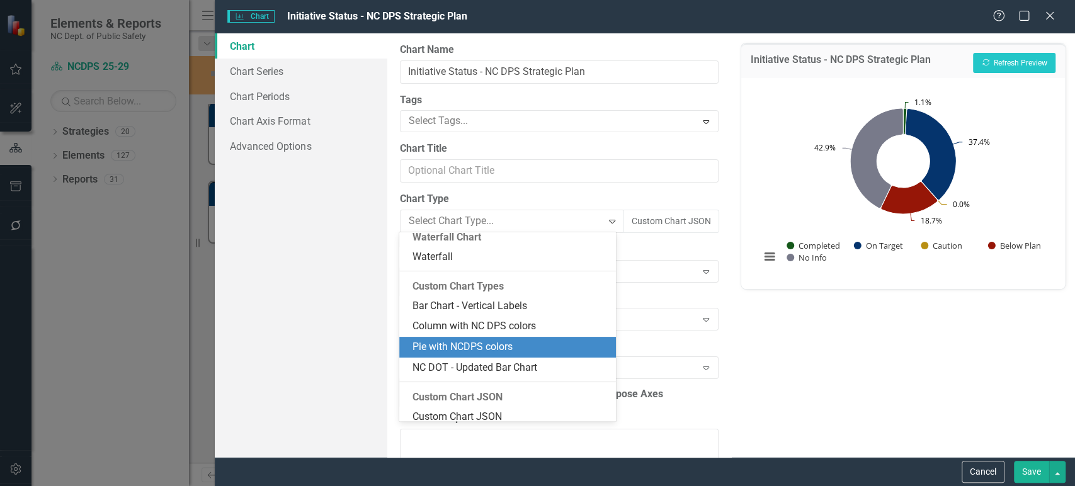
scroll to position [1094, 0]
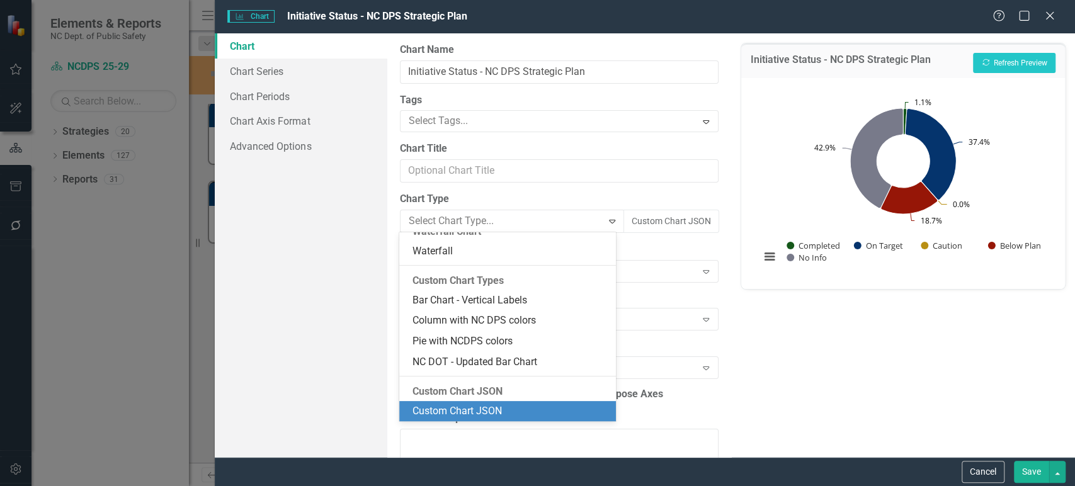
click at [438, 410] on div "Custom Chart JSON" at bounding box center [510, 411] width 197 height 14
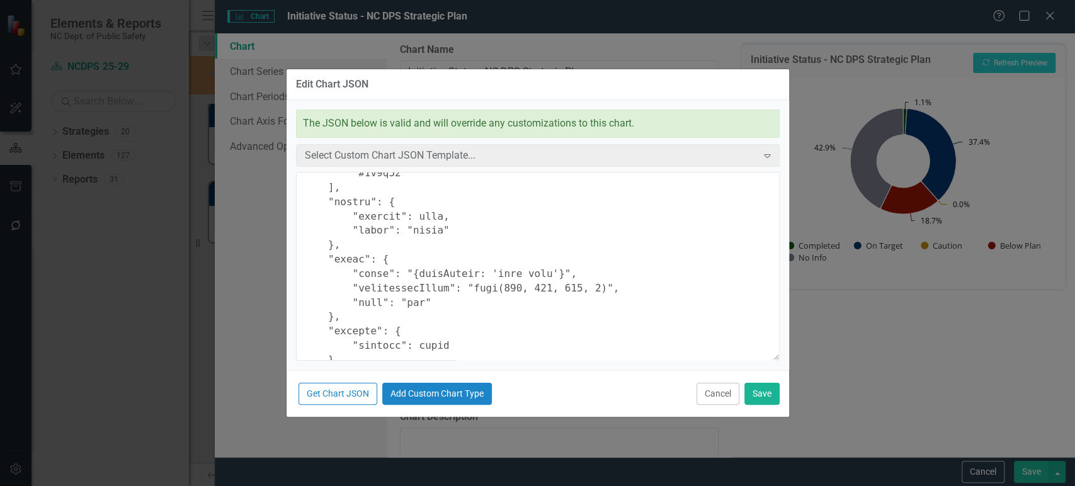
scroll to position [171, 0]
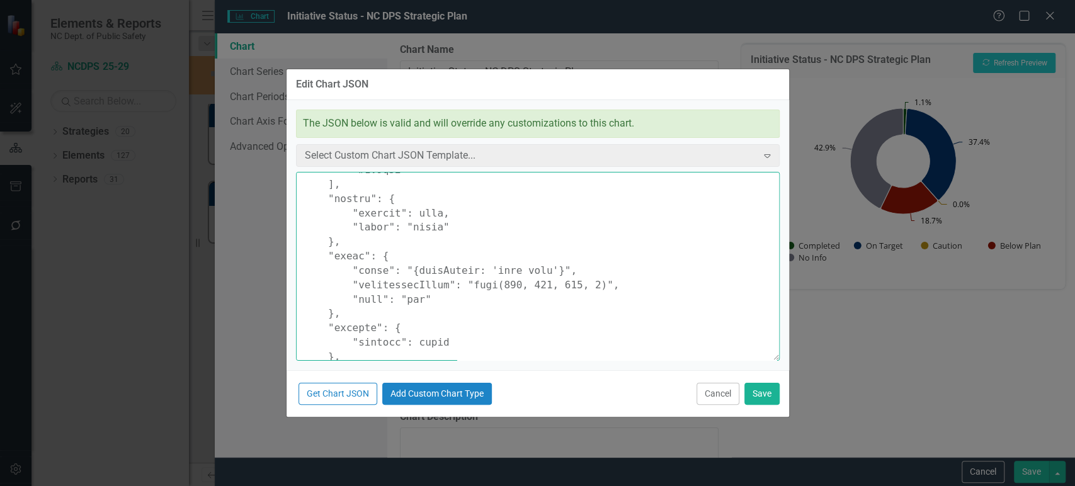
click at [456, 232] on textarea at bounding box center [538, 266] width 484 height 189
paste textarea ", "itemStyle": { "fontSize": "12px" }"
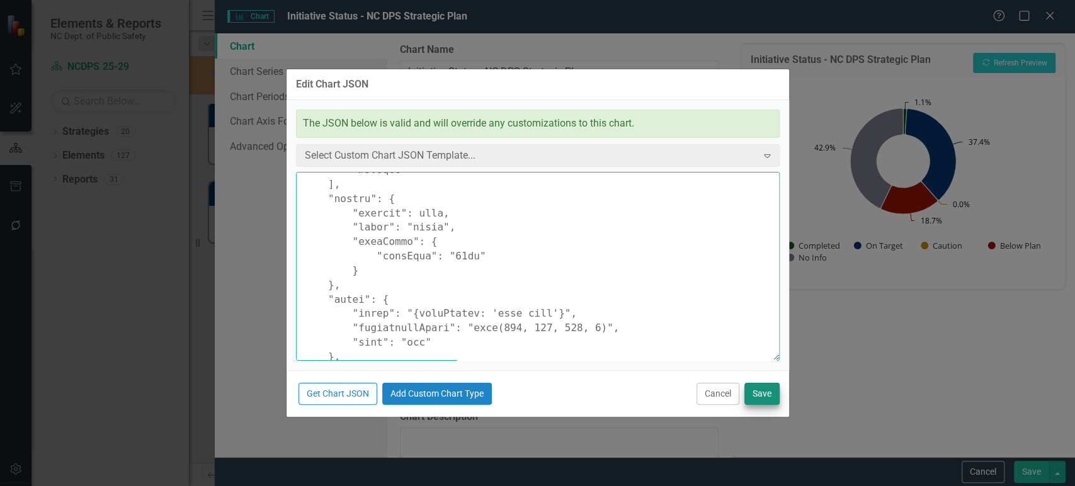
type textarea "{ "colors": [ "#6b8eb2", "#6bb28e", "#8e6bb2", "#8eb26b", "#b26b8e", "#b28e6b",…"
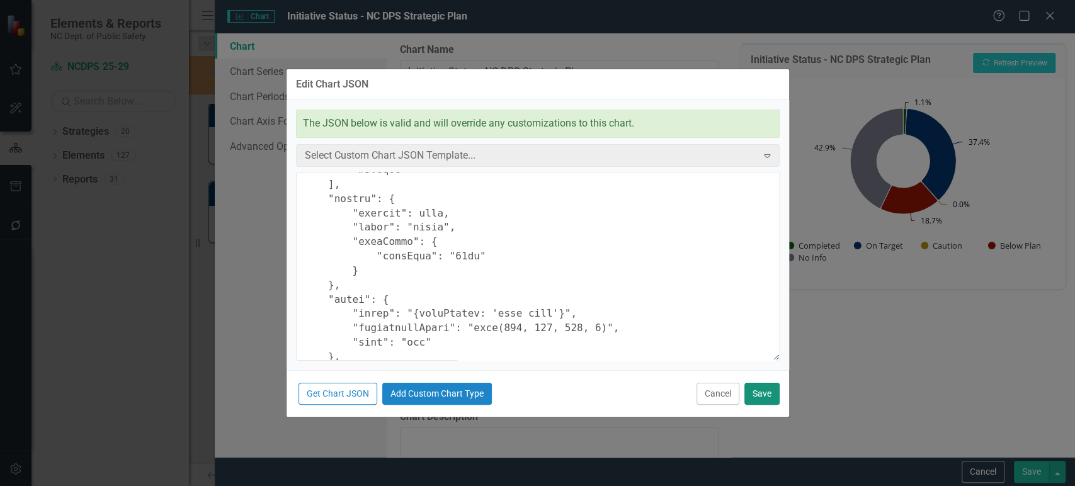
click at [756, 390] on button "Save" at bounding box center [762, 394] width 35 height 22
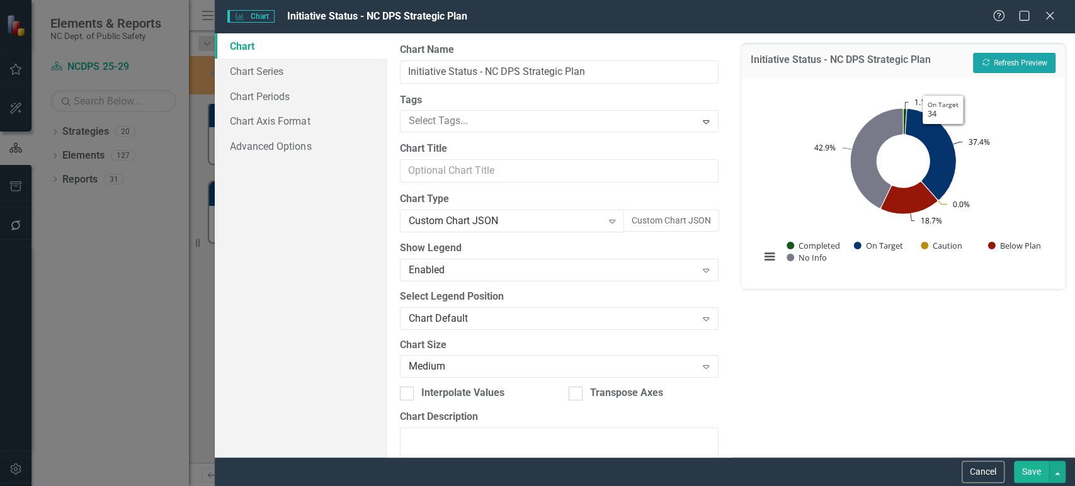
click at [967, 55] on button "Recalculate Refresh Preview" at bounding box center [1014, 63] width 83 height 20
click at [492, 222] on div "Custom Chart JSON" at bounding box center [506, 221] width 194 height 14
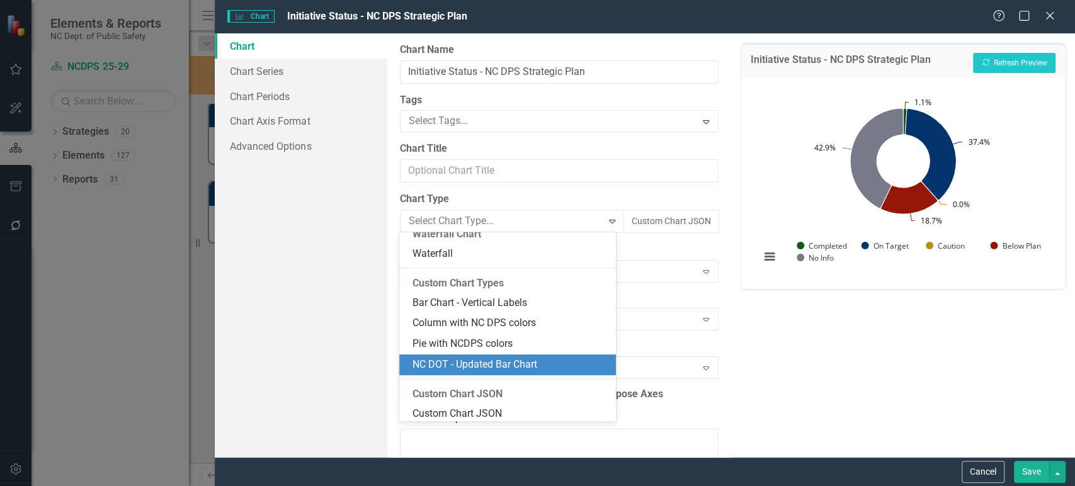
scroll to position [1094, 0]
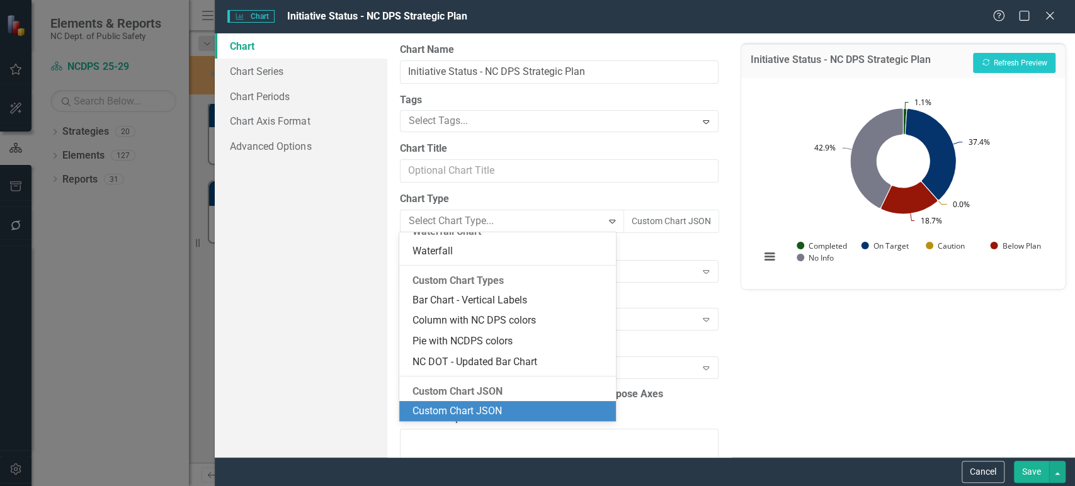
click at [456, 404] on div "Custom Chart JSON" at bounding box center [510, 411] width 197 height 14
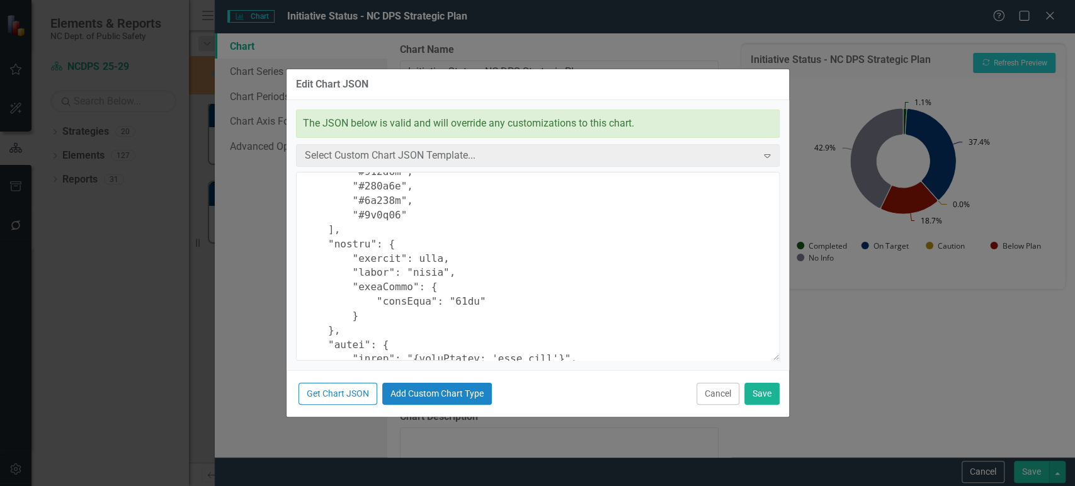
scroll to position [137, 0]
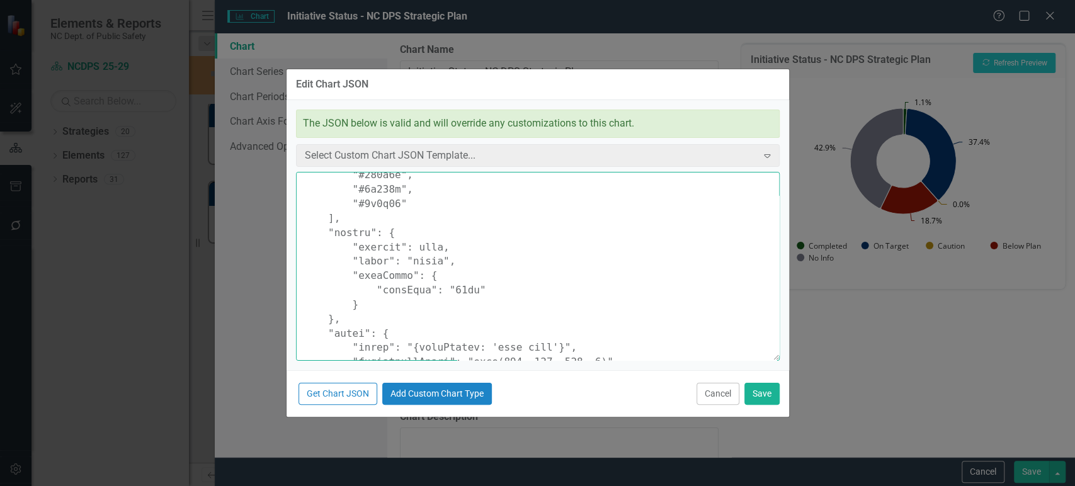
click at [452, 286] on textarea at bounding box center [538, 266] width 484 height 189
type textarea "{ "colors": [ "#6b8eb2", "#6bb28e", "#8e6bb2", "#8eb26b", "#b26b8e", "#b28e6b",…"
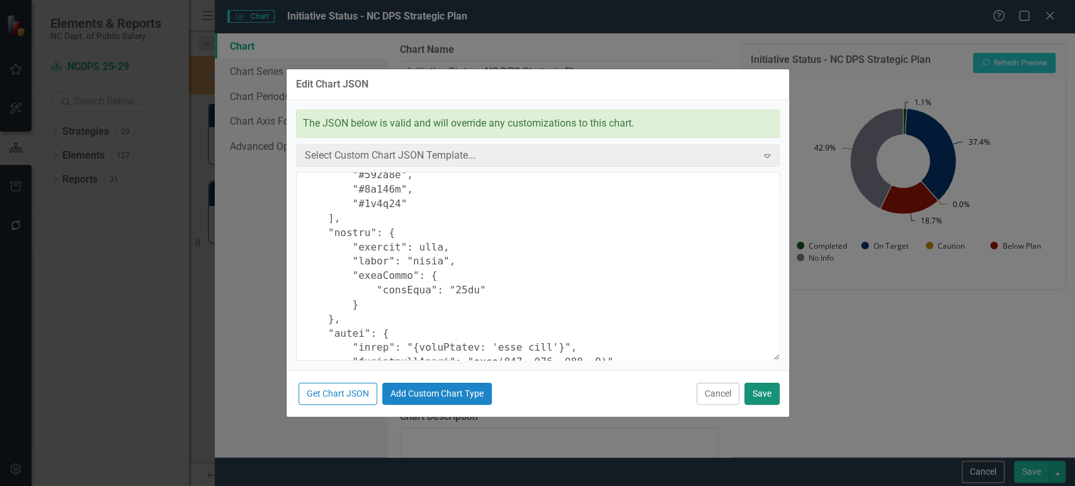
click at [763, 393] on button "Save" at bounding box center [762, 394] width 35 height 22
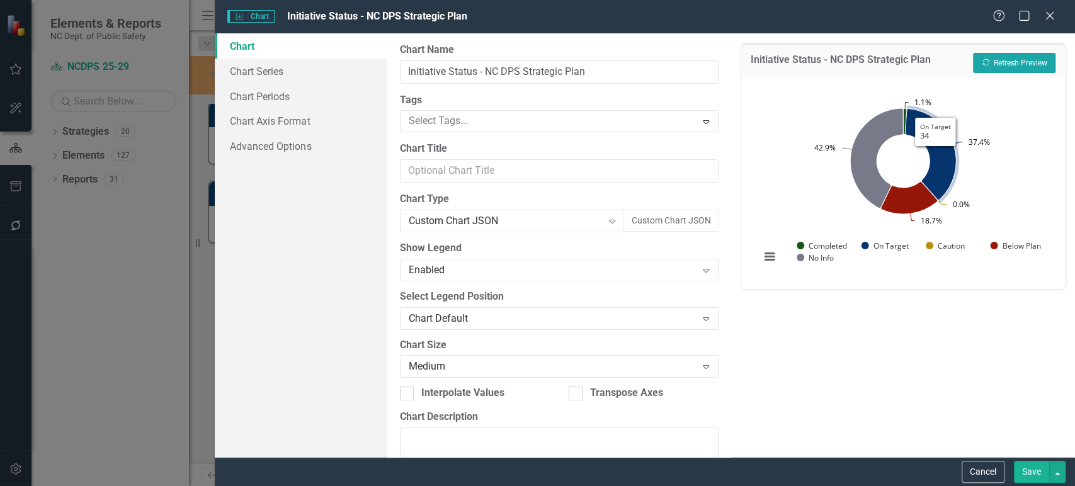
click at [967, 57] on button "Recalculate Refresh Preview" at bounding box center [1014, 63] width 83 height 20
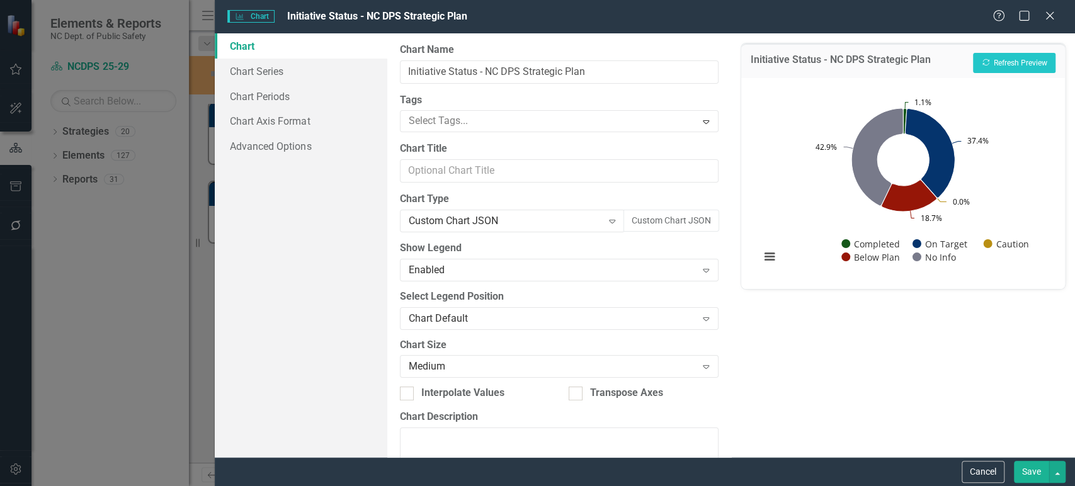
click at [967, 437] on button "Save" at bounding box center [1031, 472] width 35 height 22
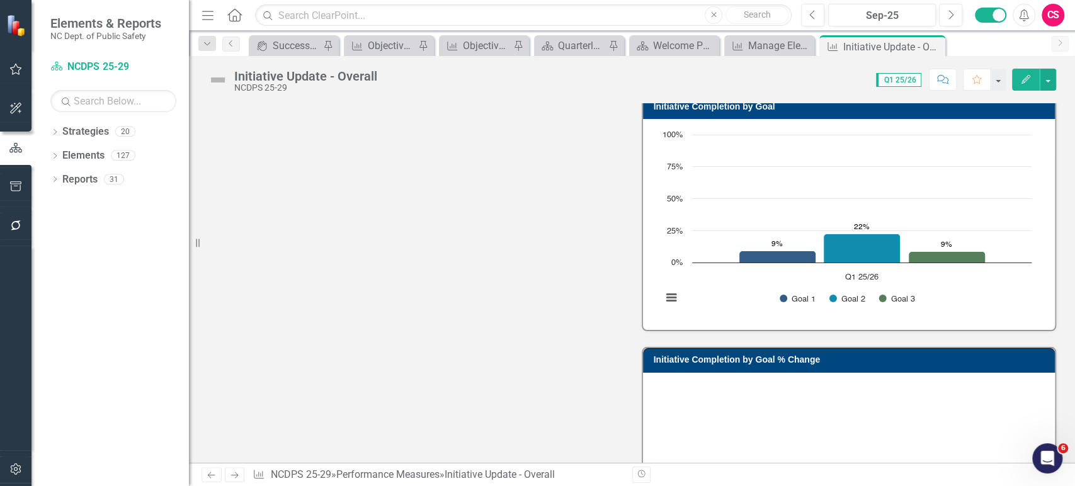
scroll to position [517, 0]
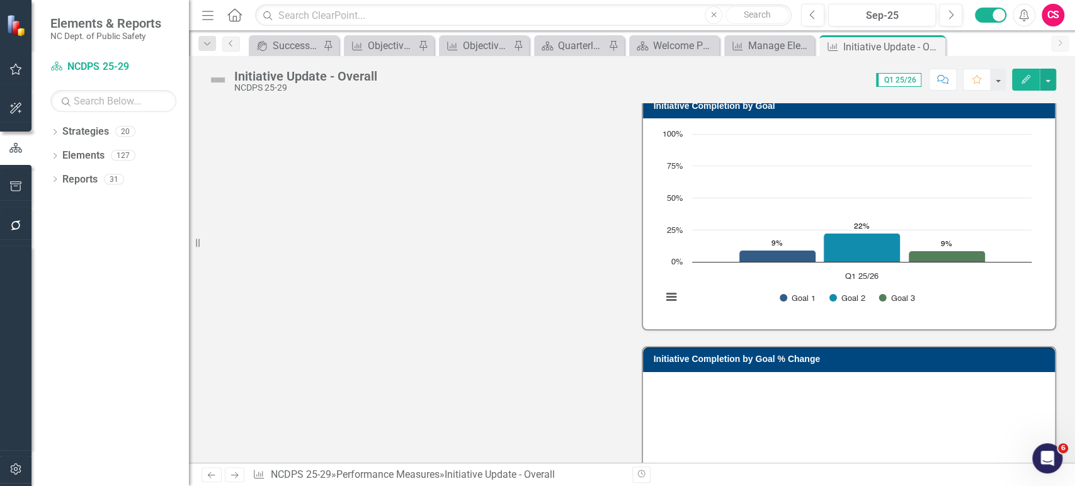
click at [738, 294] on rect "Interactive chart" at bounding box center [847, 222] width 382 height 189
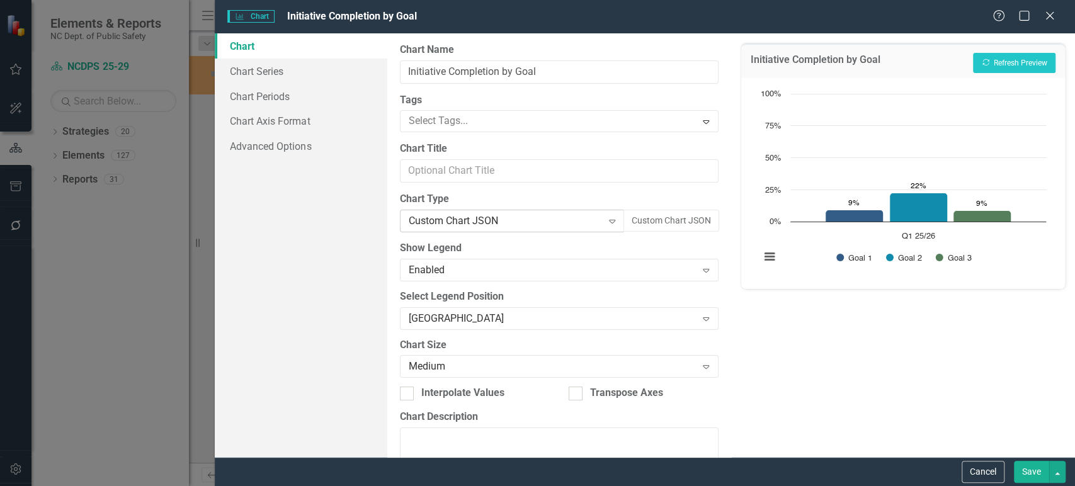
click at [450, 215] on div "Custom Chart JSON" at bounding box center [506, 221] width 194 height 14
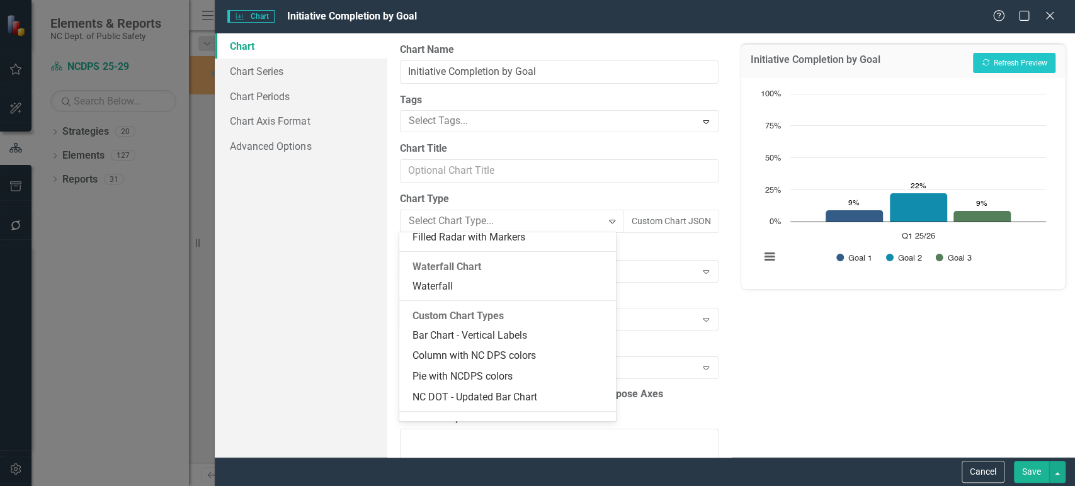
scroll to position [1094, 0]
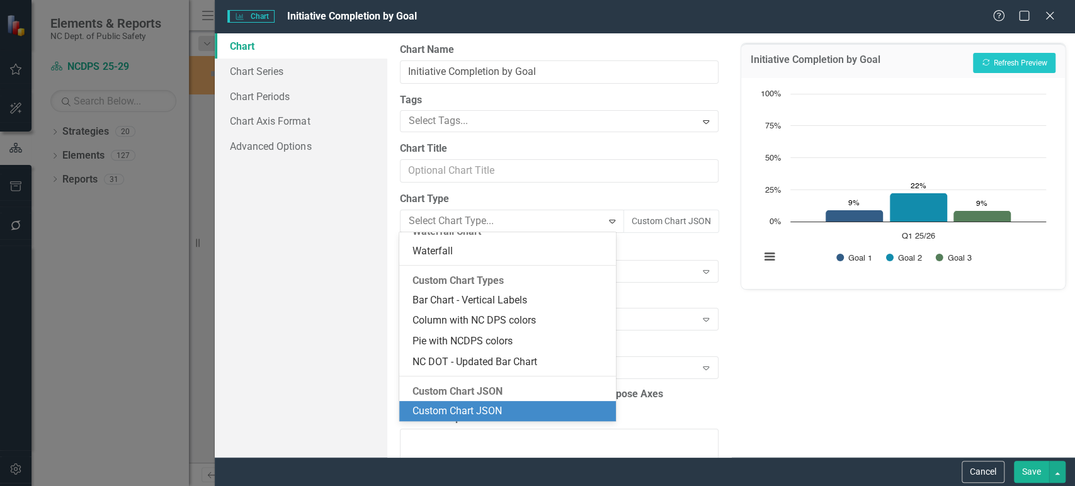
click at [454, 416] on div "Custom Chart JSON" at bounding box center [510, 411] width 197 height 14
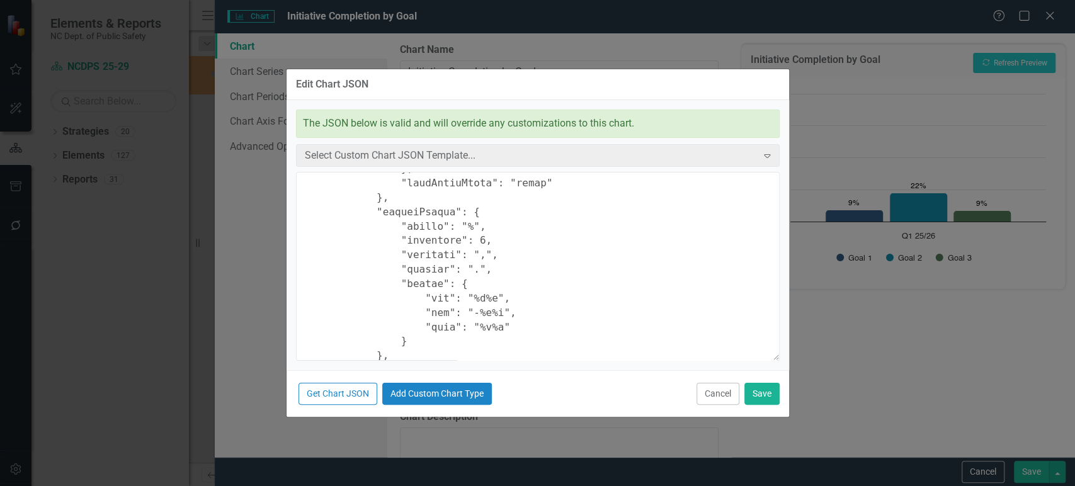
scroll to position [519, 0]
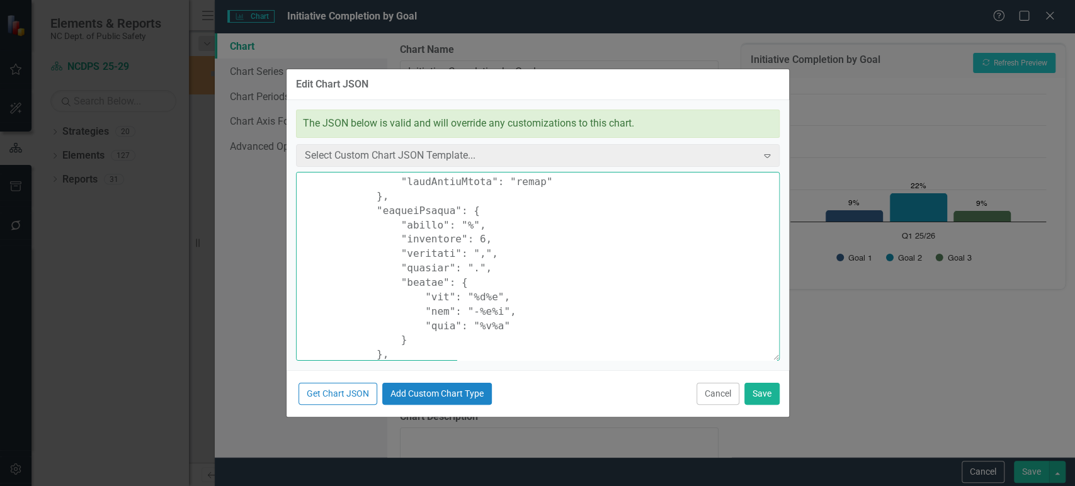
click at [454, 275] on textarea at bounding box center [538, 266] width 484 height 189
click at [297, 266] on textarea at bounding box center [538, 266] width 484 height 189
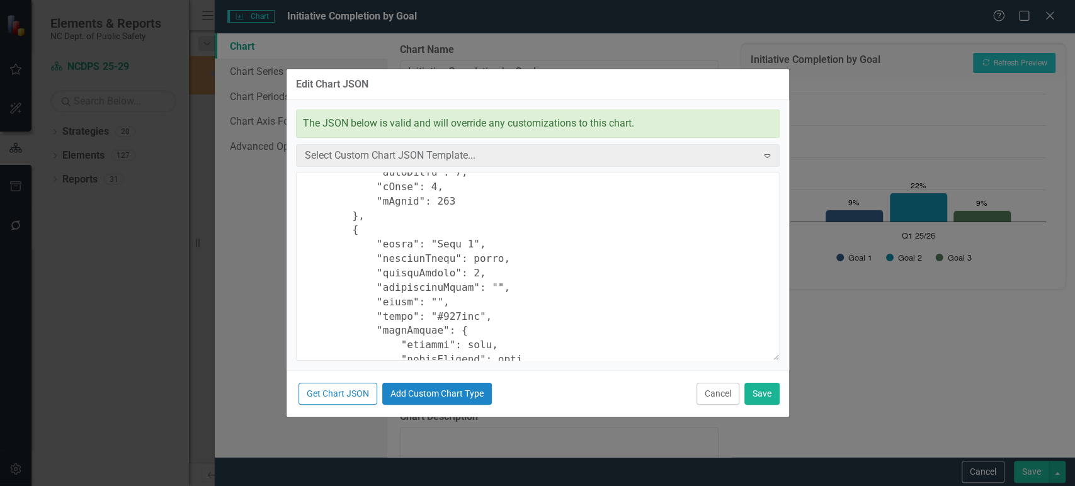
scroll to position [740, 0]
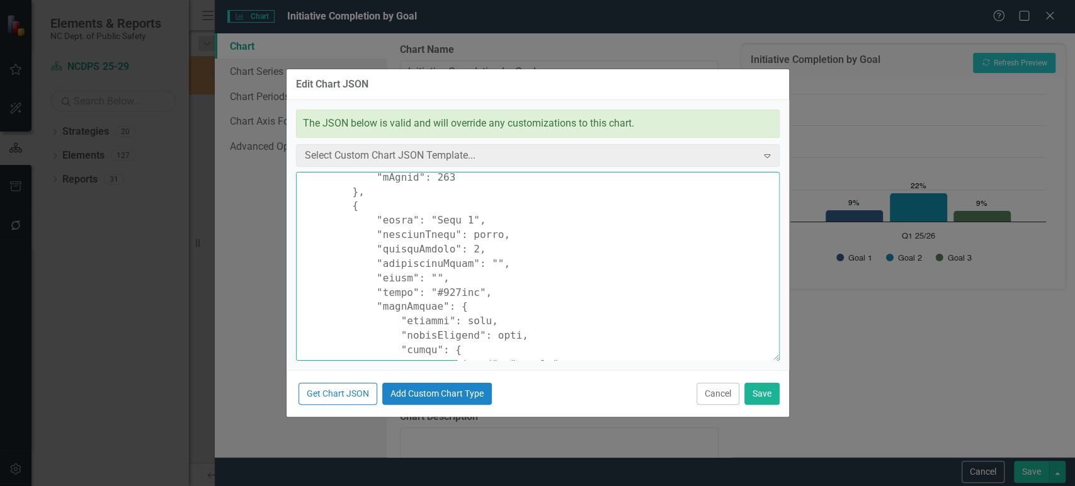
click at [566, 325] on textarea at bounding box center [538, 266] width 484 height 189
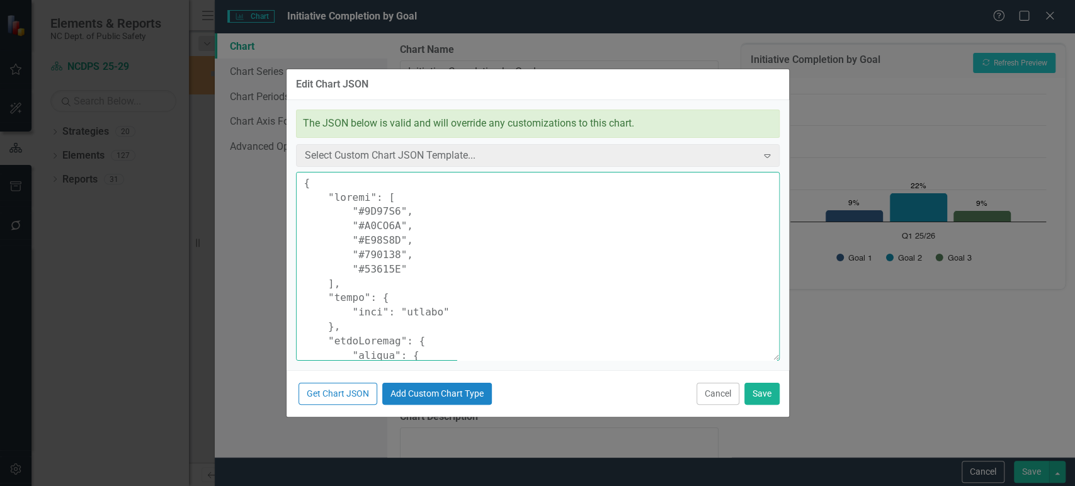
scroll to position [1, 0]
click at [375, 278] on textarea at bounding box center [538, 266] width 484 height 189
paste textarea ""legend": { "enabled": true, "align": "right", "itemStyle": { "fontSize": "12px…"
type textarea "{ "colors": [ "#1D85C8", "#F9AC5A", "#D32F2F", "#159278", "#27245E" ], "legend"…"
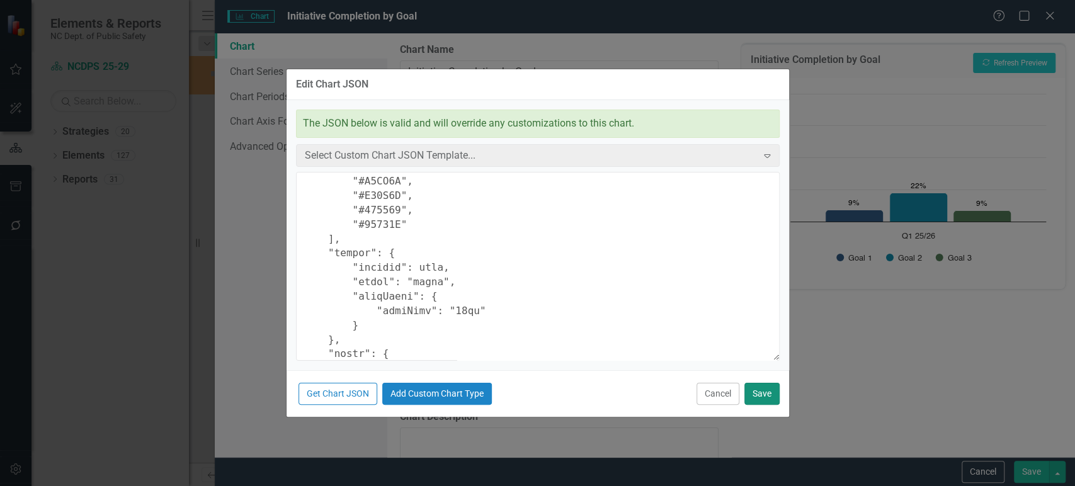
click at [773, 394] on button "Save" at bounding box center [762, 394] width 35 height 22
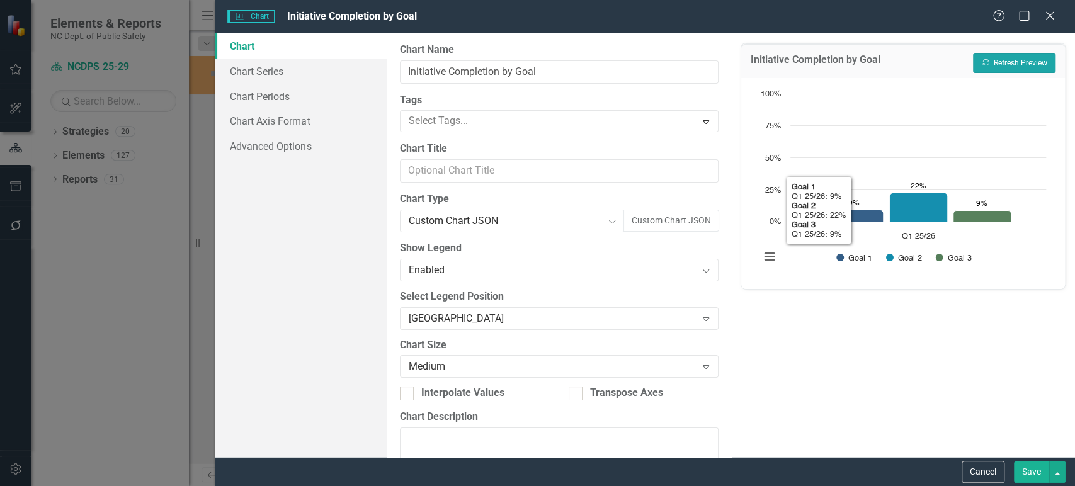
click at [967, 66] on button "Recalculate Refresh Preview" at bounding box center [1014, 63] width 83 height 20
click at [528, 215] on div "Custom Chart JSON" at bounding box center [506, 221] width 194 height 14
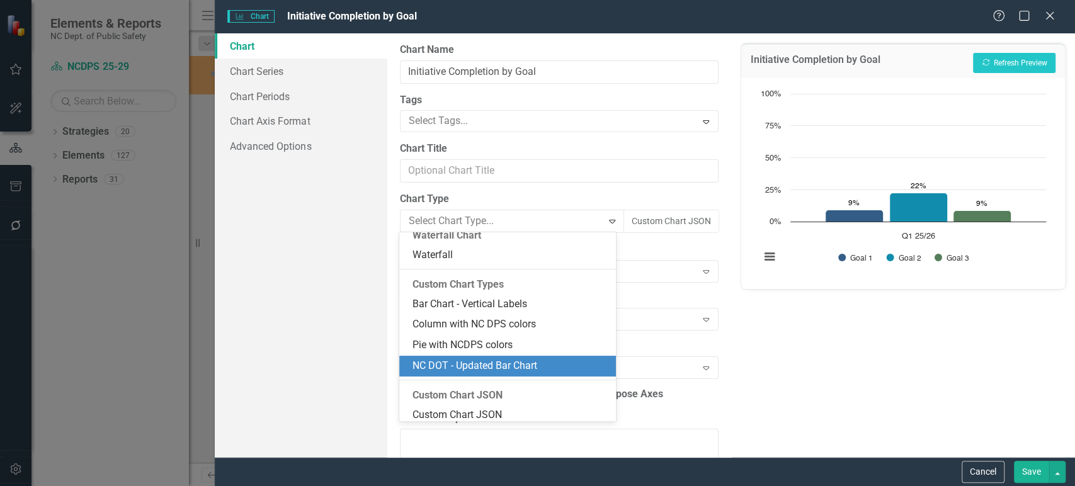
scroll to position [1094, 0]
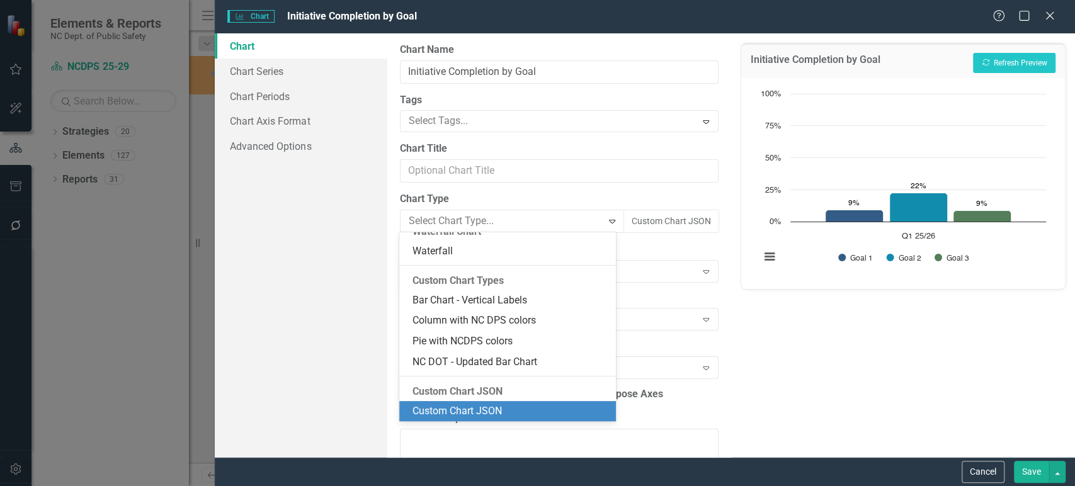
click at [474, 411] on div "Custom Chart JSON" at bounding box center [510, 411] width 197 height 14
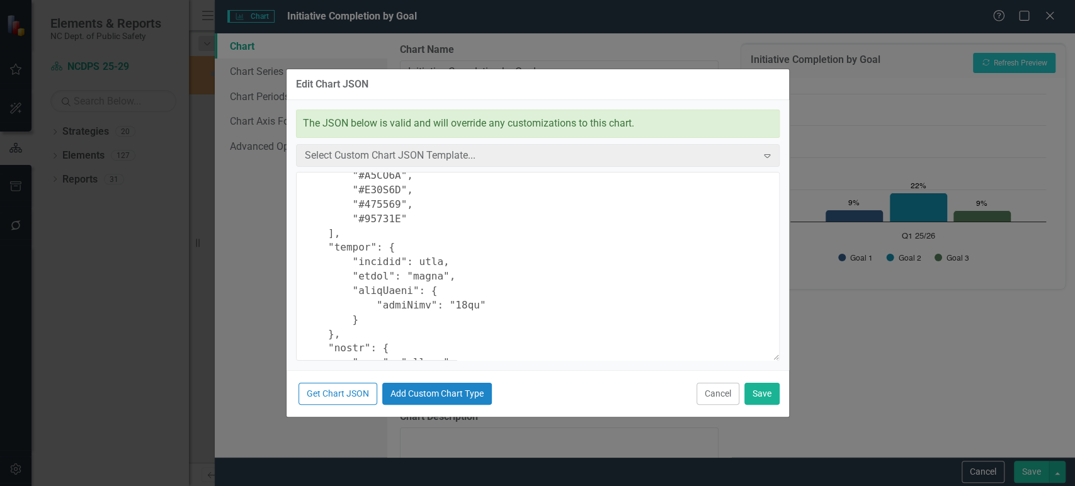
scroll to position [128, 0]
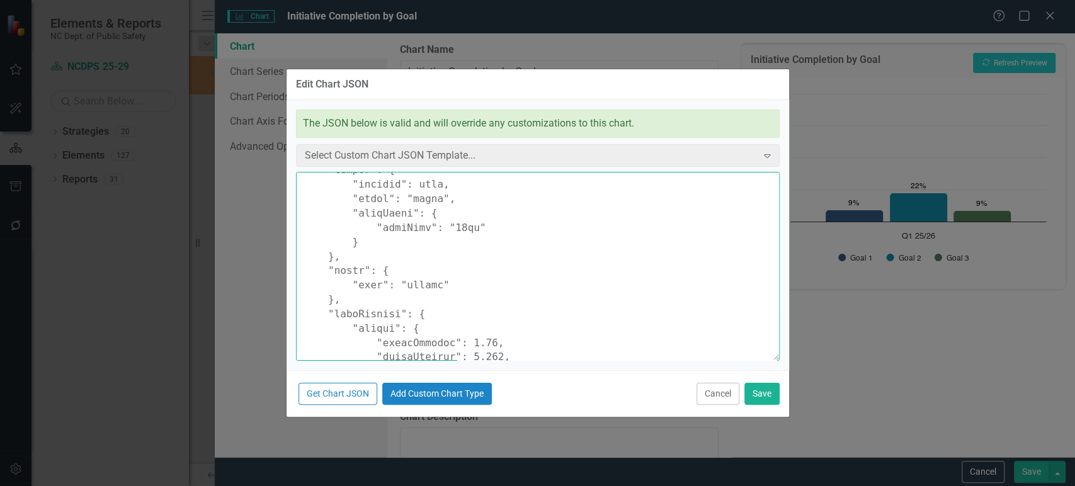
click at [451, 227] on textarea at bounding box center [538, 266] width 484 height 189
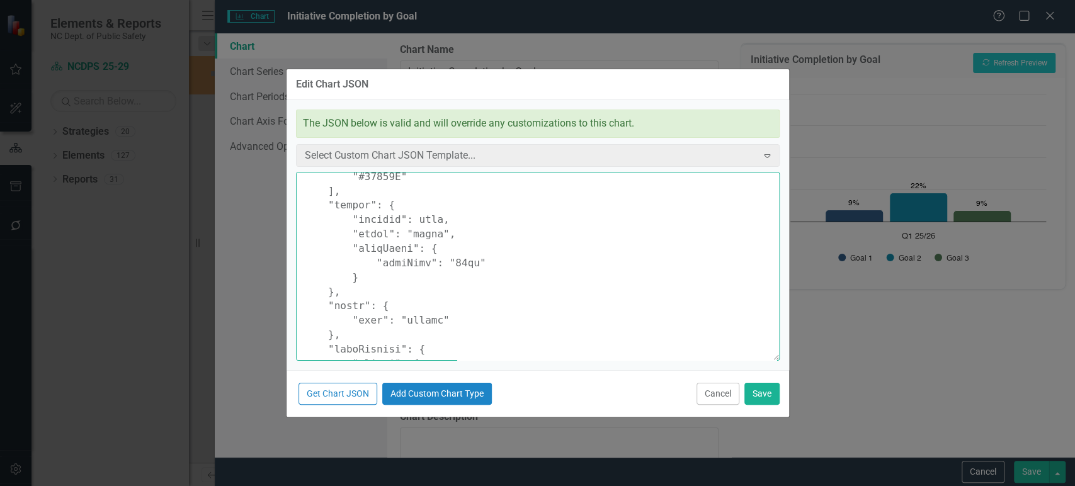
scroll to position [92, 0]
drag, startPoint x: 344, startPoint y: 289, endPoint x: 334, endPoint y: 190, distance: 98.8
click at [334, 190] on textarea at bounding box center [538, 266] width 484 height 189
type textarea "{ "colors": [ "#1D85C8", "#F9AC5A", "#D32F2F", "#159278", "#27245E" ], "legend"…"
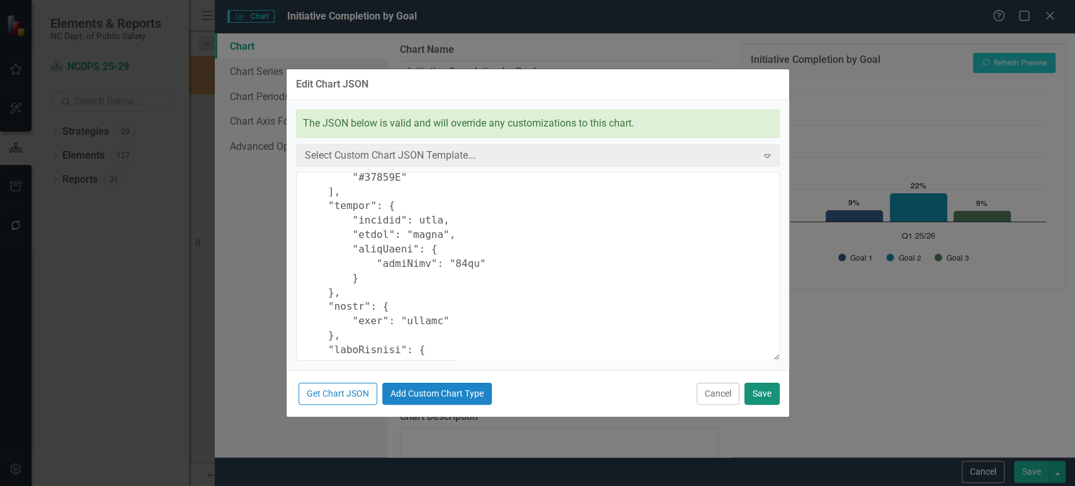
click at [760, 389] on button "Save" at bounding box center [762, 394] width 35 height 22
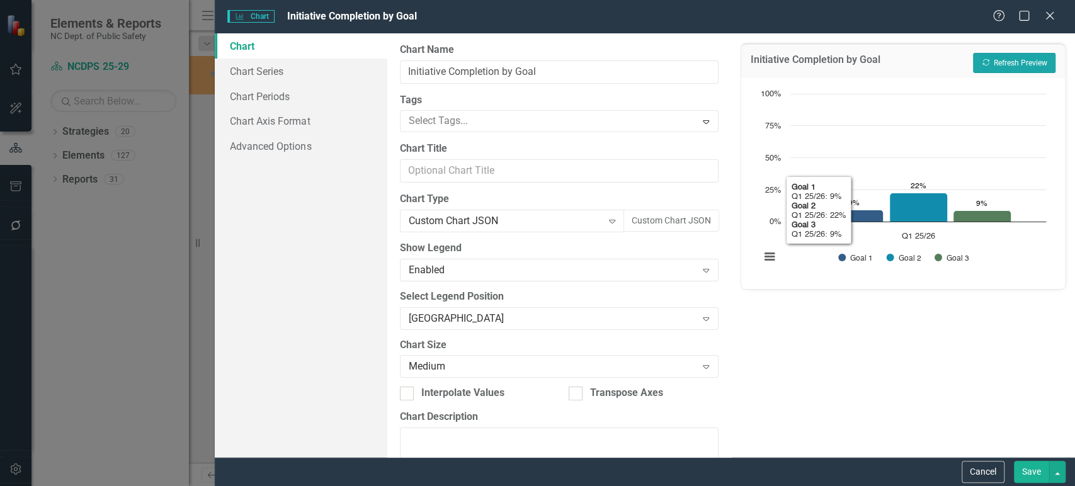
click at [967, 69] on button "Recalculate Refresh Preview" at bounding box center [1014, 63] width 83 height 20
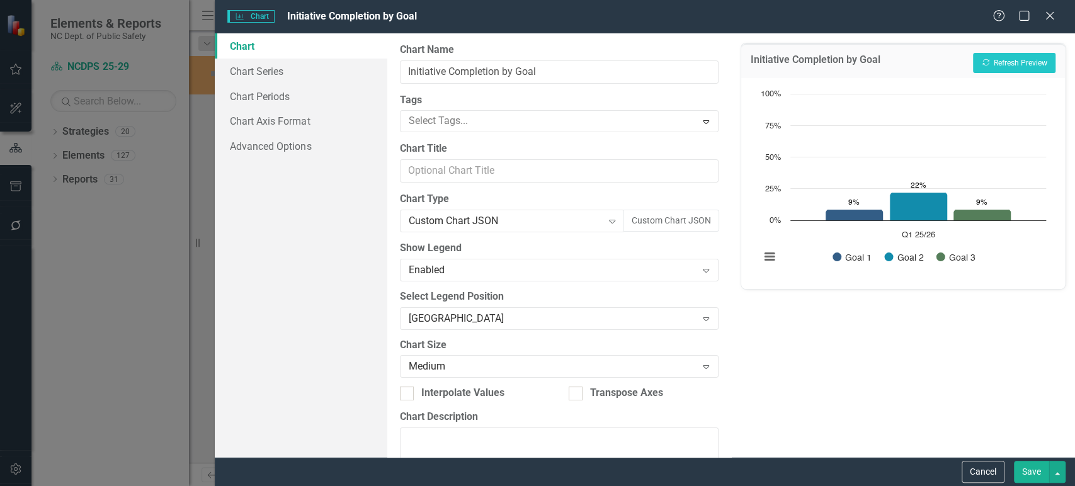
click at [967, 437] on button "Save" at bounding box center [1031, 472] width 35 height 22
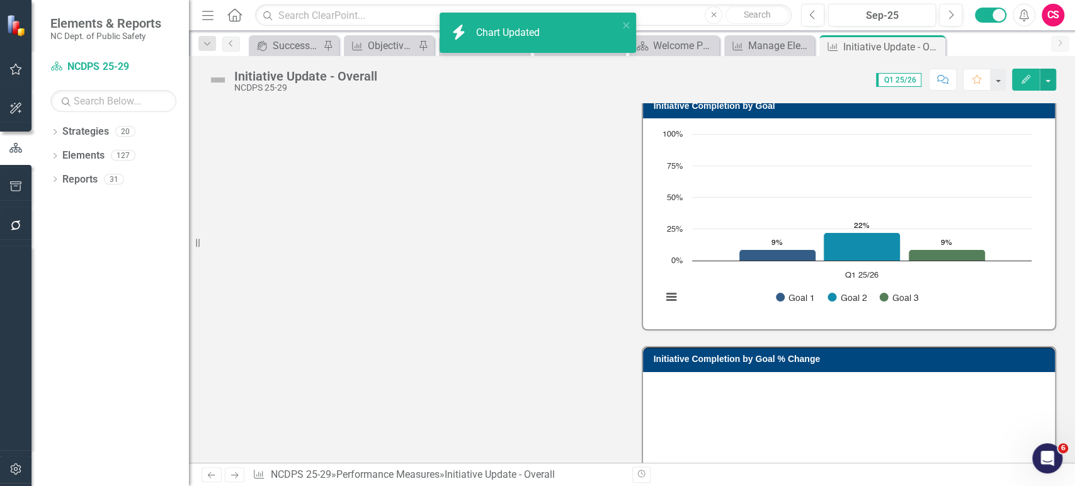
click at [741, 382] on rect "Interactive chart" at bounding box center [847, 476] width 382 height 189
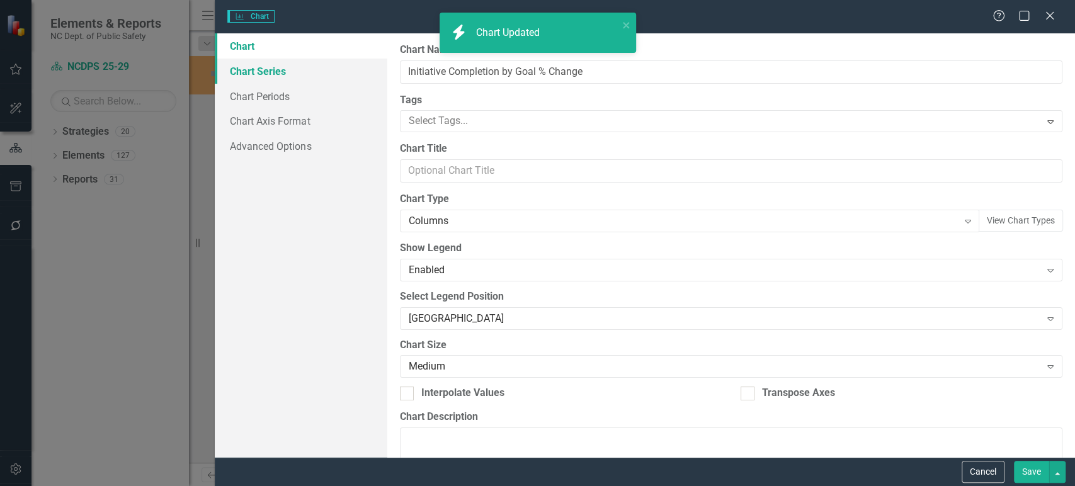
scroll to position [696, 0]
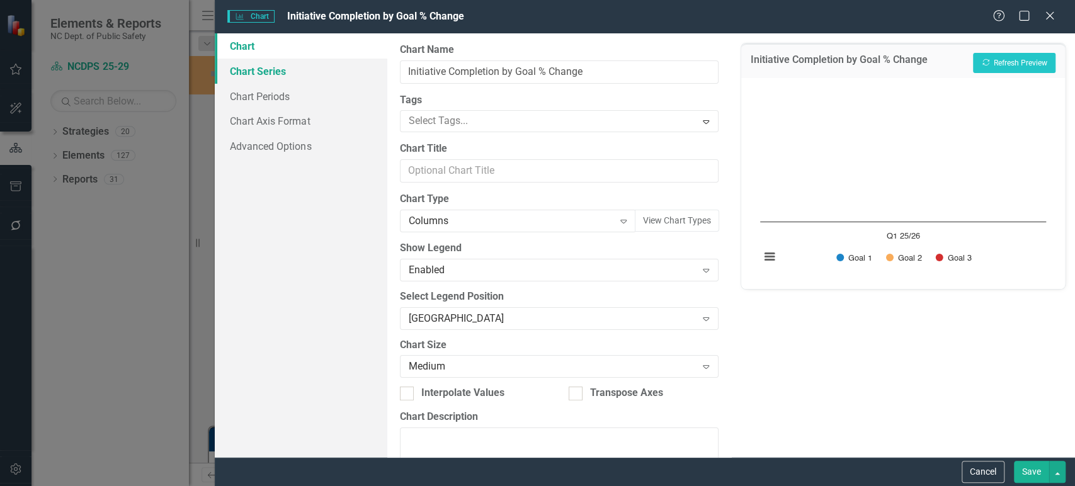
click at [301, 71] on link "Chart Series" at bounding box center [301, 71] width 172 height 25
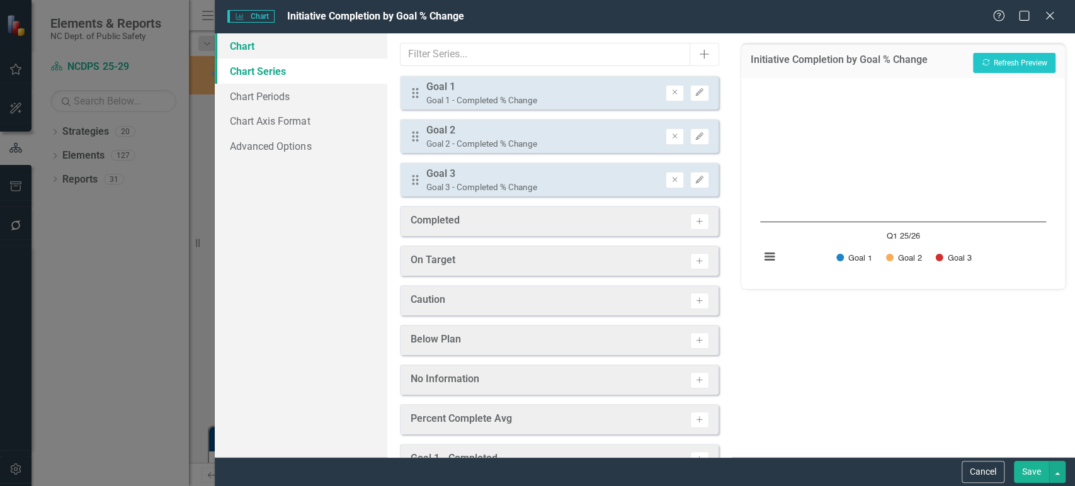
click at [295, 44] on link "Chart" at bounding box center [301, 45] width 172 height 25
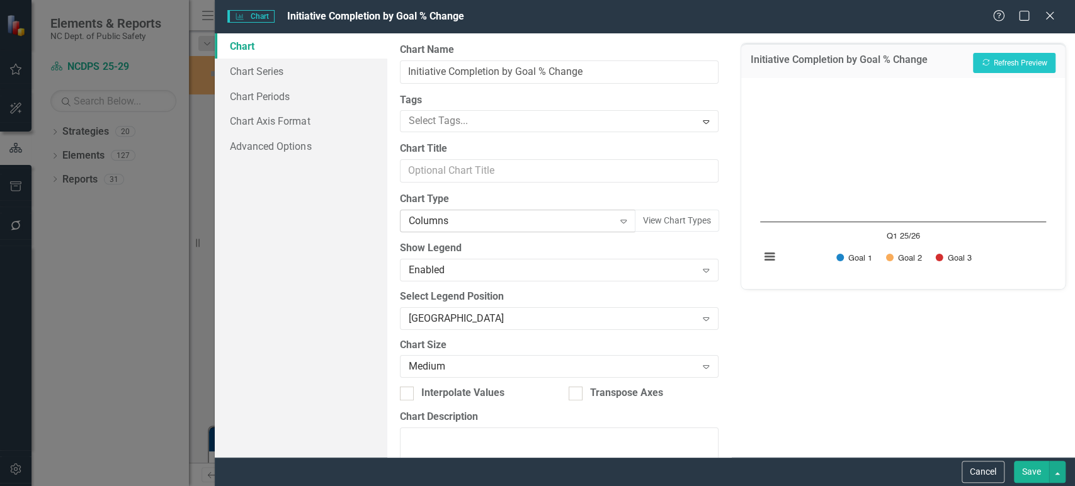
click at [459, 221] on div "Columns" at bounding box center [511, 221] width 205 height 14
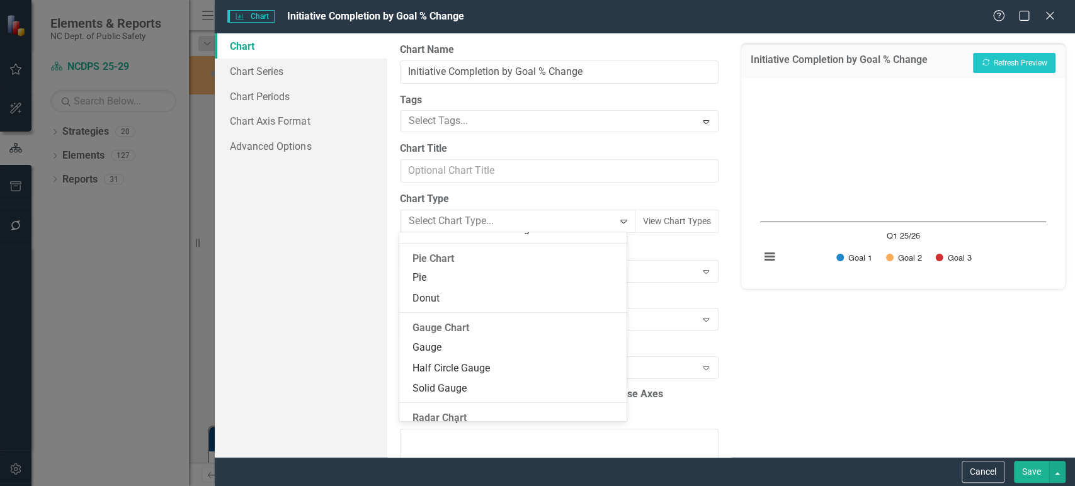
scroll to position [1094, 0]
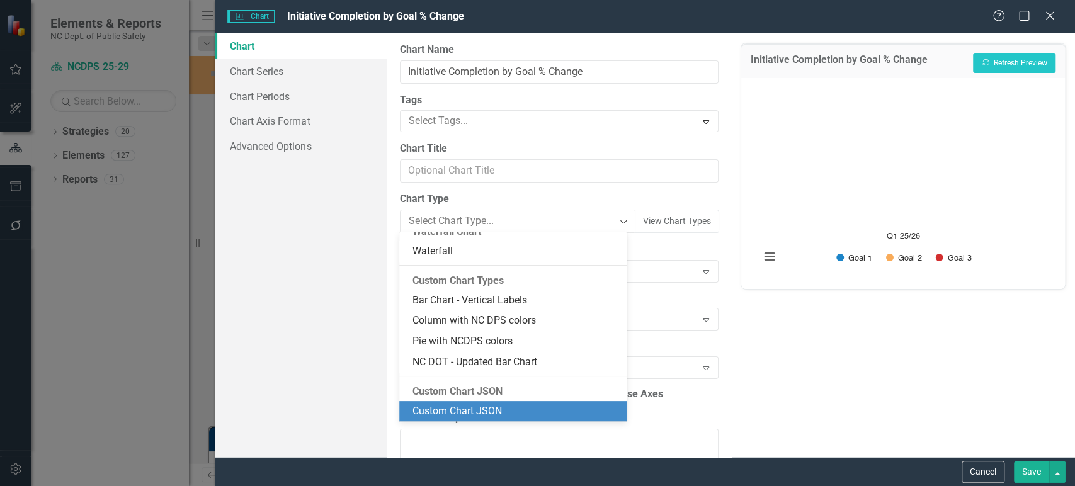
click at [460, 406] on div "Custom Chart JSON" at bounding box center [515, 411] width 207 height 14
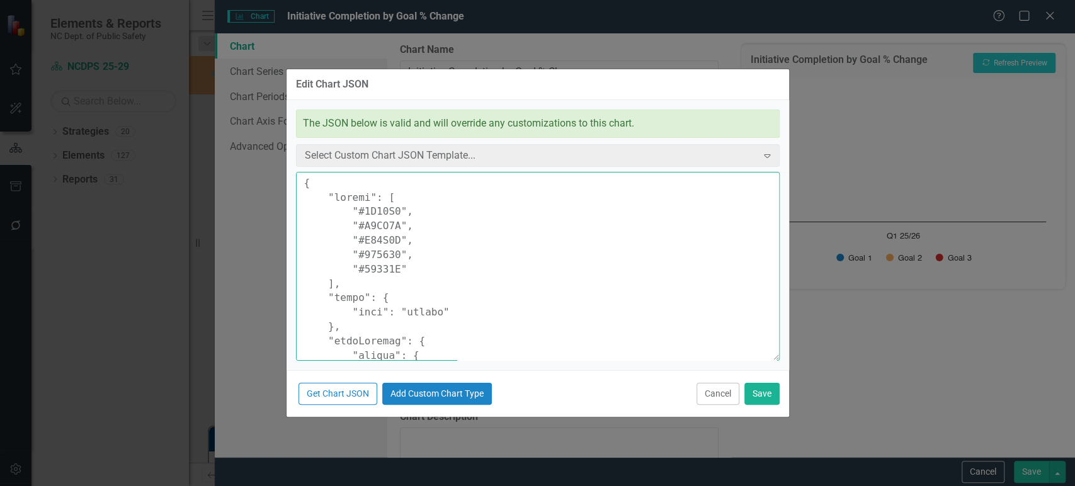
click at [404, 287] on textarea at bounding box center [538, 266] width 484 height 189
click at [354, 285] on textarea at bounding box center [538, 266] width 484 height 189
paste textarea "legend": { "enabled": true, "align": "right", "itemStyle": { "fontSize": "14px"…"
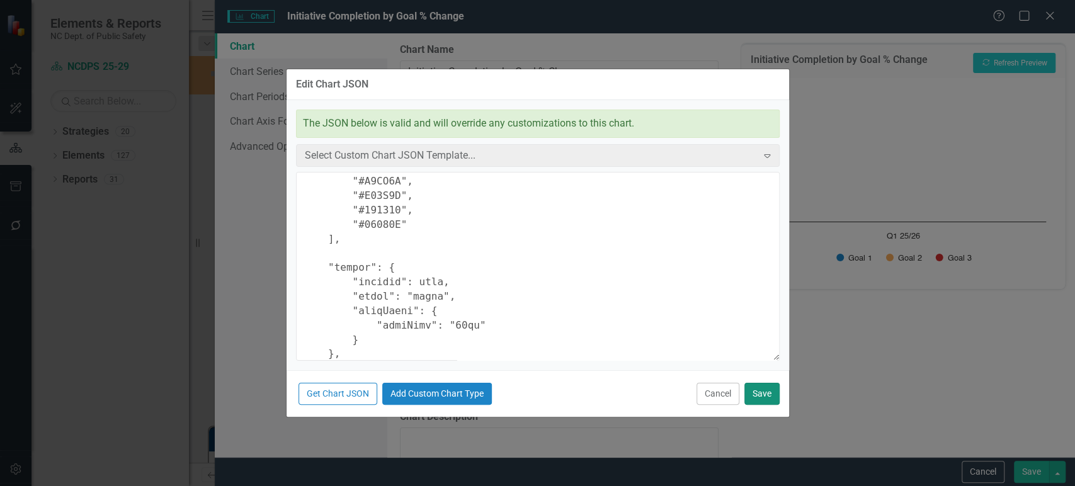
type textarea "{ "colors": [ "#1D85C8", "#F9AC5A", "#D32F2F", "#159278", "#27245E" ], "legend"…"
click at [759, 392] on button "Save" at bounding box center [762, 394] width 35 height 22
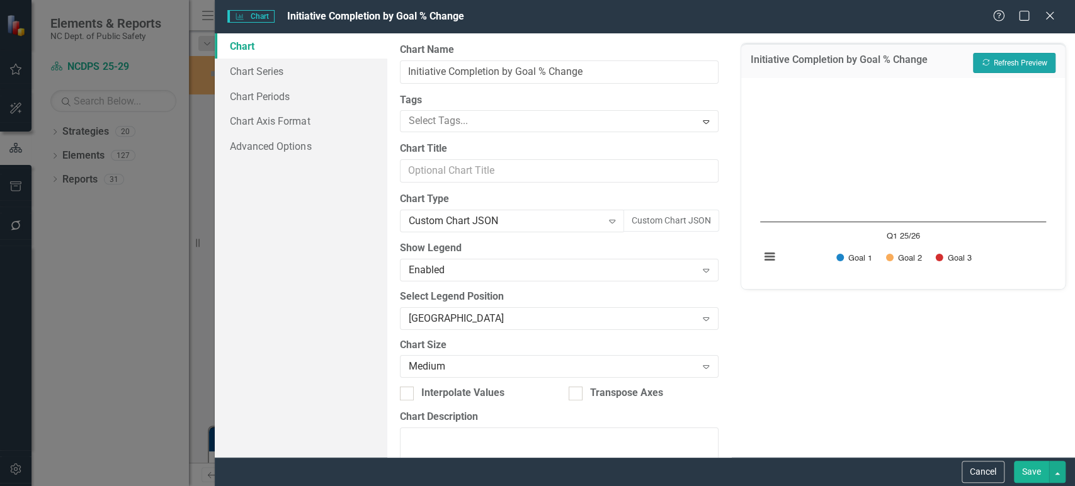
click at [967, 64] on button "Recalculate Refresh Preview" at bounding box center [1014, 63] width 83 height 20
click at [967, 437] on button "Save" at bounding box center [1031, 472] width 35 height 22
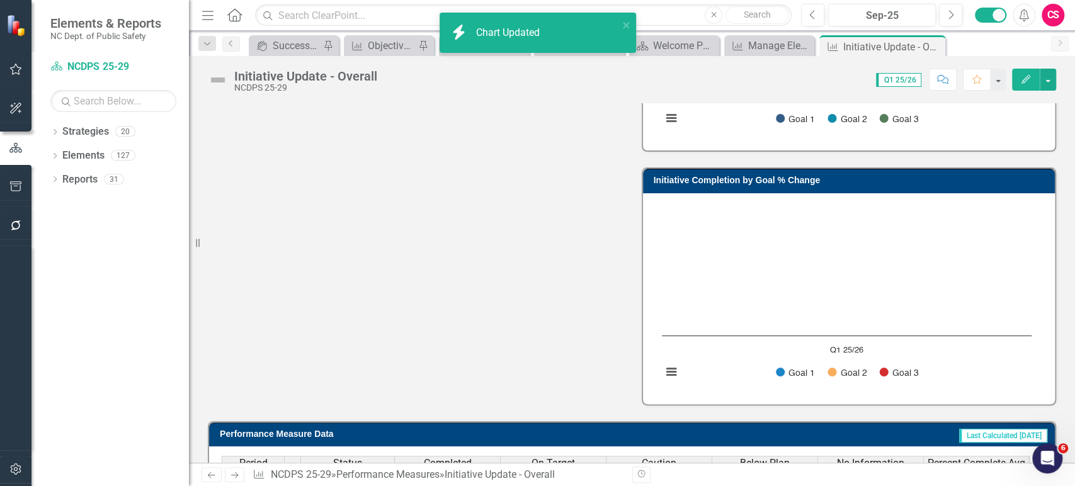
scroll to position [0, 0]
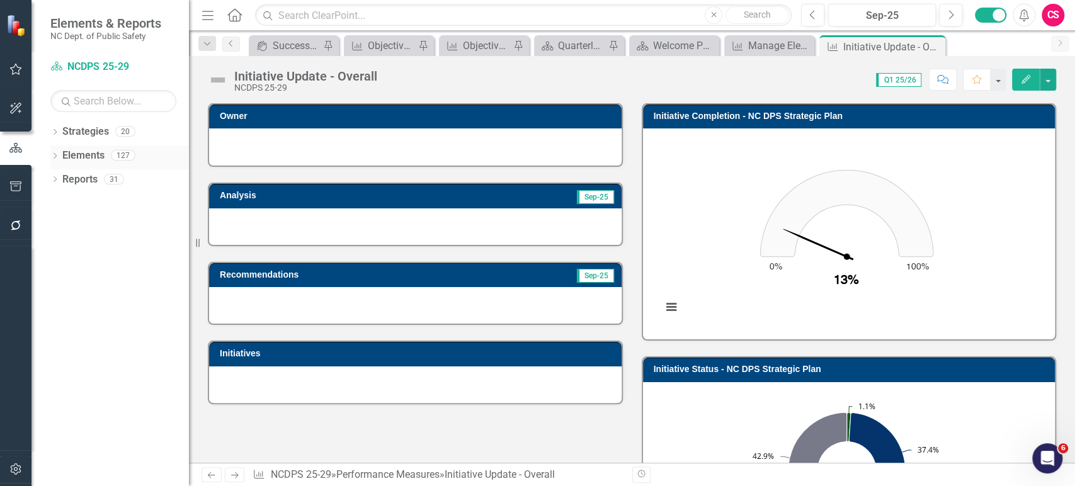
click at [56, 163] on div "Dropdown Elements 127" at bounding box center [119, 158] width 139 height 24
click at [52, 156] on icon "Dropdown" at bounding box center [54, 157] width 9 height 7
click at [55, 278] on icon "Dropdown" at bounding box center [54, 276] width 9 height 7
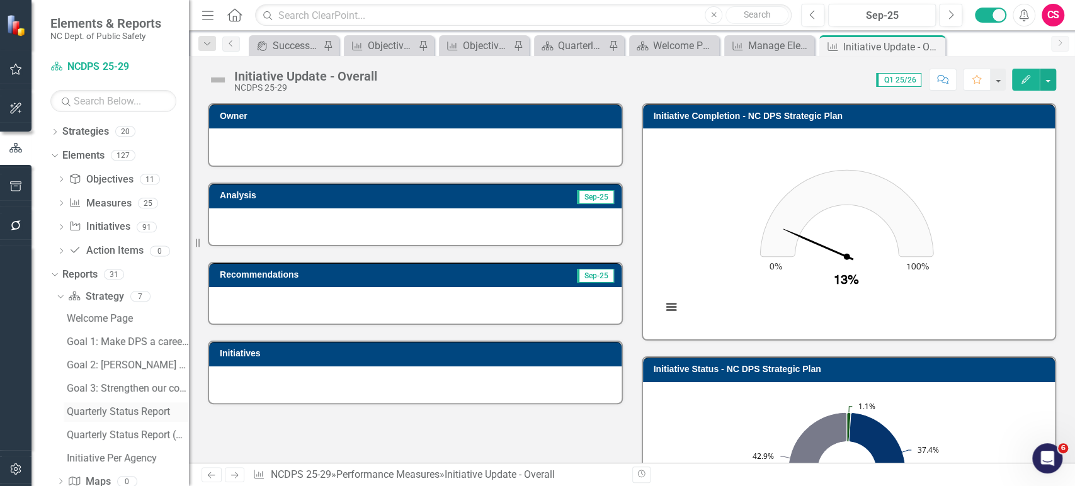
click at [107, 415] on div "Quarterly Status Report" at bounding box center [128, 411] width 122 height 11
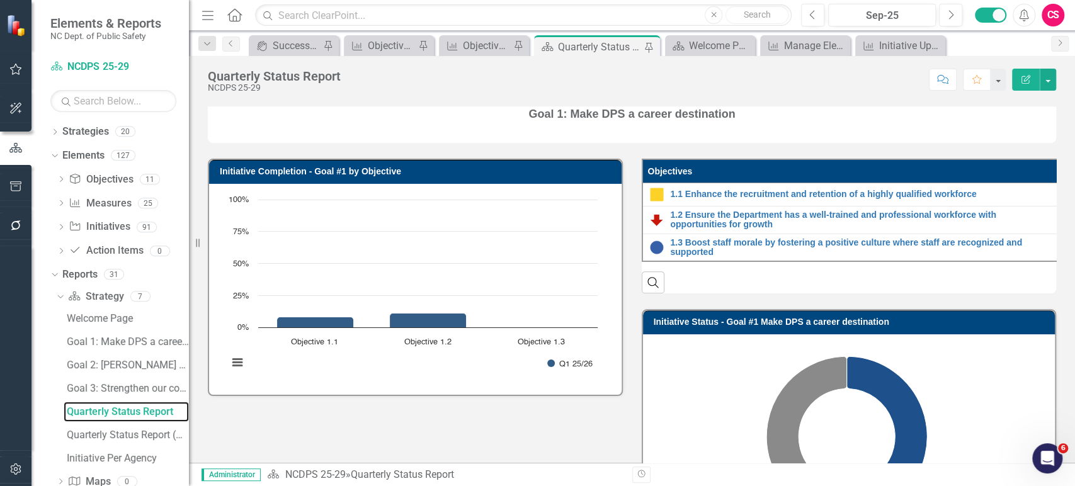
scroll to position [507, 0]
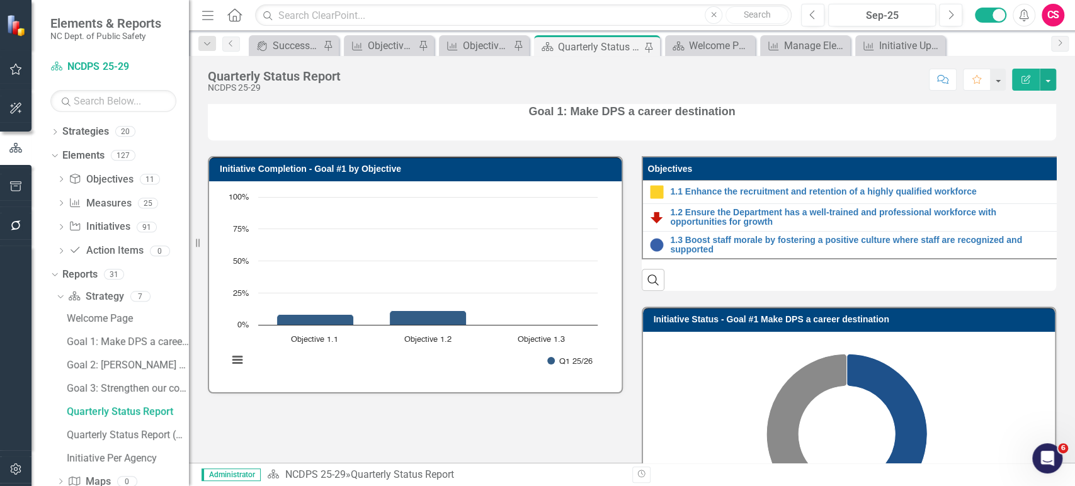
click at [740, 286] on div "Search" at bounding box center [849, 275] width 415 height 31
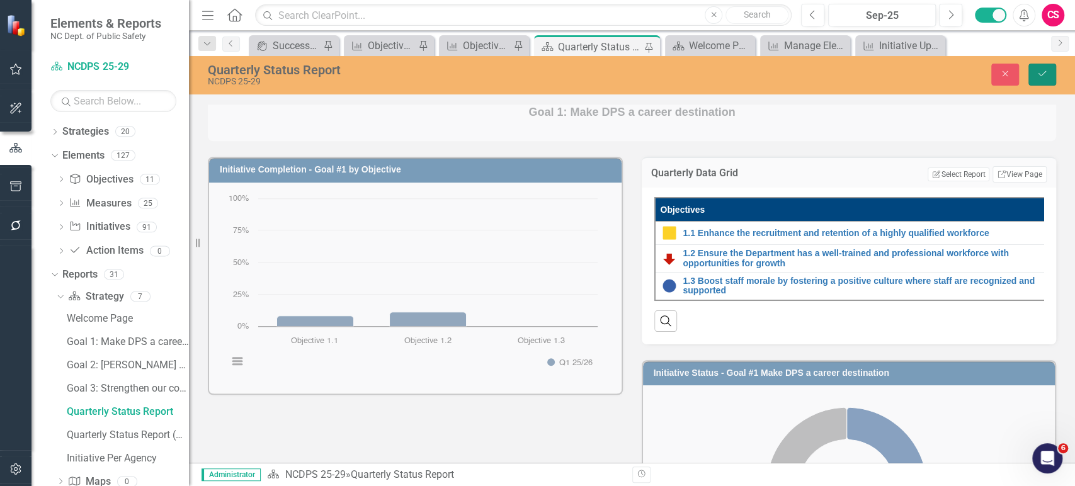
click at [967, 74] on icon "Save" at bounding box center [1042, 73] width 11 height 9
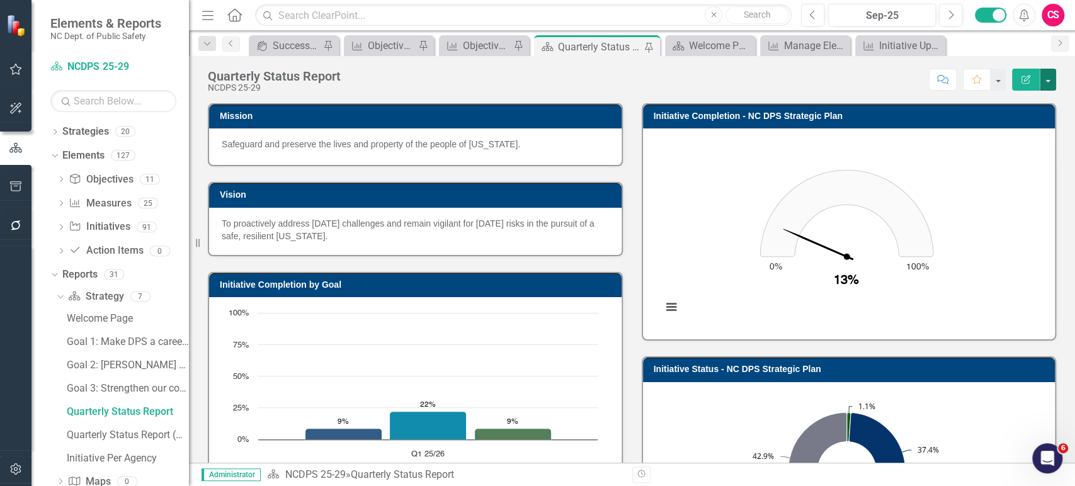
click at [967, 79] on button "button" at bounding box center [1048, 80] width 16 height 22
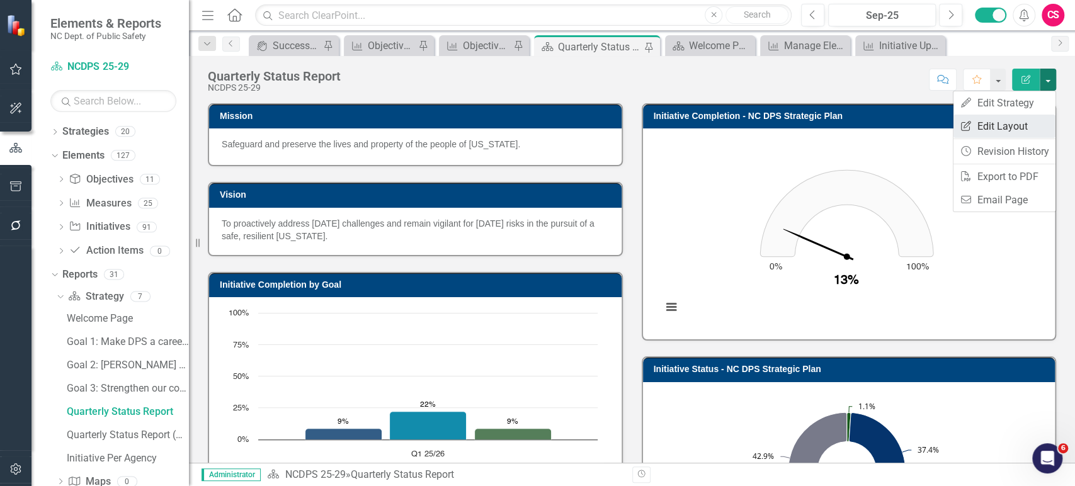
click at [967, 125] on link "Edit Report Edit Layout" at bounding box center [1005, 126] width 102 height 23
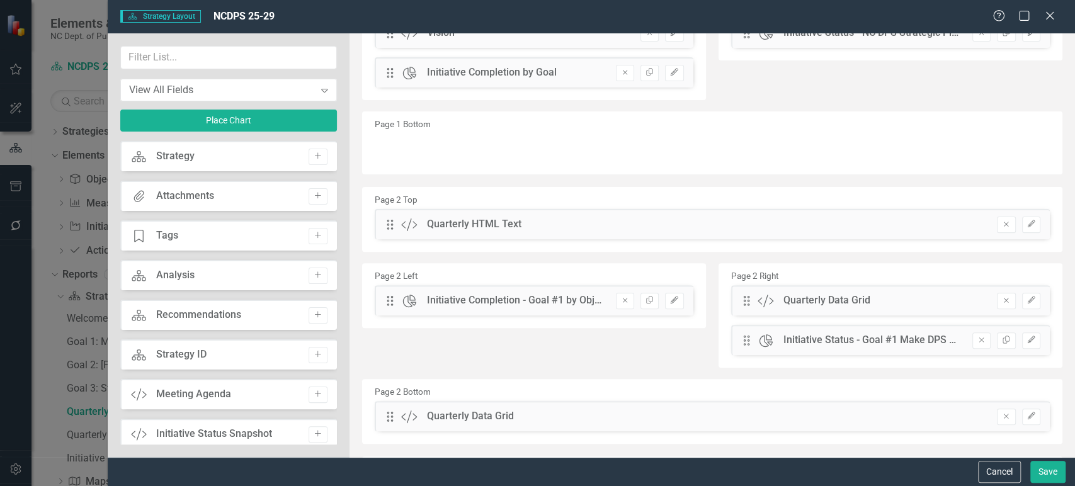
scroll to position [204, 0]
click at [967, 297] on icon "button" at bounding box center [1032, 299] width 8 height 8
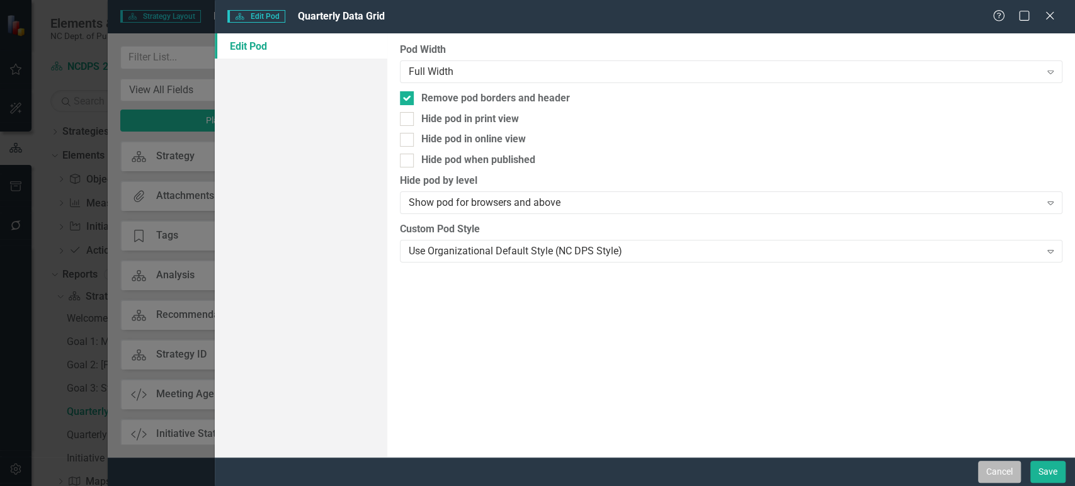
click at [967, 437] on button "Cancel" at bounding box center [999, 472] width 43 height 22
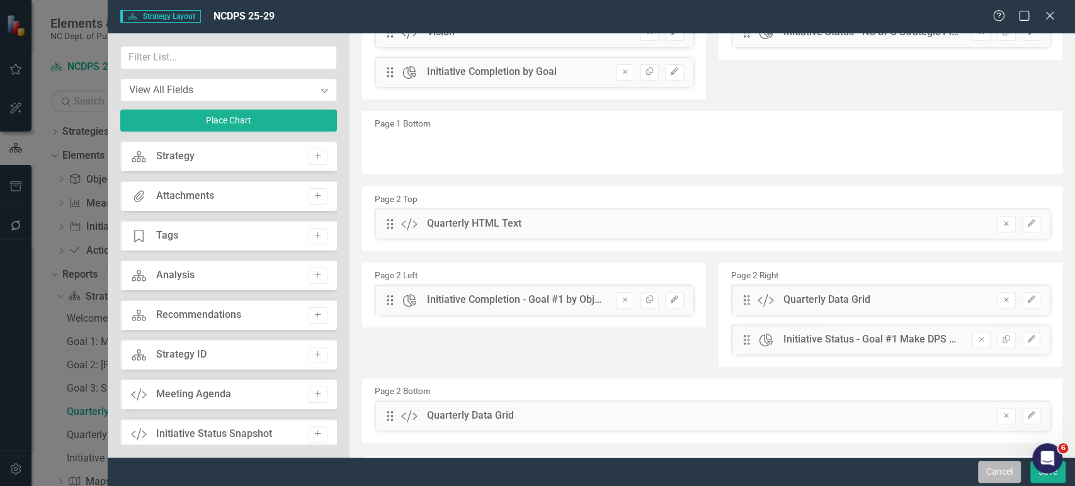
click at [967, 437] on button "Cancel" at bounding box center [999, 472] width 43 height 22
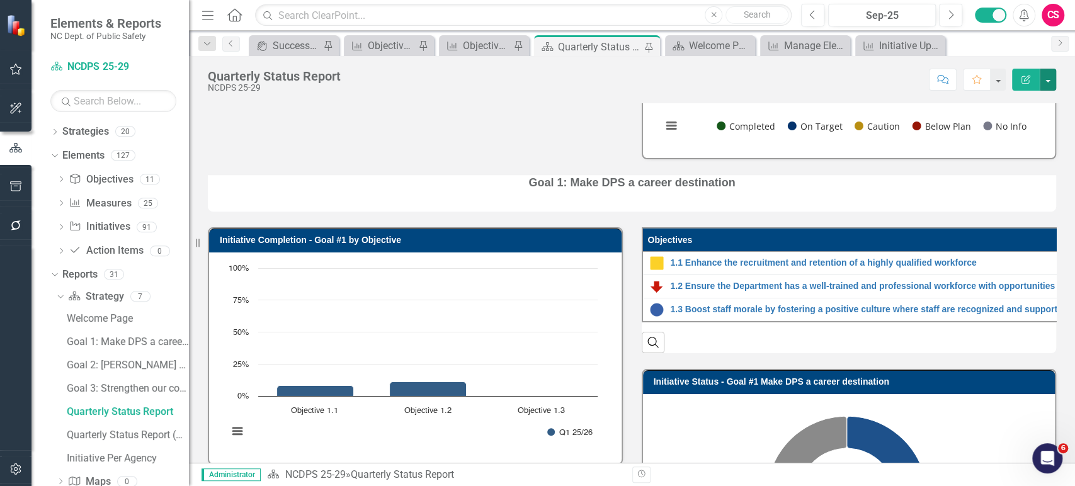
scroll to position [436, 0]
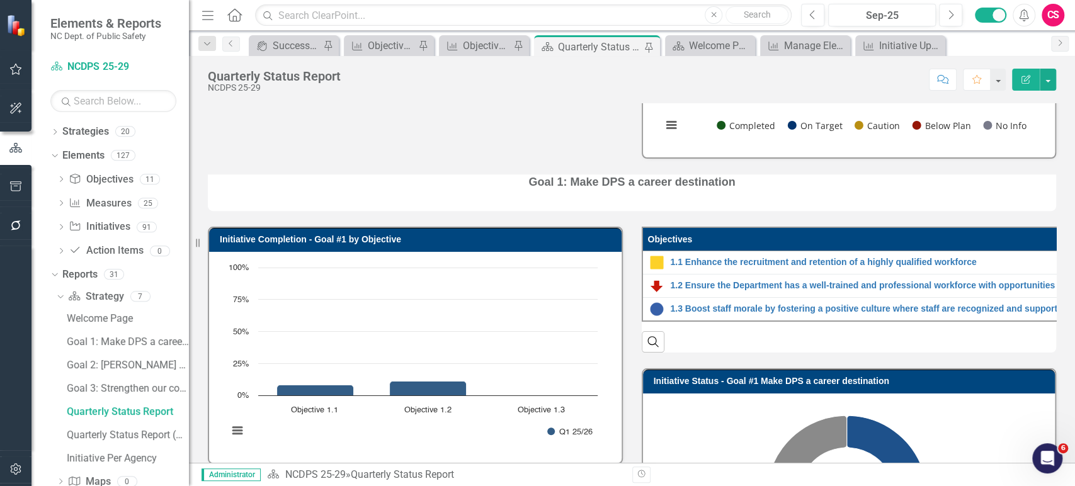
click at [706, 331] on div "Search" at bounding box center [849, 337] width 415 height 31
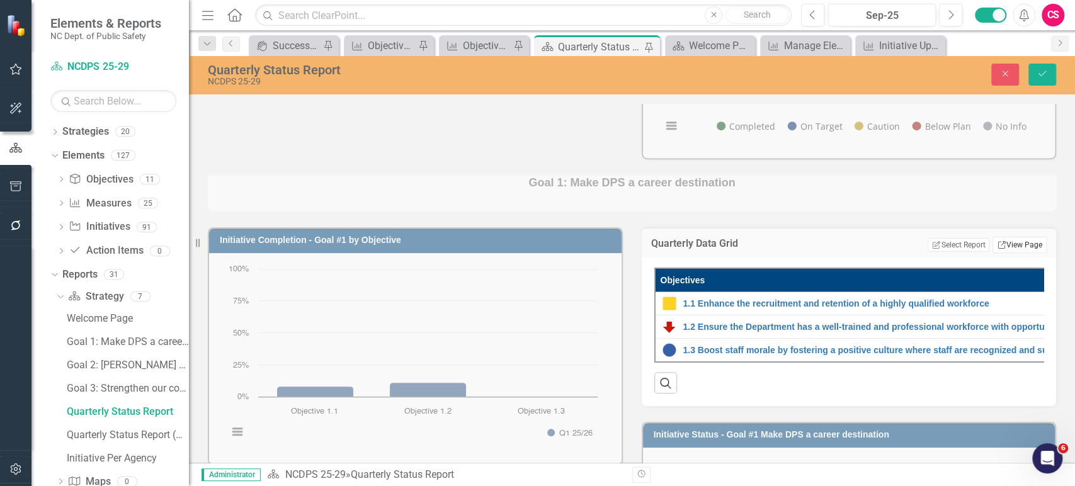
click at [967, 241] on link "Link View Page" at bounding box center [1020, 245] width 54 height 16
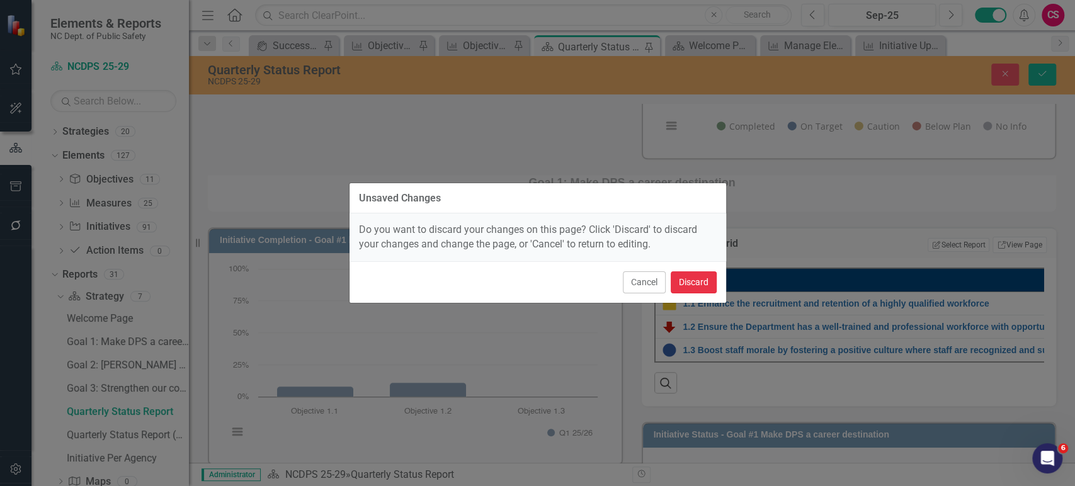
click at [697, 275] on button "Discard" at bounding box center [694, 283] width 46 height 22
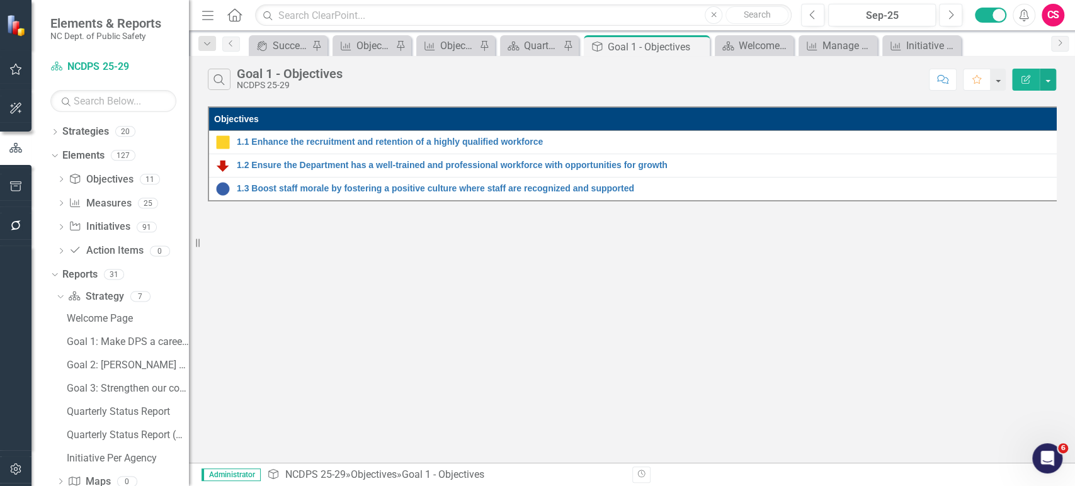
click at [967, 76] on button "Edit Report" at bounding box center [1026, 80] width 28 height 22
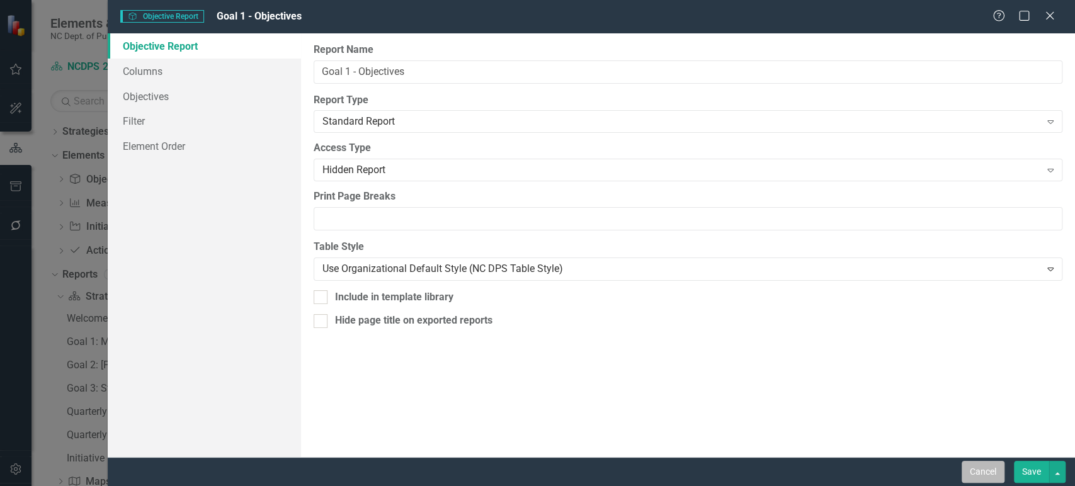
click at [967, 437] on button "Cancel" at bounding box center [983, 472] width 43 height 22
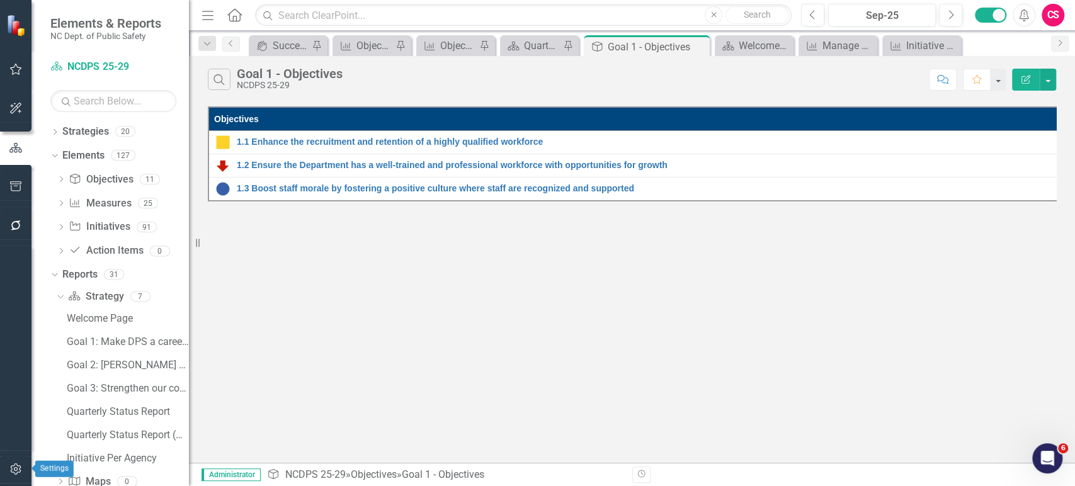
click at [18, 437] on button "button" at bounding box center [16, 470] width 28 height 26
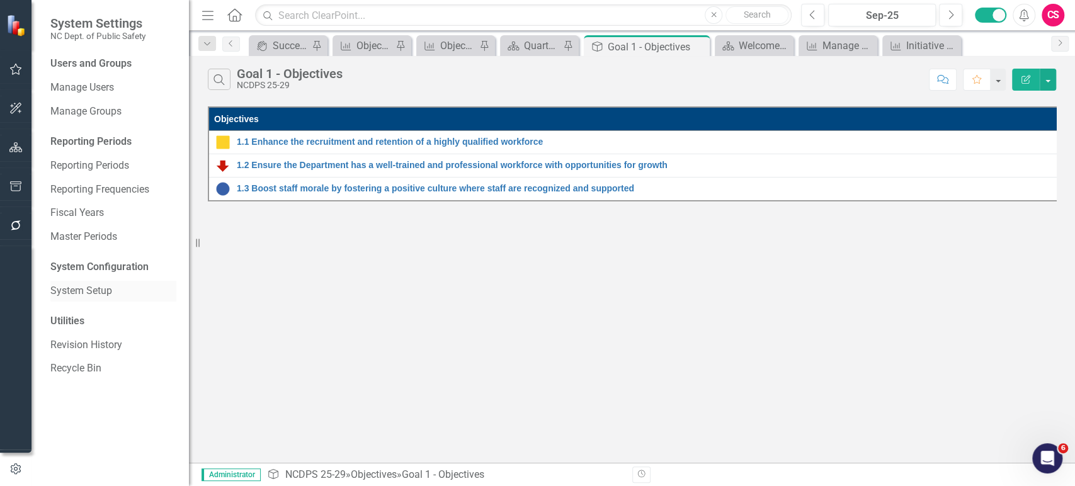
click at [105, 290] on link "System Setup" at bounding box center [113, 291] width 126 height 14
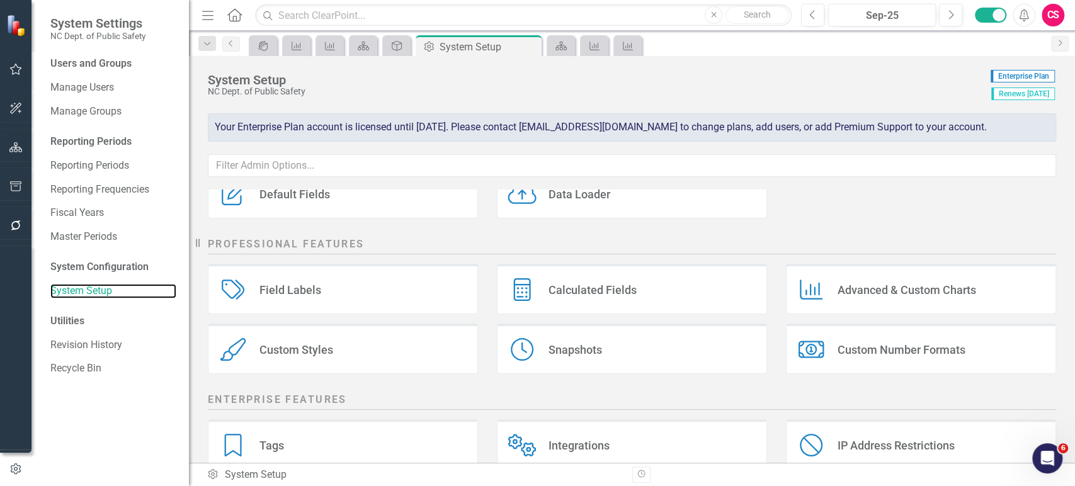
scroll to position [246, 0]
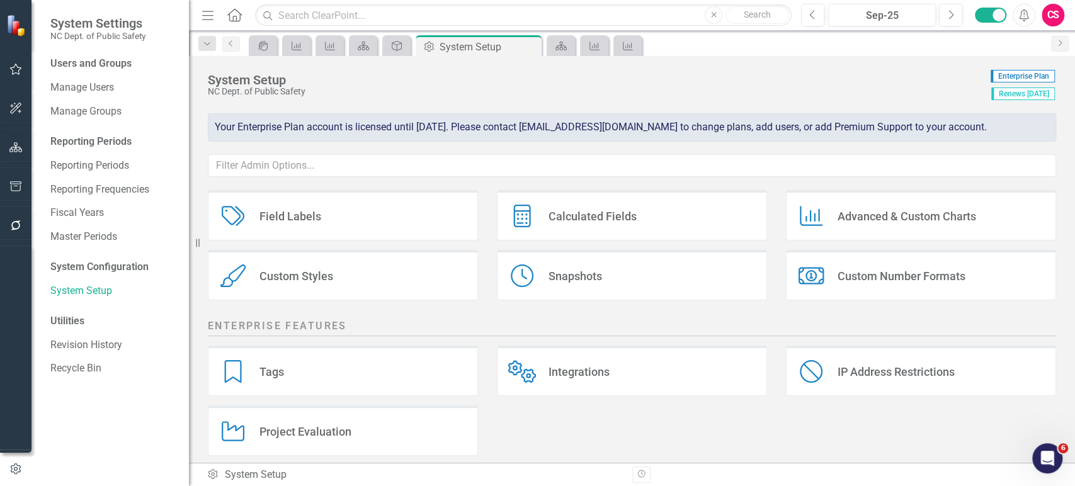
click at [406, 295] on div "Custom Styles Custom Styles" at bounding box center [343, 275] width 270 height 50
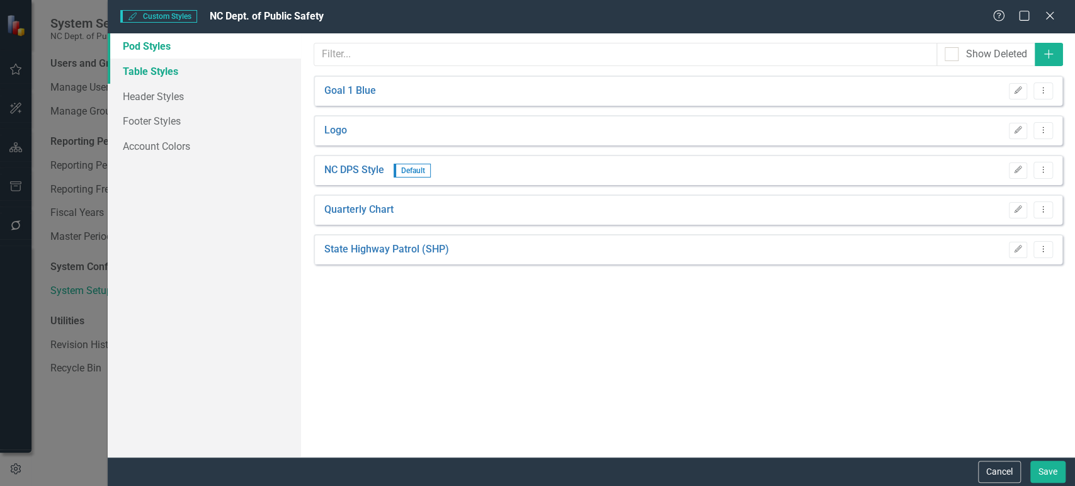
click at [198, 67] on link "Table Styles" at bounding box center [204, 71] width 193 height 25
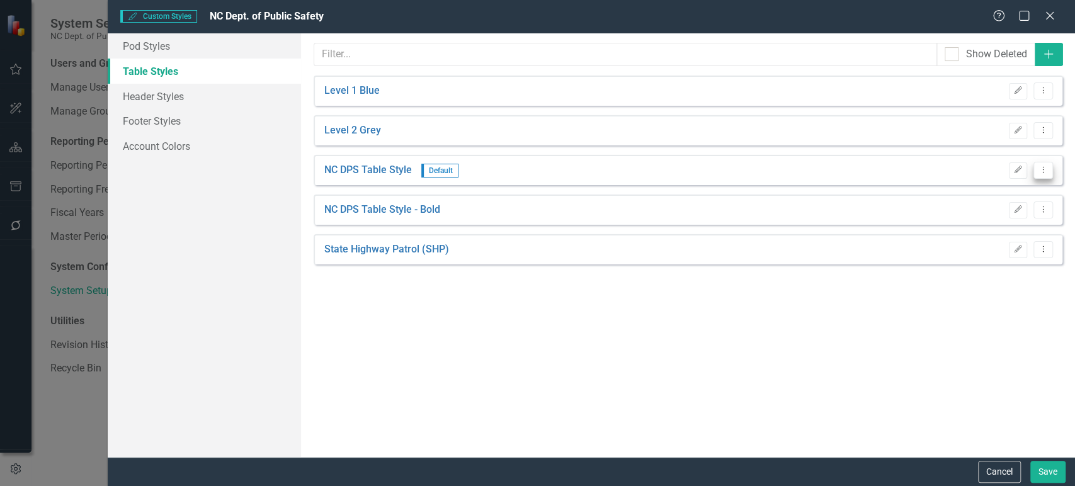
click at [967, 164] on button "Dropdown Menu" at bounding box center [1044, 170] width 20 height 17
click at [967, 219] on link "Copy Duplicate Table Style" at bounding box center [990, 214] width 124 height 23
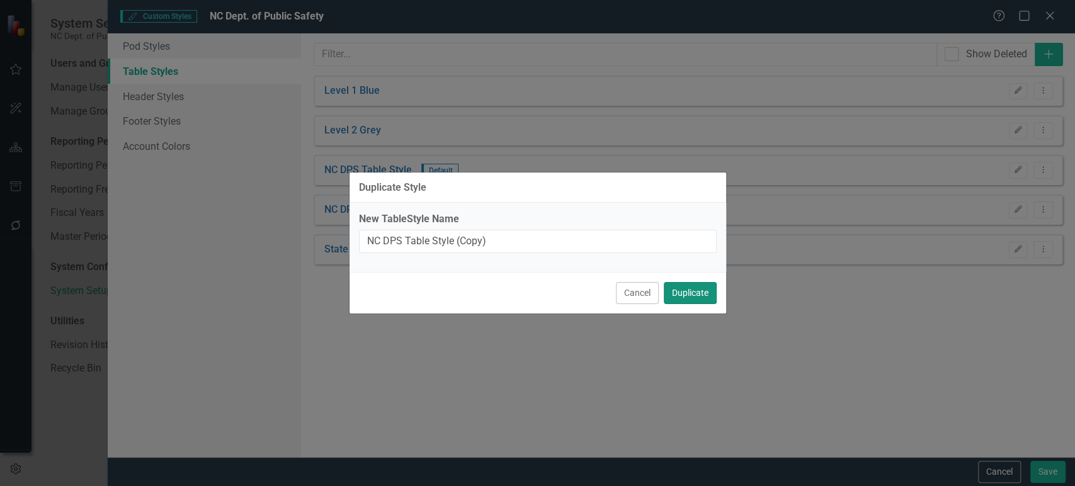
click at [692, 288] on button "Duplicate" at bounding box center [690, 293] width 53 height 22
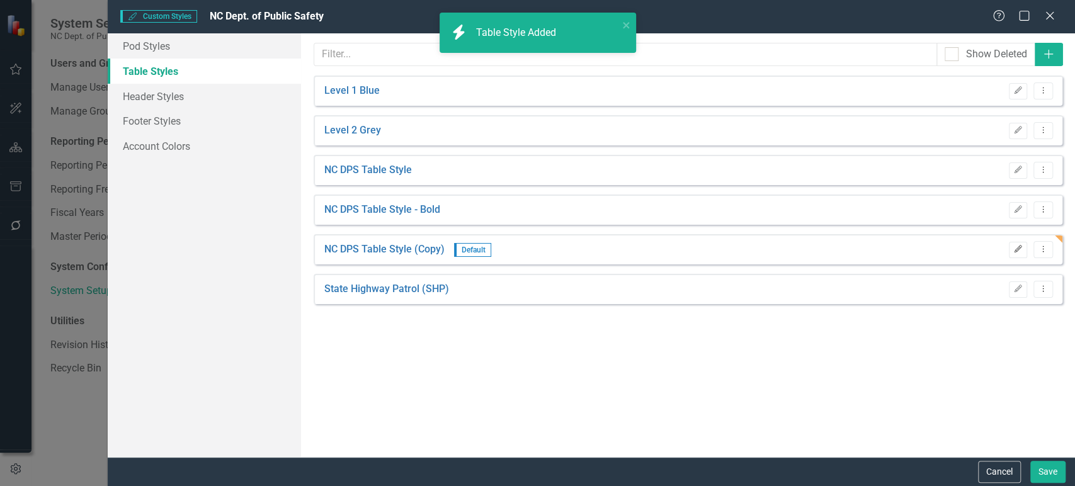
click at [967, 242] on button "Edit" at bounding box center [1018, 250] width 18 height 16
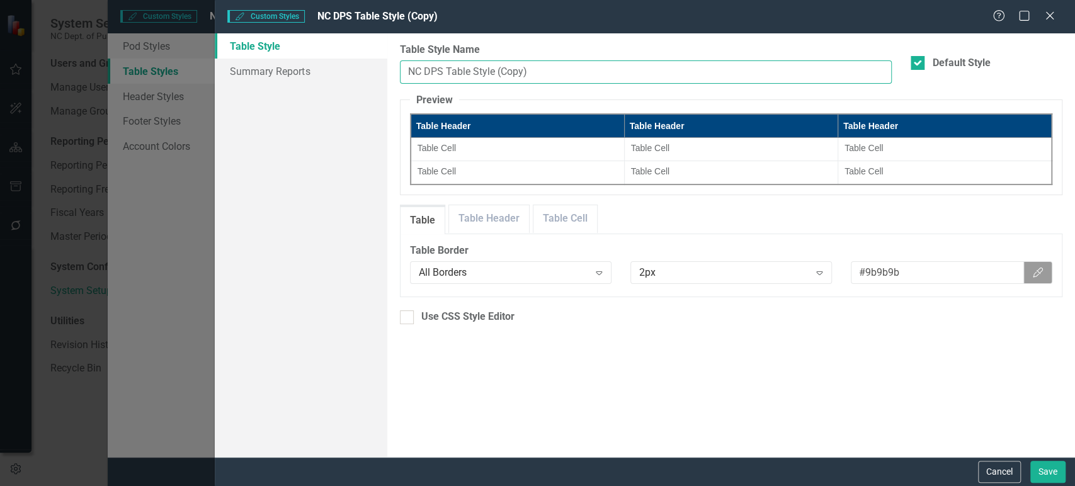
drag, startPoint x: 489, startPoint y: 64, endPoint x: 615, endPoint y: 71, distance: 126.2
click at [615, 71] on input "NC DPS Table Style (Copy)" at bounding box center [646, 71] width 493 height 23
type input "NC DPS Table Style"
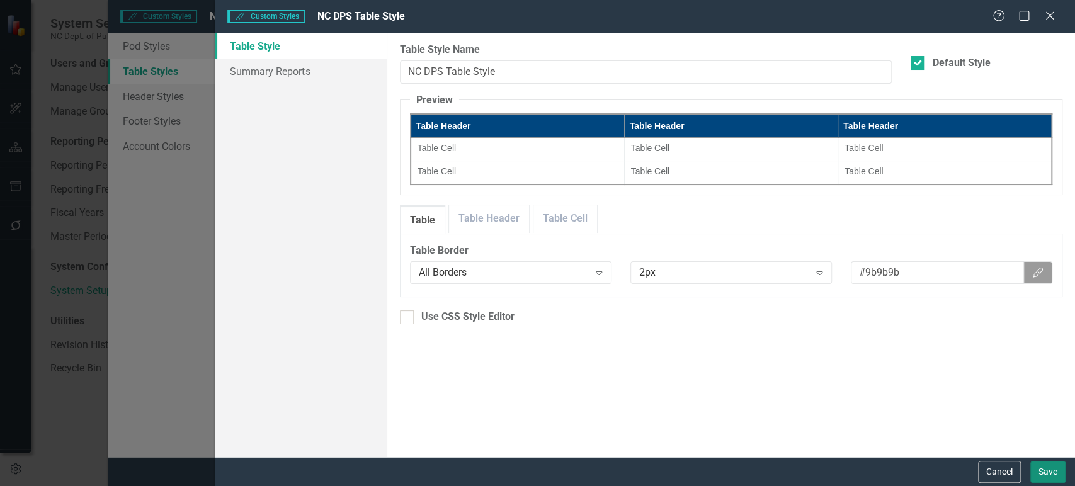
click at [967, 437] on button "Save" at bounding box center [1048, 472] width 35 height 22
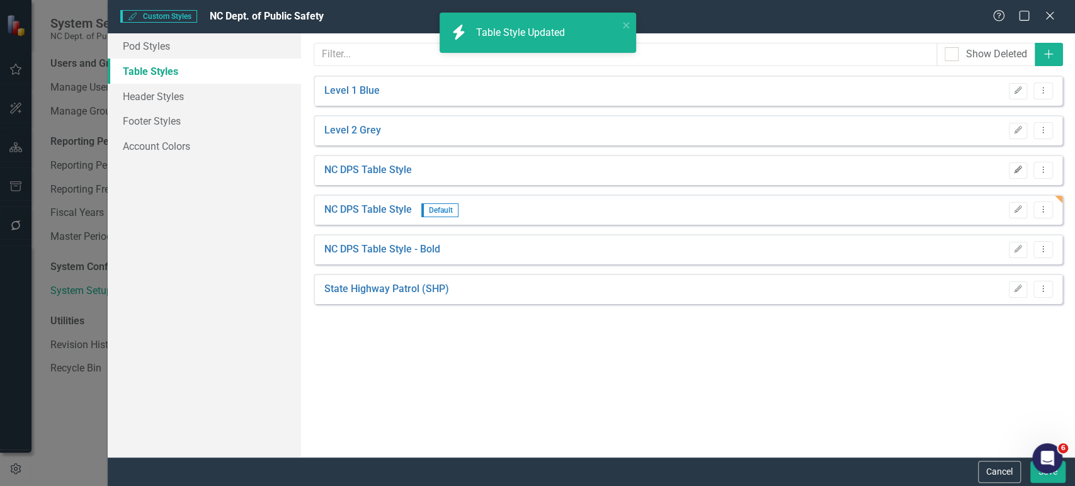
click at [967, 174] on button "Edit" at bounding box center [1018, 171] width 18 height 16
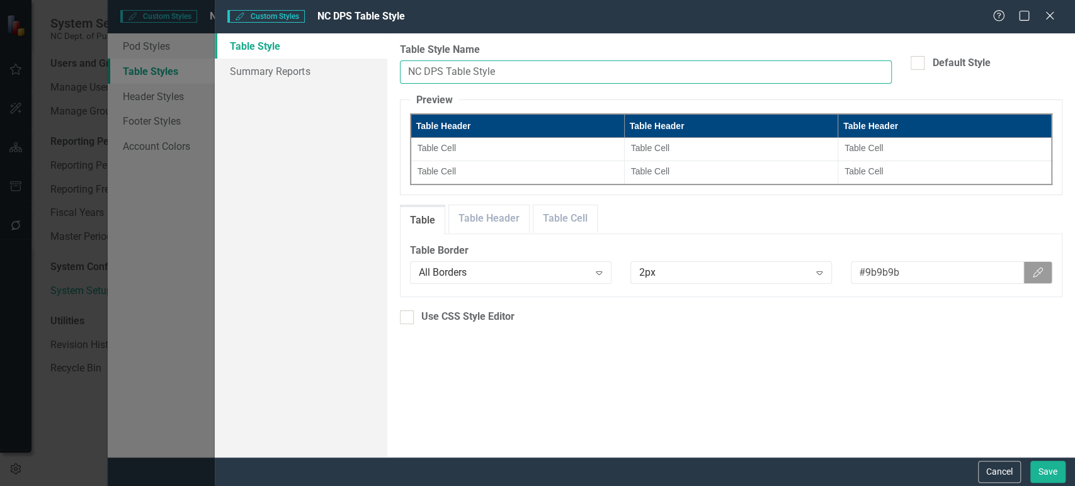
click at [537, 68] on input "NC DPS Table Style" at bounding box center [646, 71] width 493 height 23
type input "NC DPS Table Style - Larger Font"
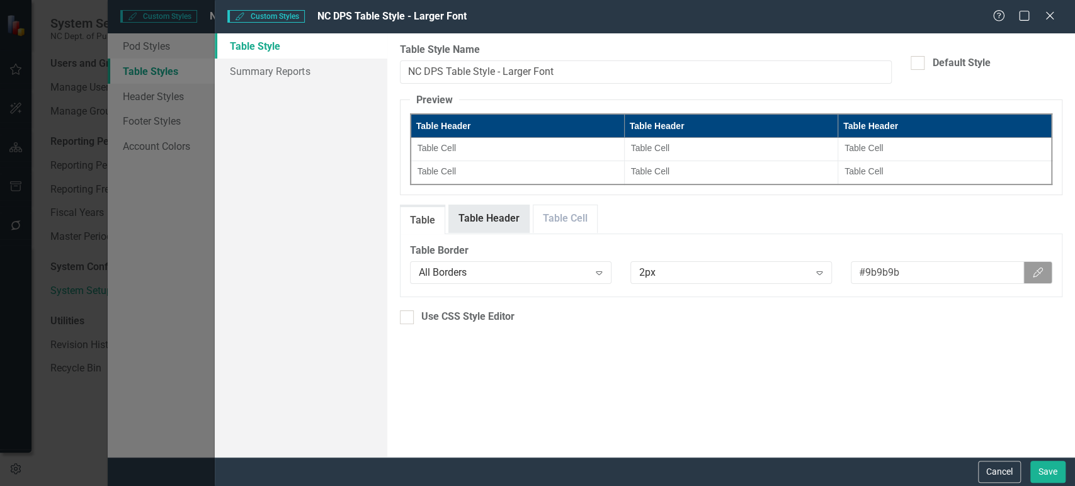
click at [494, 227] on link "Table Header" at bounding box center [489, 218] width 80 height 27
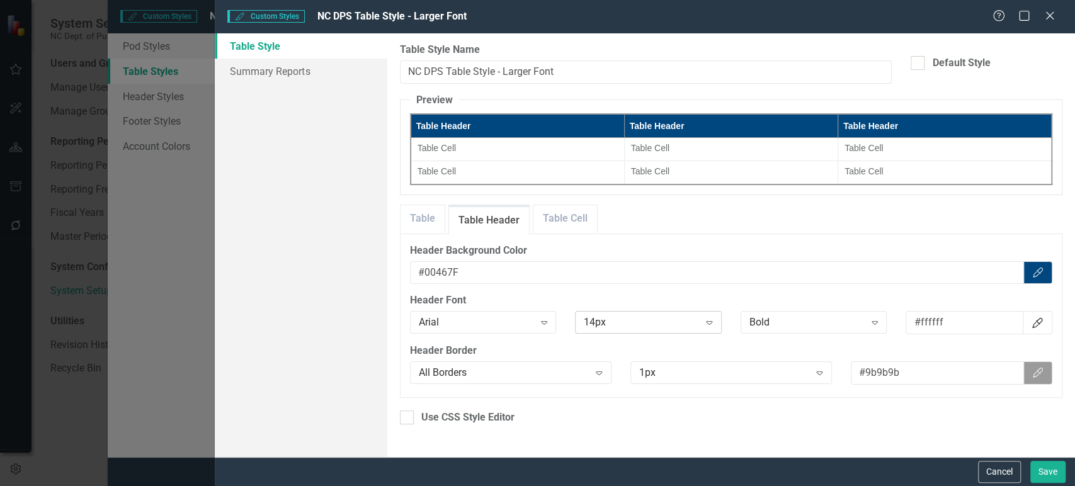
click at [633, 316] on div "14px" at bounding box center [641, 323] width 115 height 14
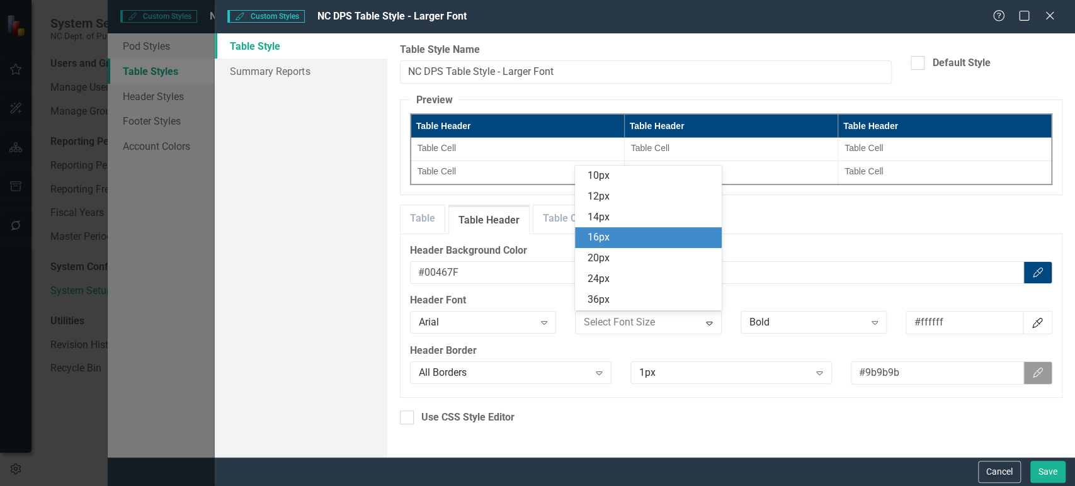
click at [633, 239] on div "16px" at bounding box center [651, 238] width 127 height 14
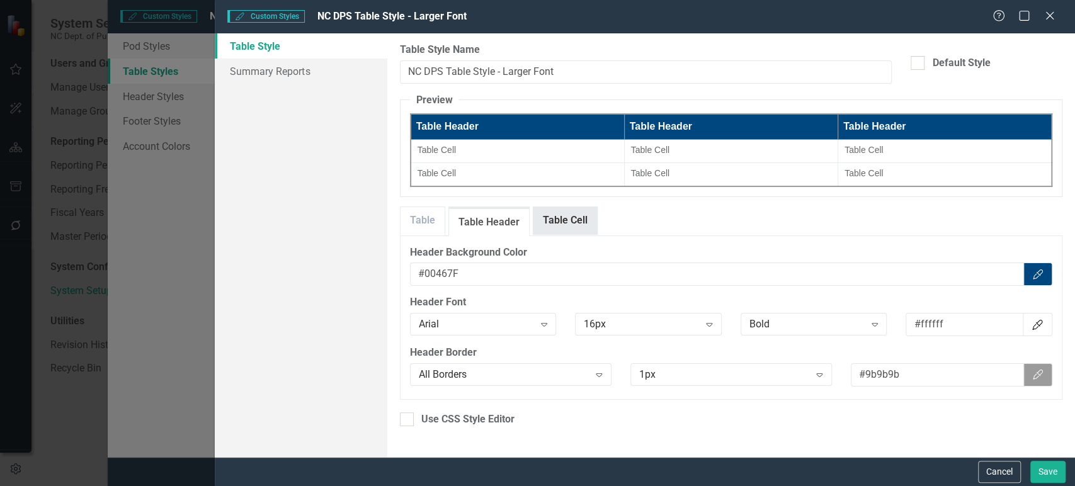
click at [570, 215] on link "Table Cell" at bounding box center [566, 220] width 64 height 27
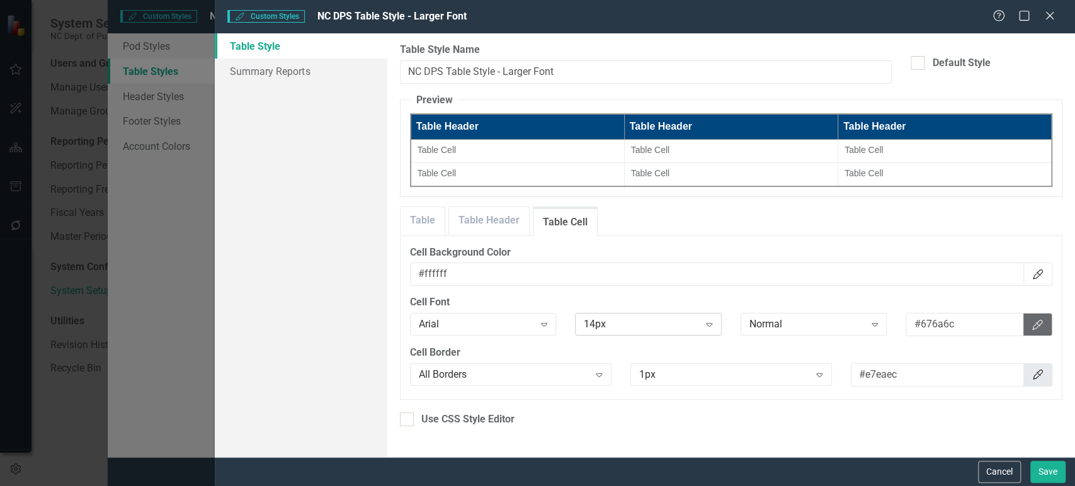
click at [636, 321] on div "14px" at bounding box center [641, 325] width 115 height 14
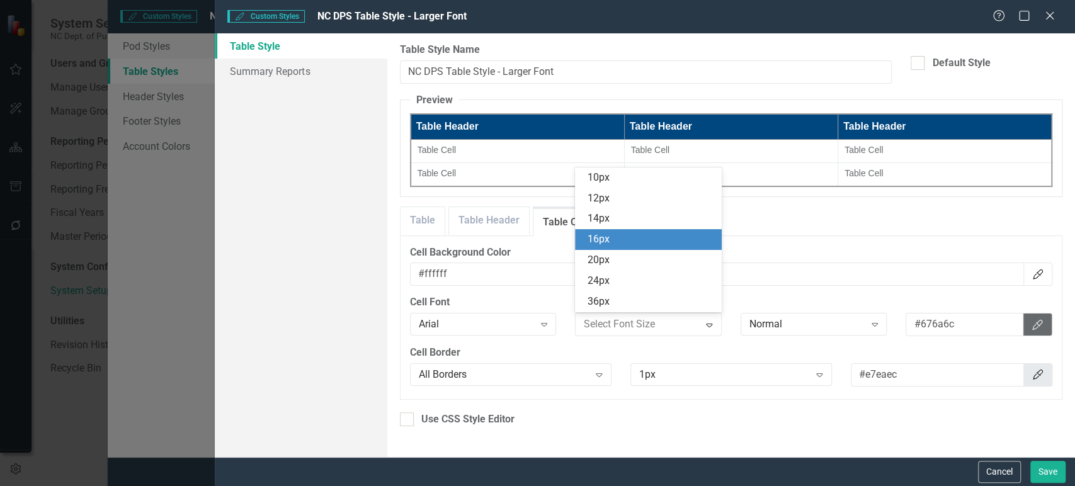
click at [637, 241] on div "16px" at bounding box center [651, 239] width 127 height 14
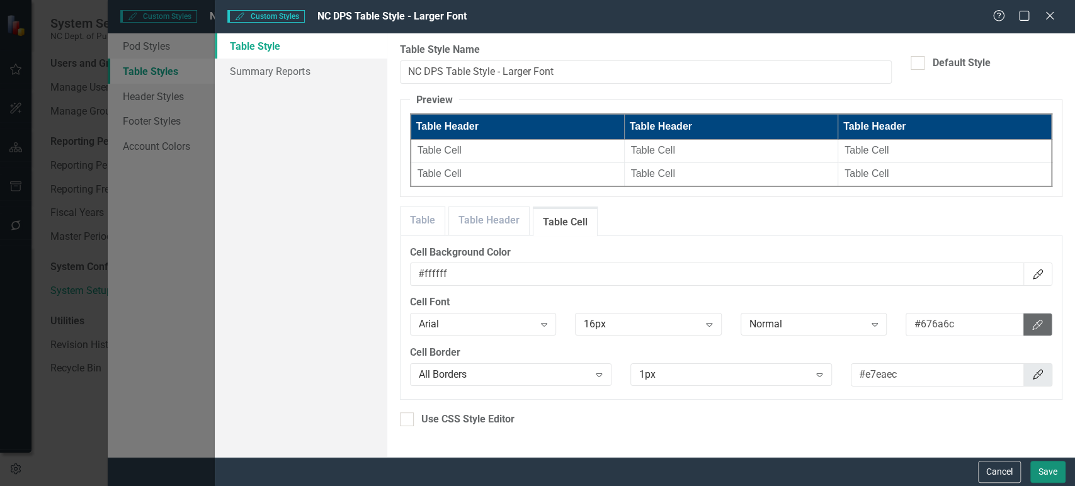
click at [967, 437] on button "Save" at bounding box center [1048, 472] width 35 height 22
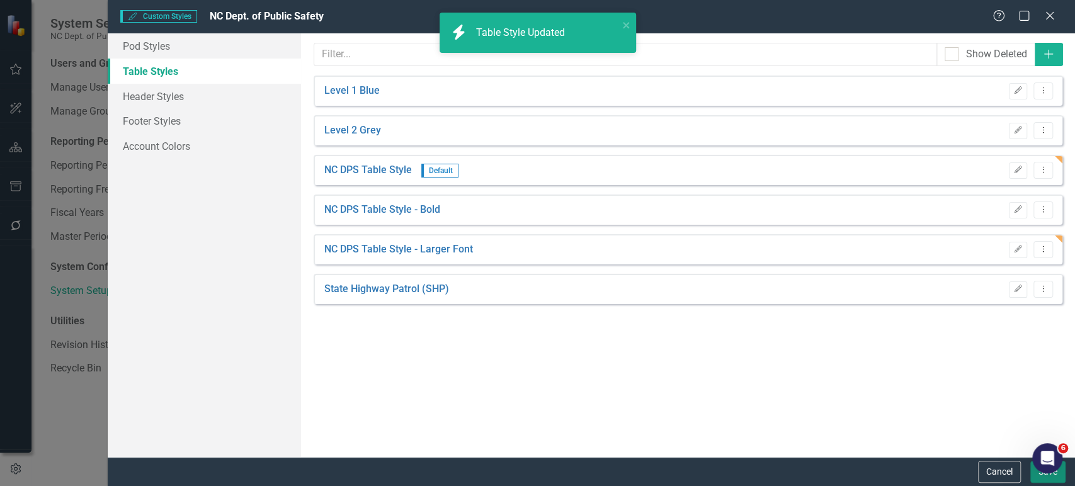
click at [967, 437] on button "Save" at bounding box center [1048, 472] width 35 height 22
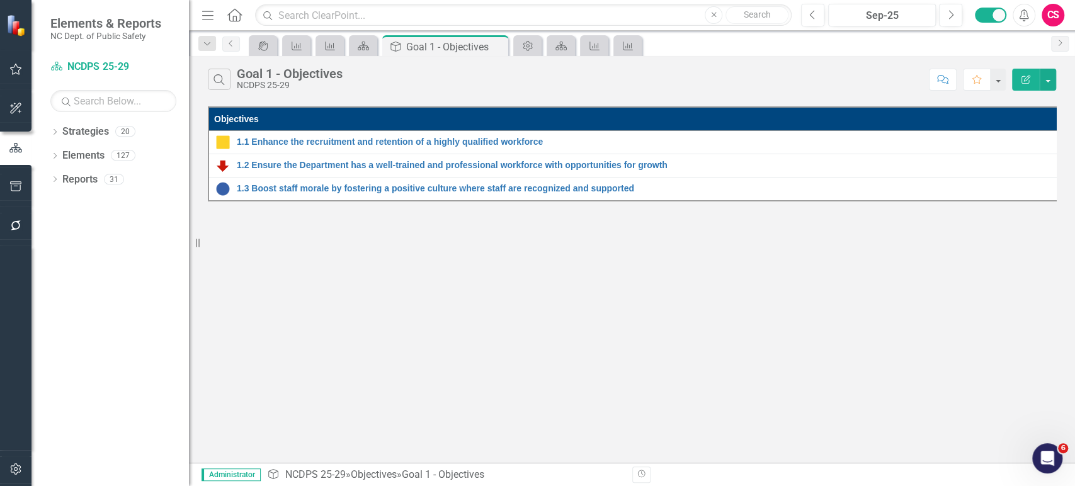
click at [1027, 84] on button "Edit Report" at bounding box center [1026, 80] width 28 height 22
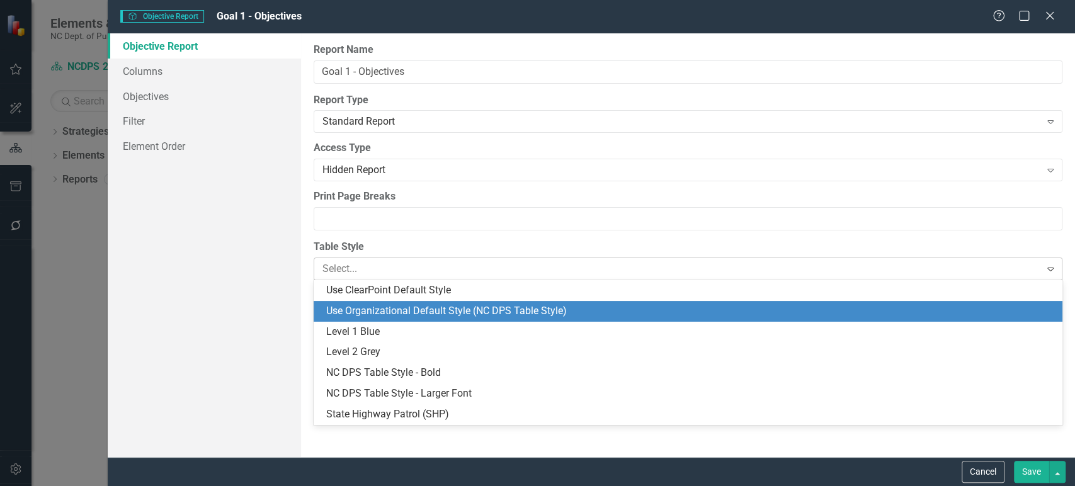
click at [425, 261] on div at bounding box center [678, 269] width 711 height 17
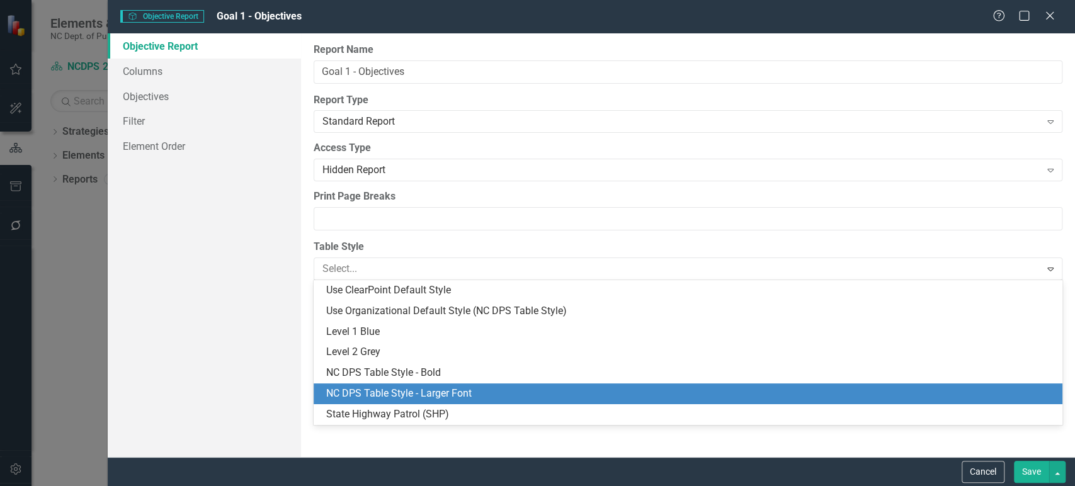
click at [410, 389] on div "NC DPS Table Style - Larger Font" at bounding box center [690, 394] width 729 height 14
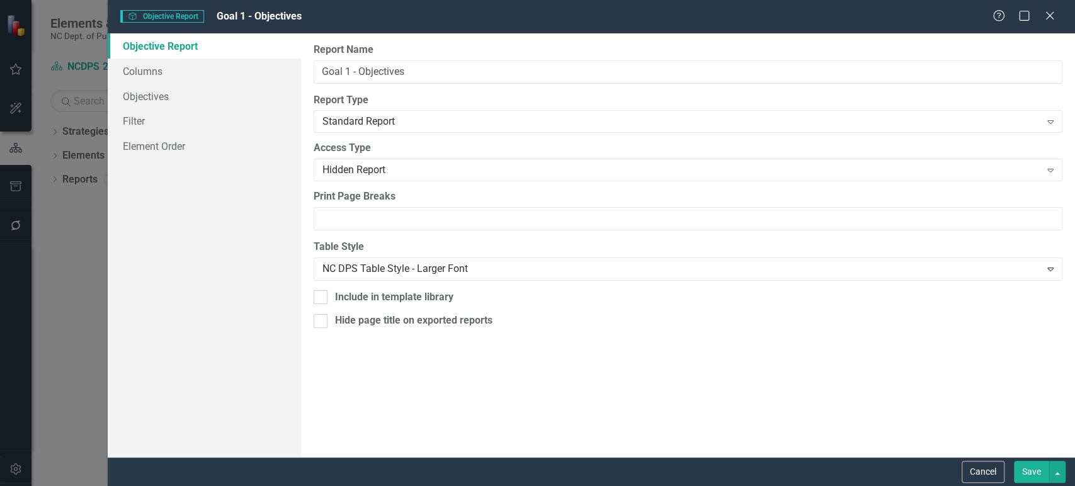
click at [1034, 482] on button "Save" at bounding box center [1031, 472] width 35 height 22
